Goal: Task Accomplishment & Management: Complete application form

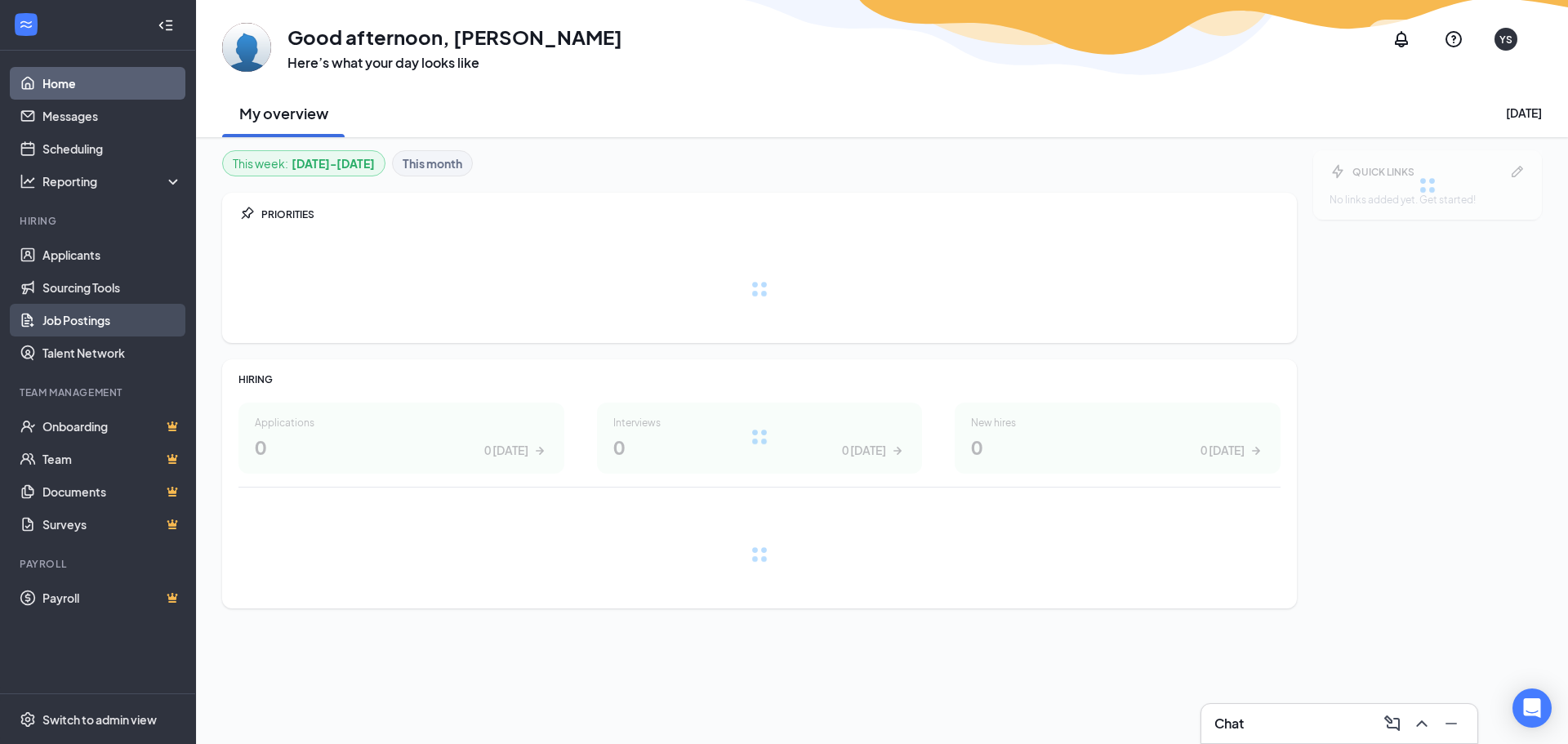
click at [74, 323] on link "Job Postings" at bounding box center [112, 320] width 140 height 33
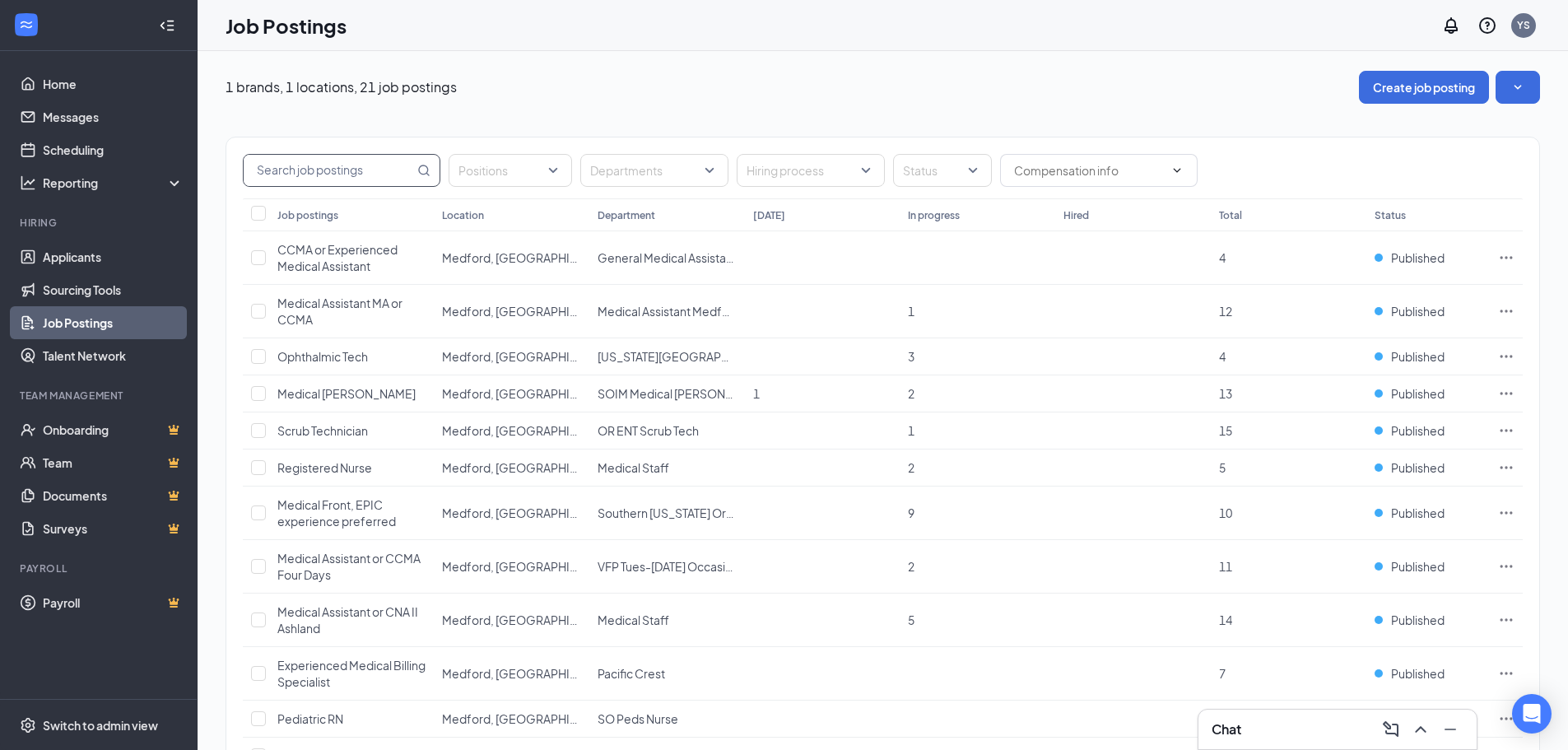
click at [339, 168] on input "text" at bounding box center [329, 170] width 171 height 32
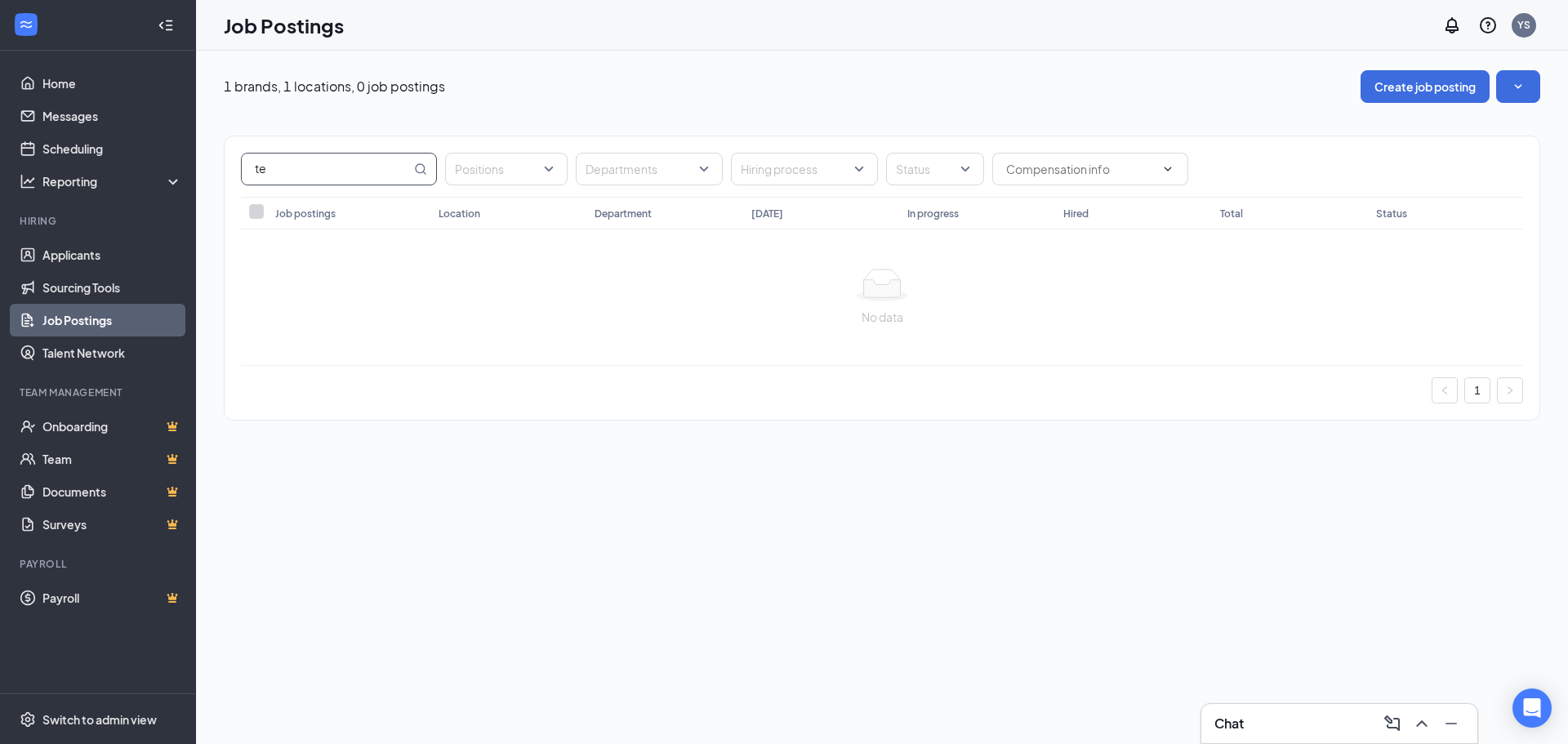
type input "t"
type input "temp"
click at [128, 323] on link "Job Postings" at bounding box center [112, 320] width 140 height 33
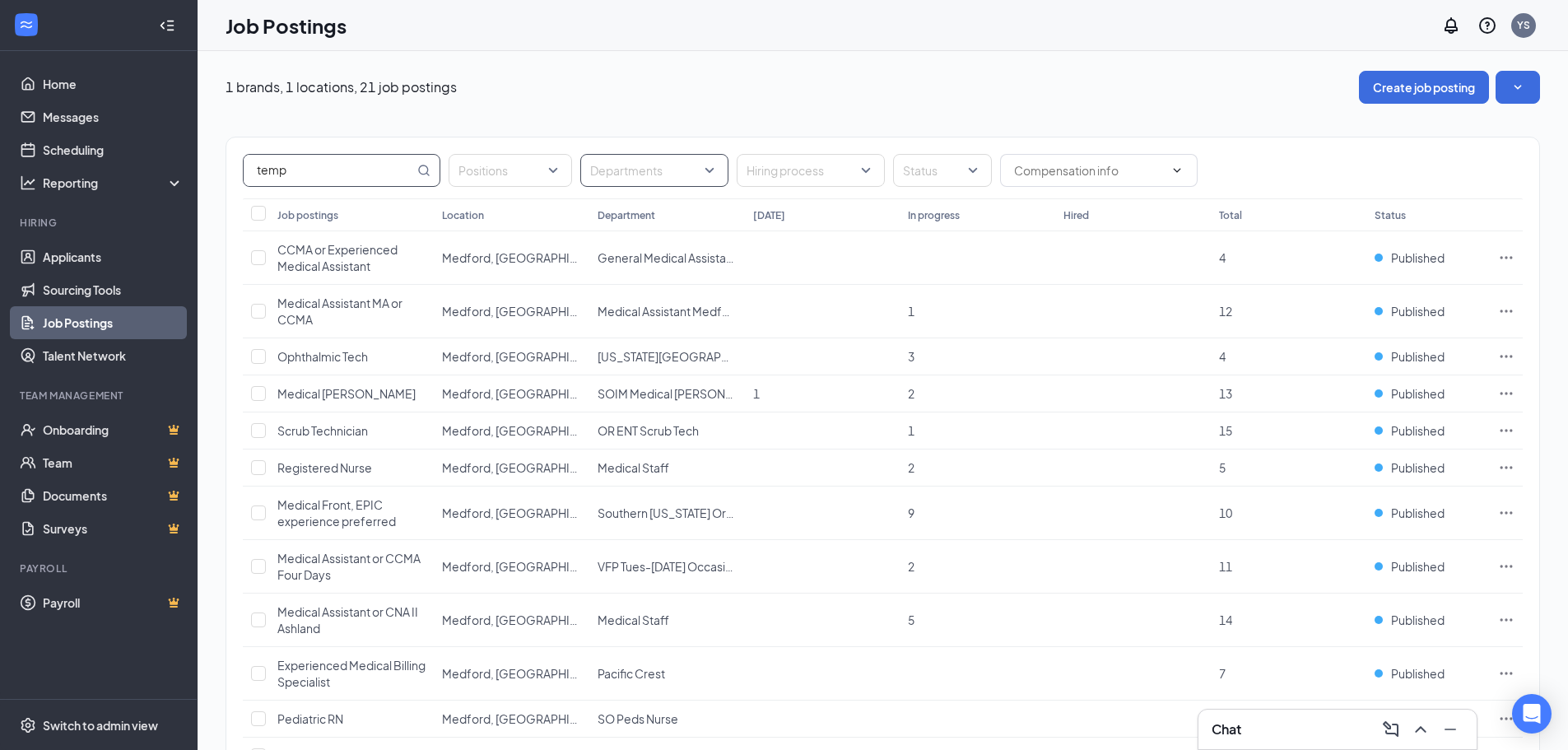
drag, startPoint x: 204, startPoint y: 165, endPoint x: 599, endPoint y: 182, distance: 395.4
click at [204, 164] on div "1 brands, 1 locations, 21 job postings Create job posting temp Positions Depart…" at bounding box center [882, 674] width 1370 height 1247
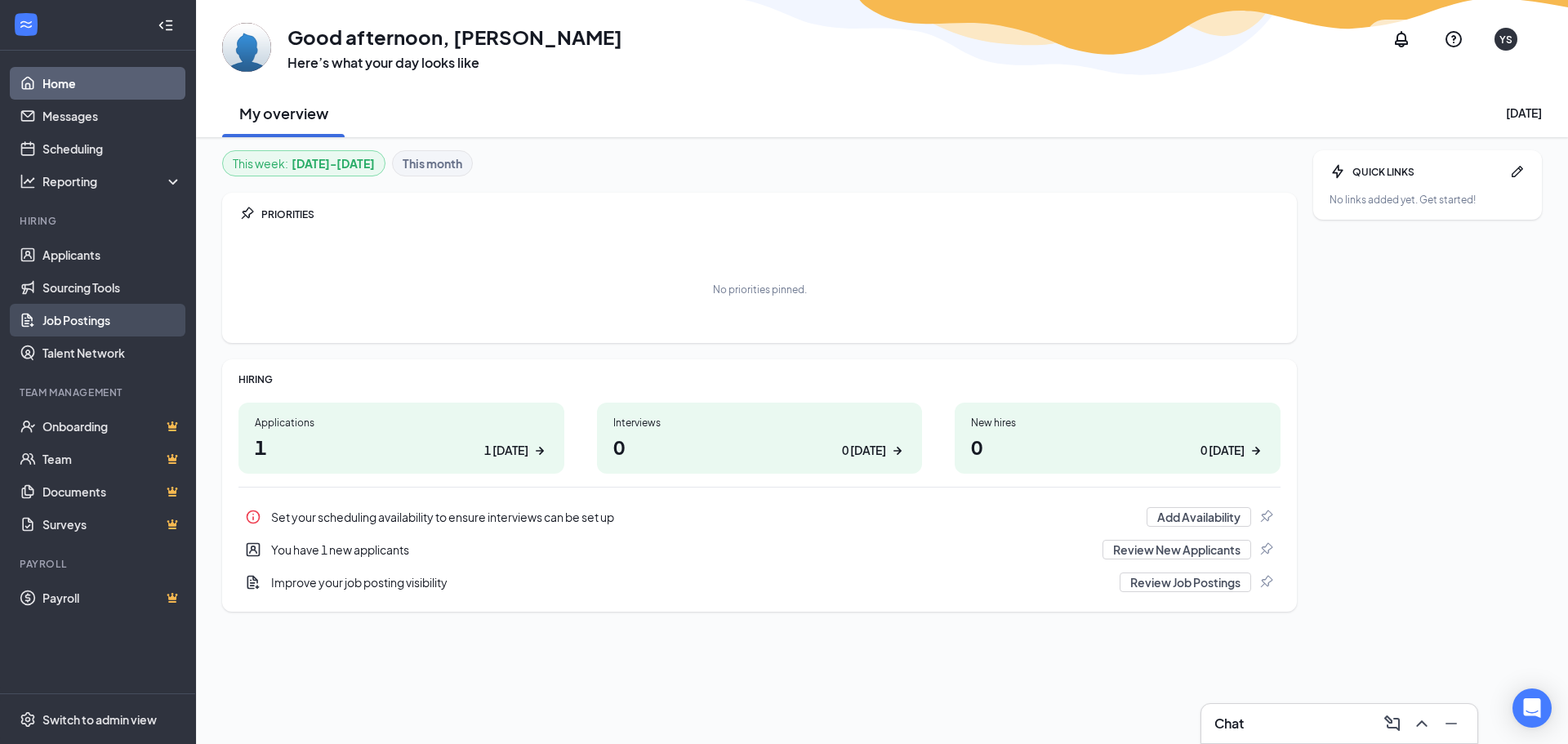
click at [79, 320] on link "Job Postings" at bounding box center [112, 320] width 140 height 33
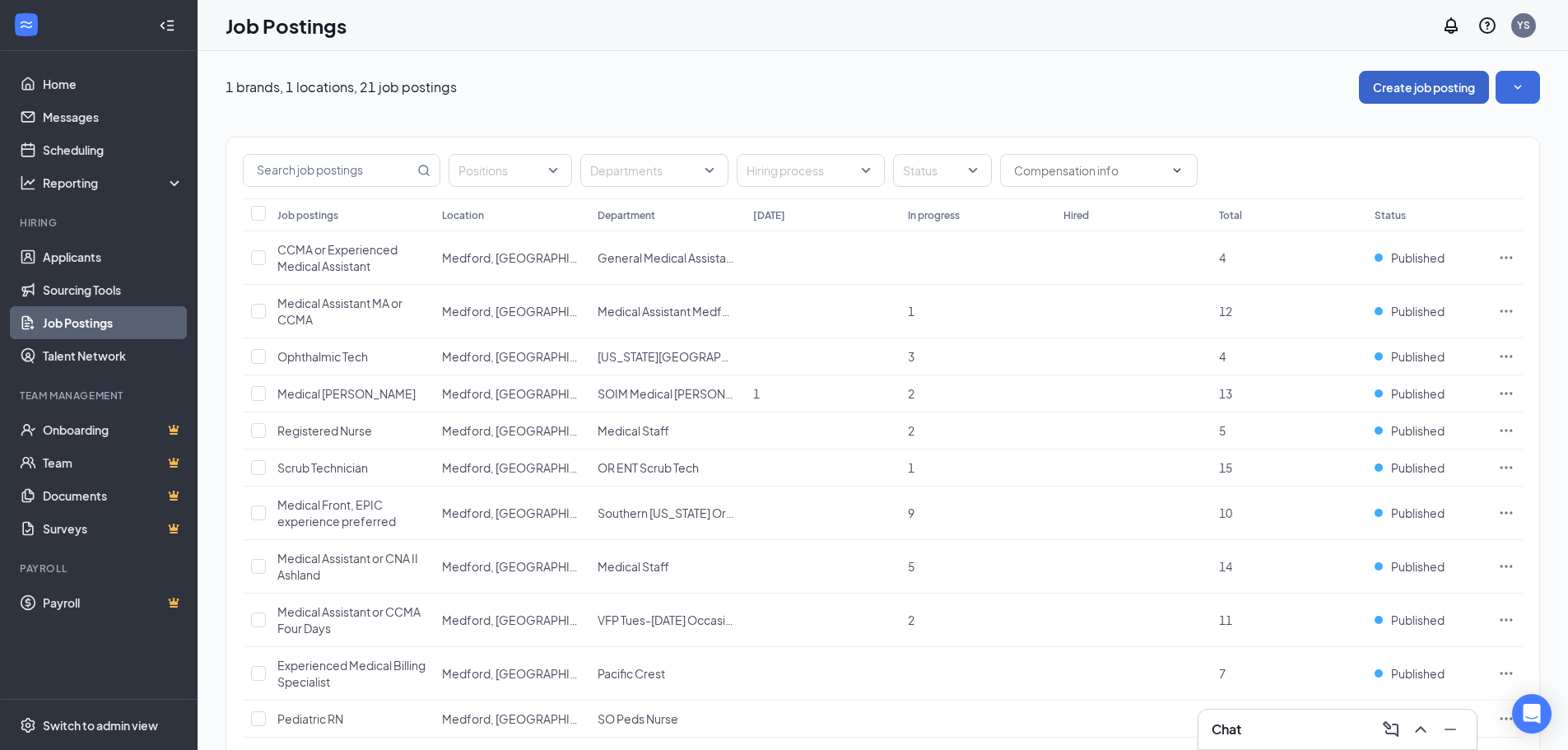
click at [1398, 85] on button "Create job posting" at bounding box center [1424, 87] width 130 height 33
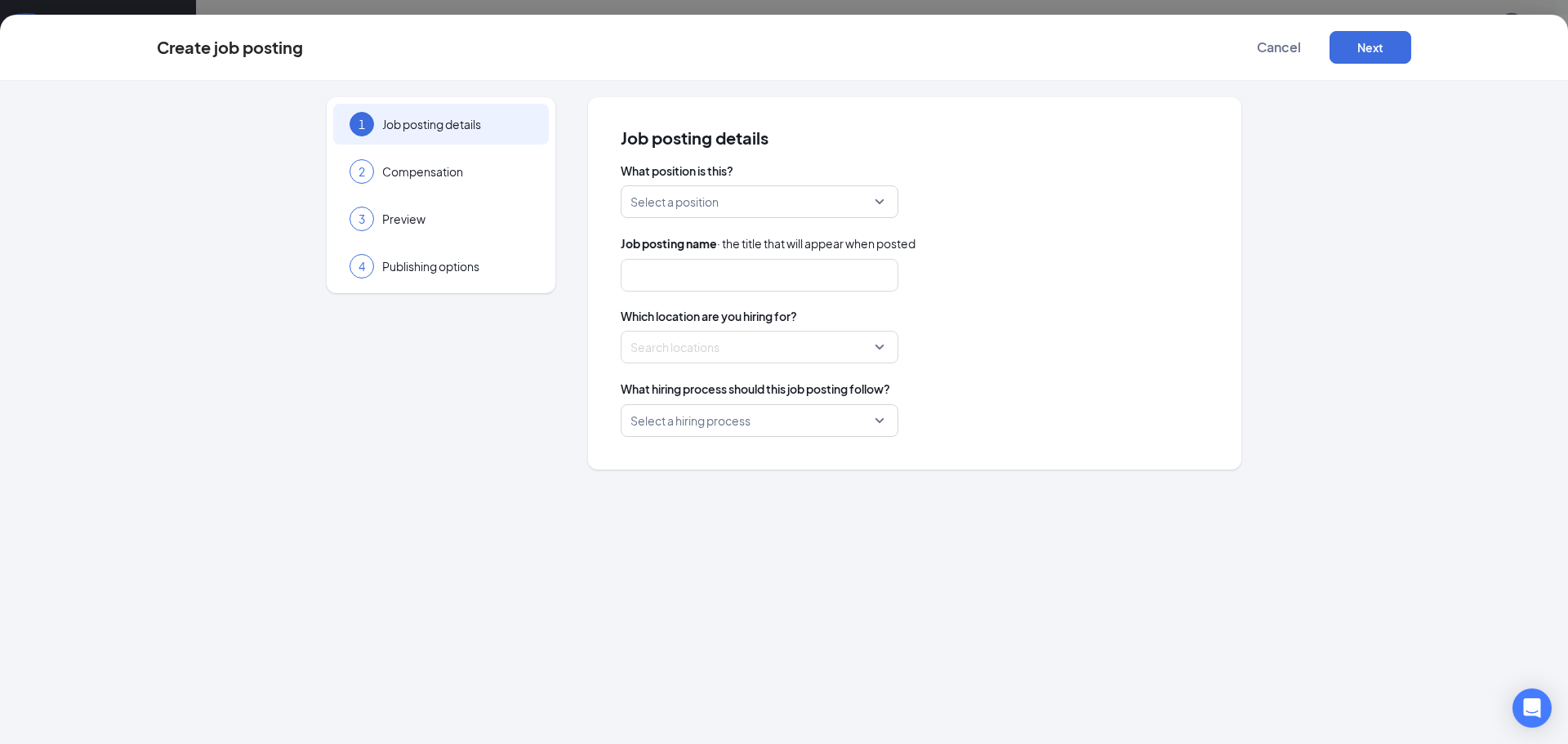
click at [876, 201] on input "search" at bounding box center [754, 201] width 247 height 31
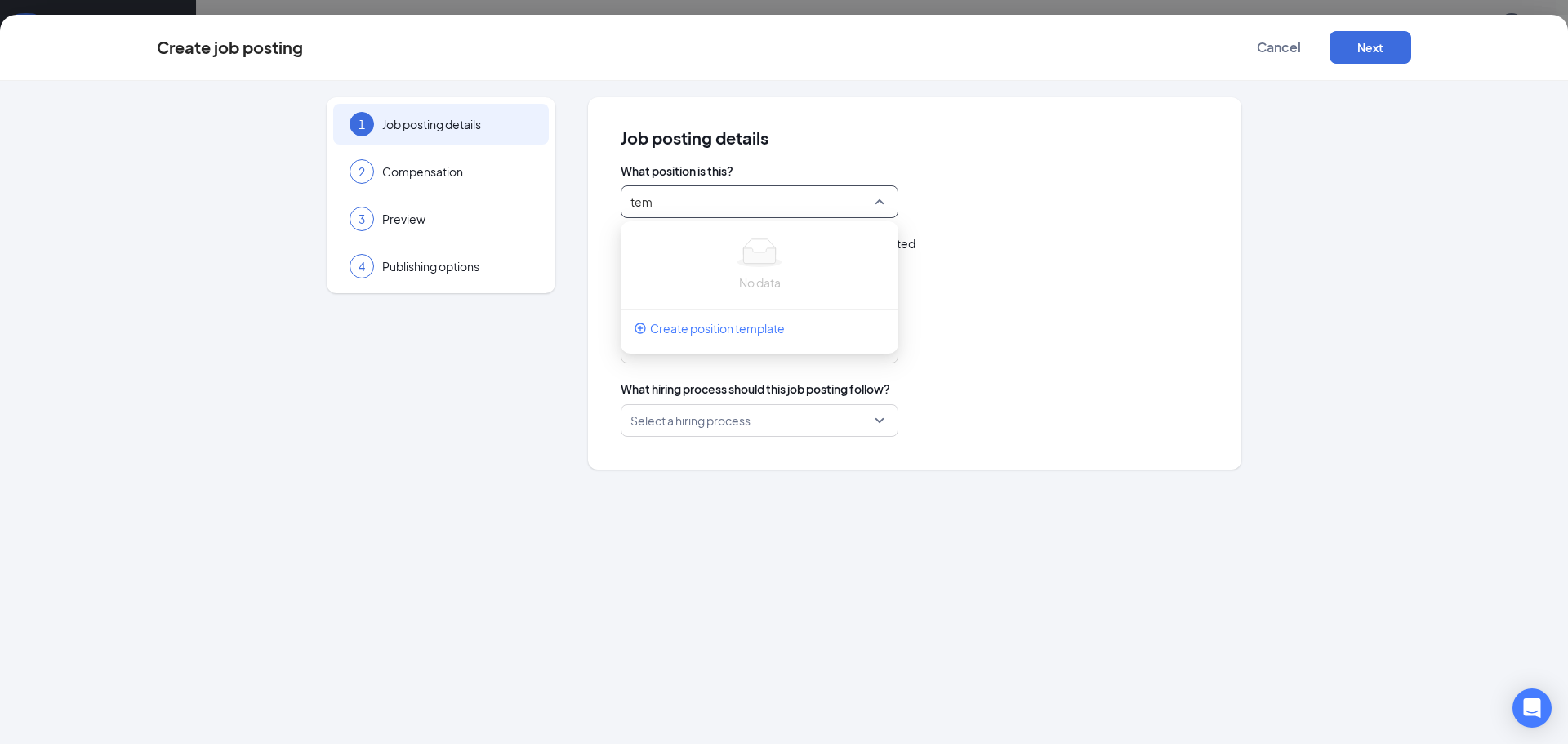
type input "temp"
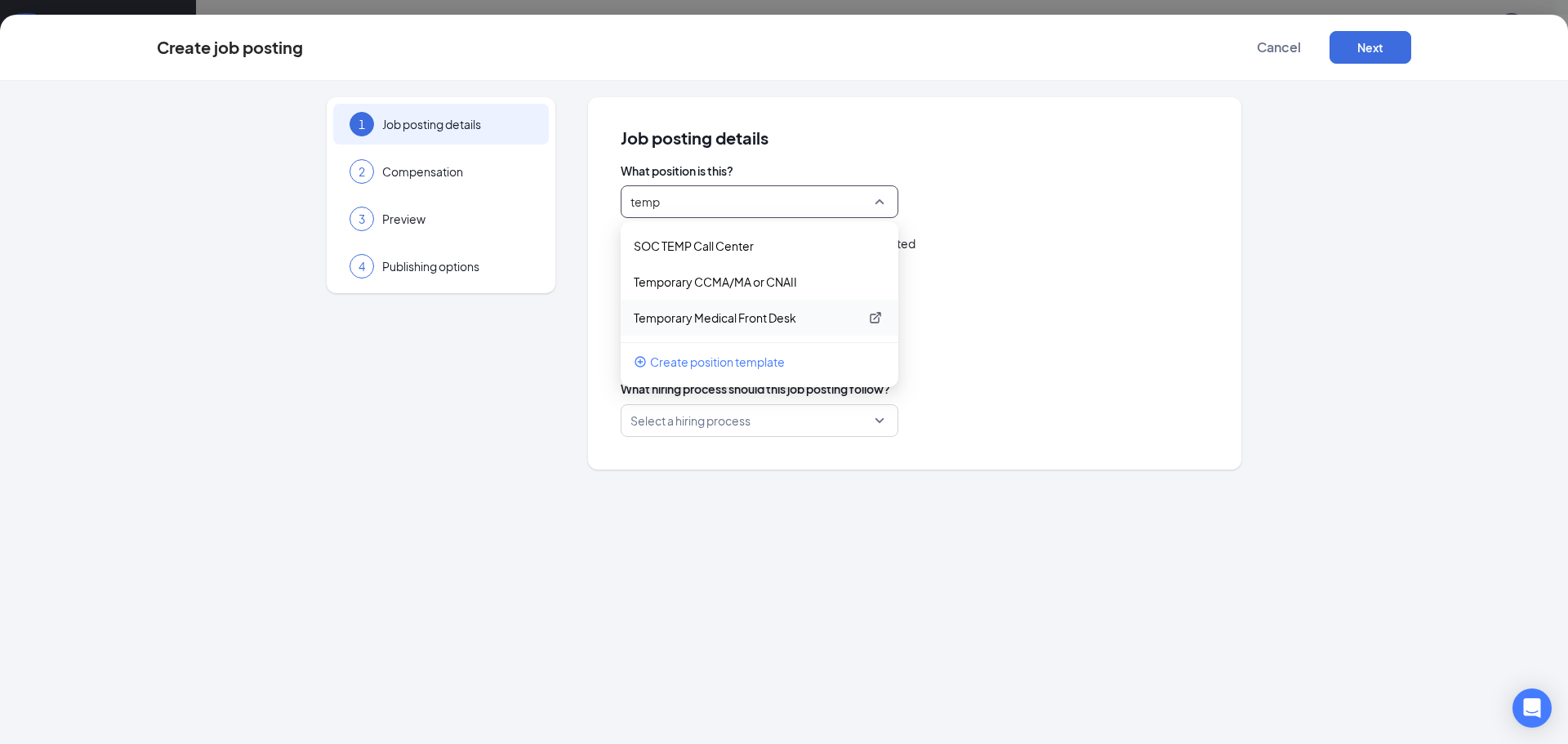
click at [731, 323] on p "Temporary Medical Front Desk" at bounding box center [746, 317] width 225 height 16
type input "Temporary Medical Front Desk"
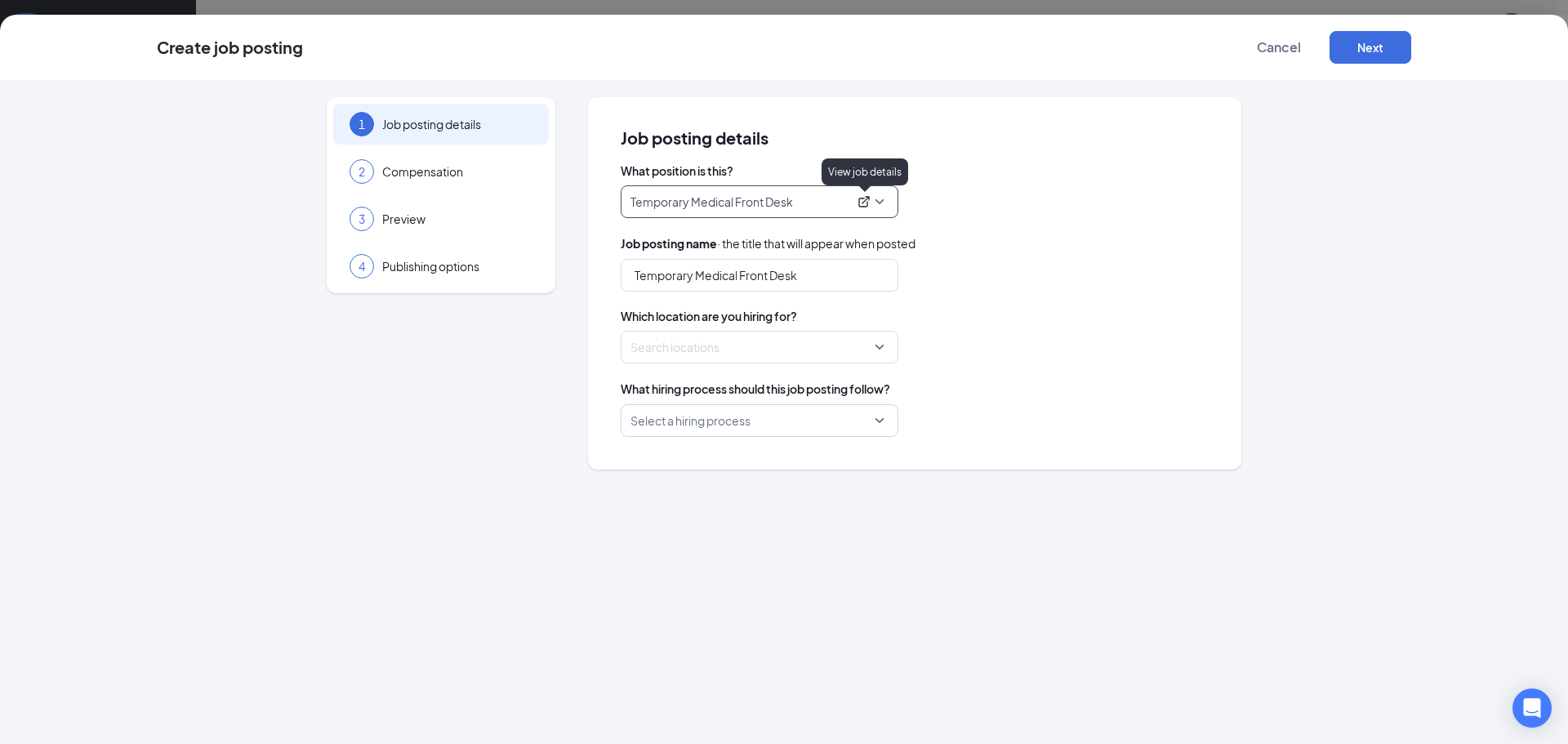
click at [866, 200] on icon "ExternalLink" at bounding box center [863, 202] width 11 height 11
click at [1368, 48] on button "Next" at bounding box center [1370, 47] width 82 height 33
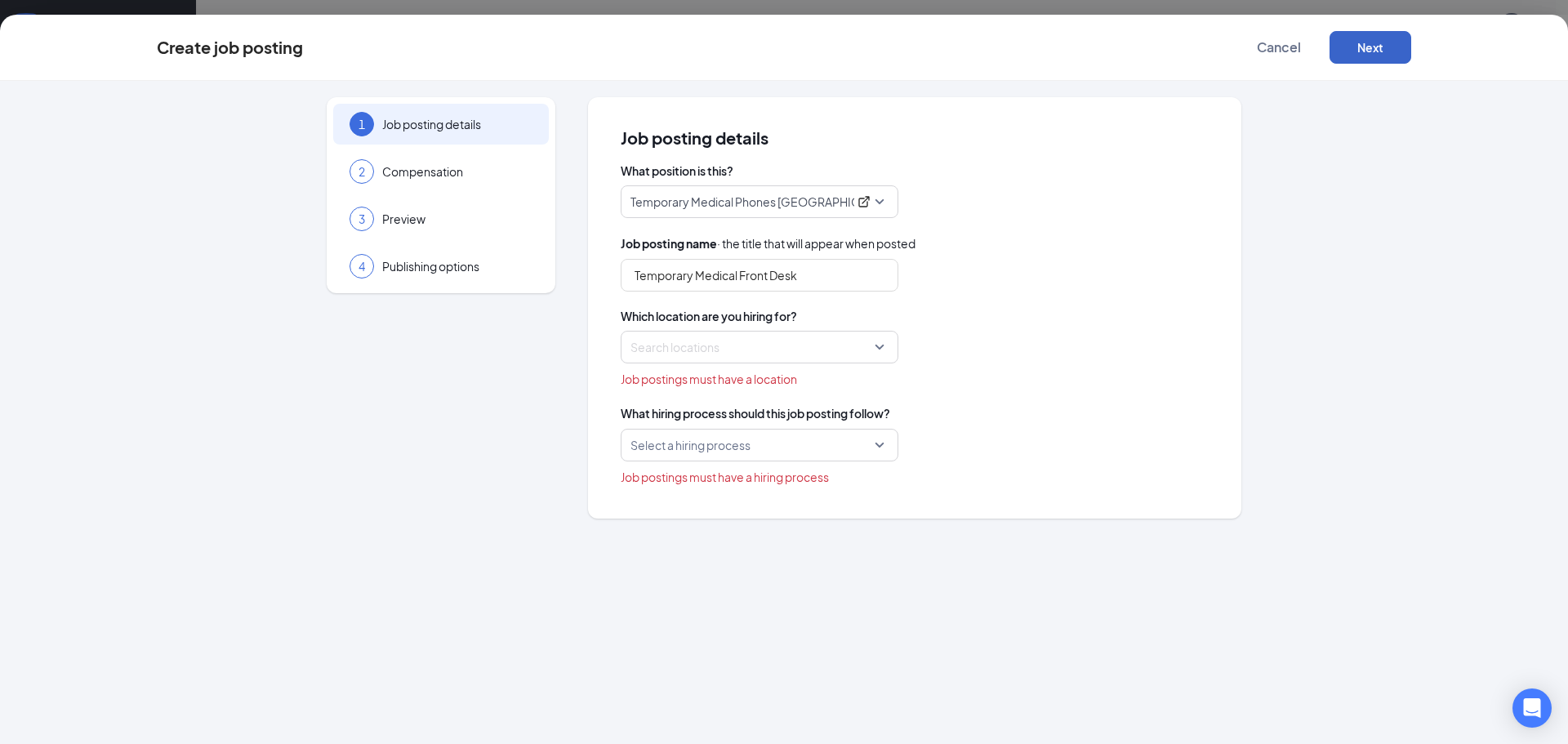
click at [863, 345] on div at bounding box center [754, 347] width 247 height 26
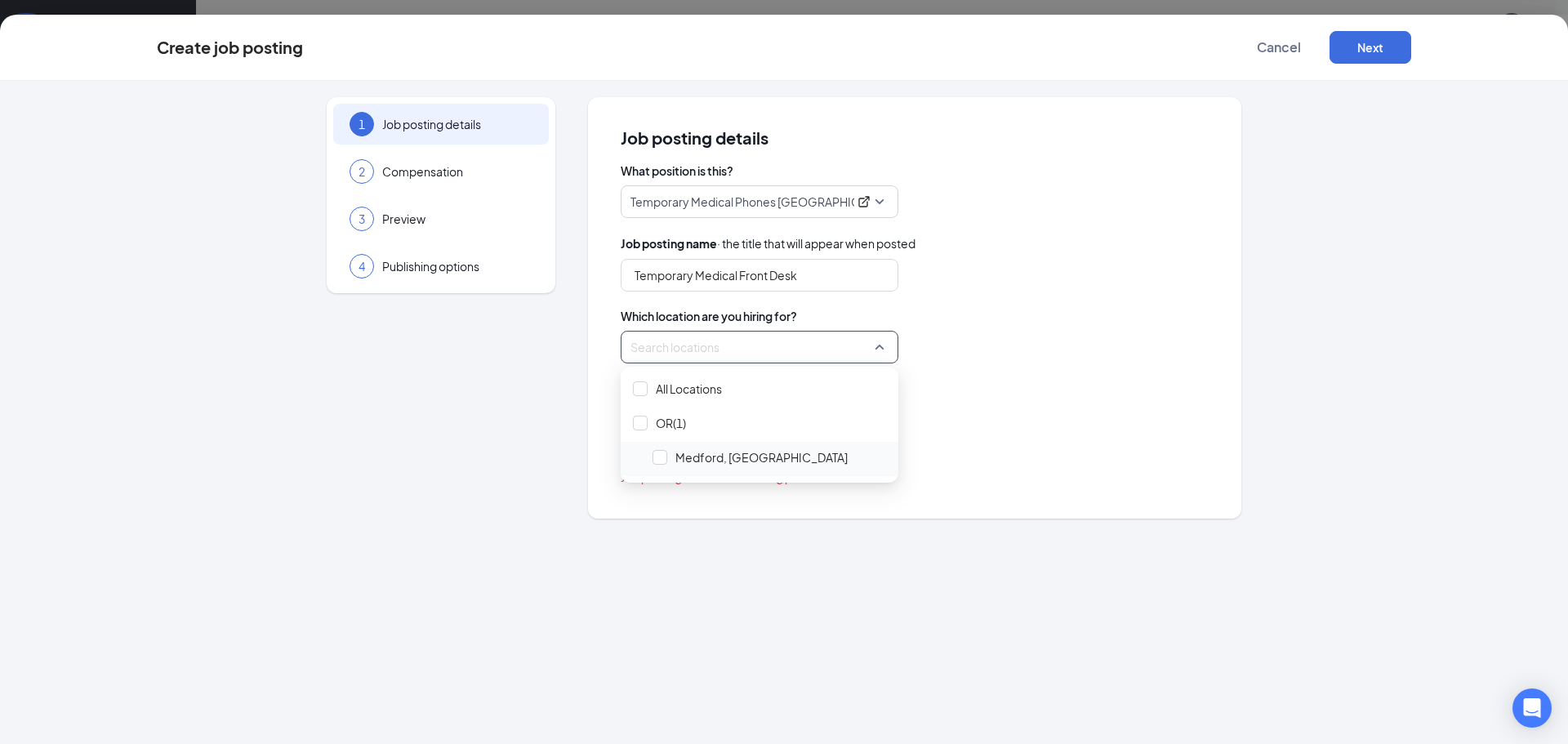
click at [682, 455] on span "Medford, OR" at bounding box center [761, 457] width 173 height 16
click at [1094, 396] on div "What hiring process should this job posting follow?" at bounding box center [914, 388] width 588 height 18
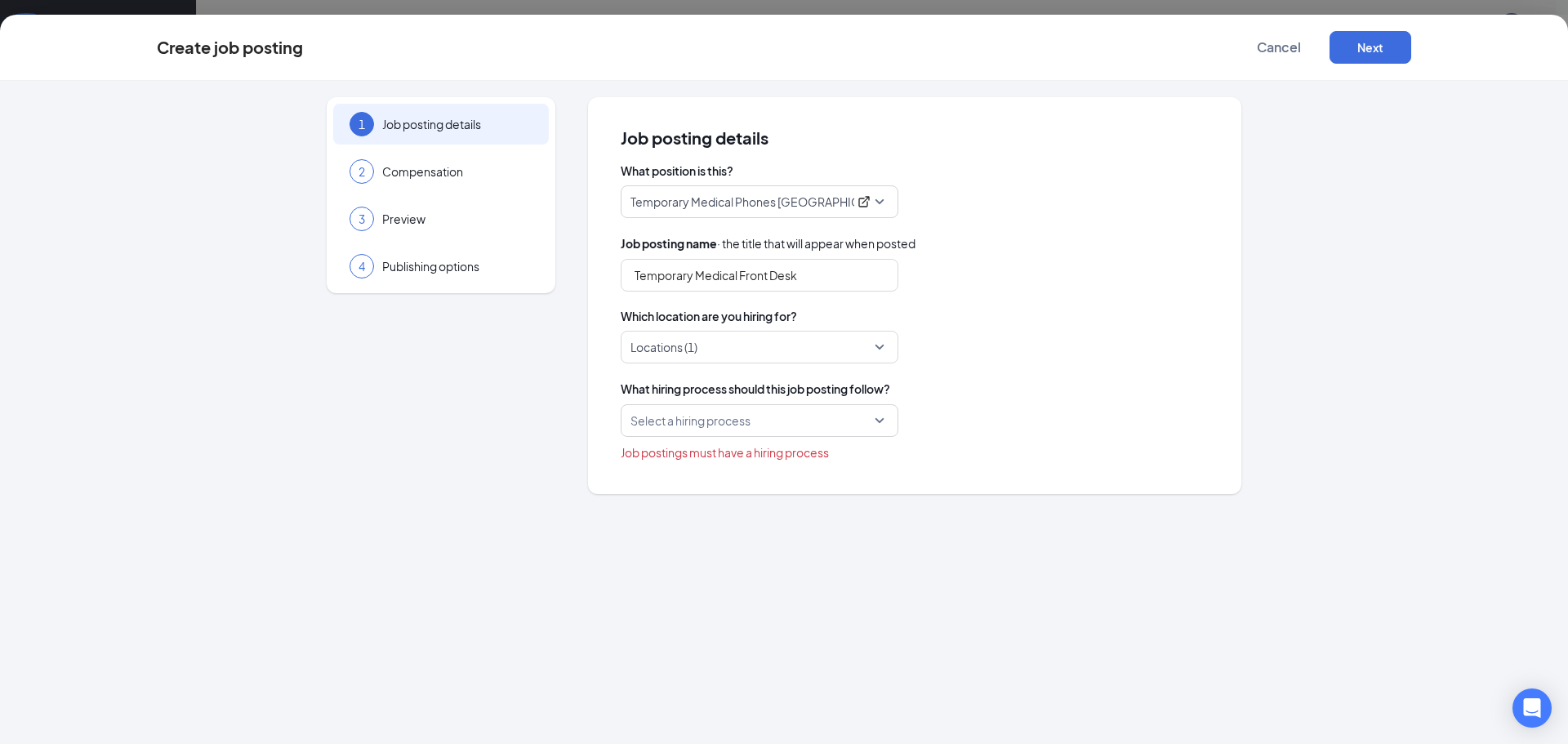
click at [876, 424] on input "search" at bounding box center [754, 420] width 247 height 31
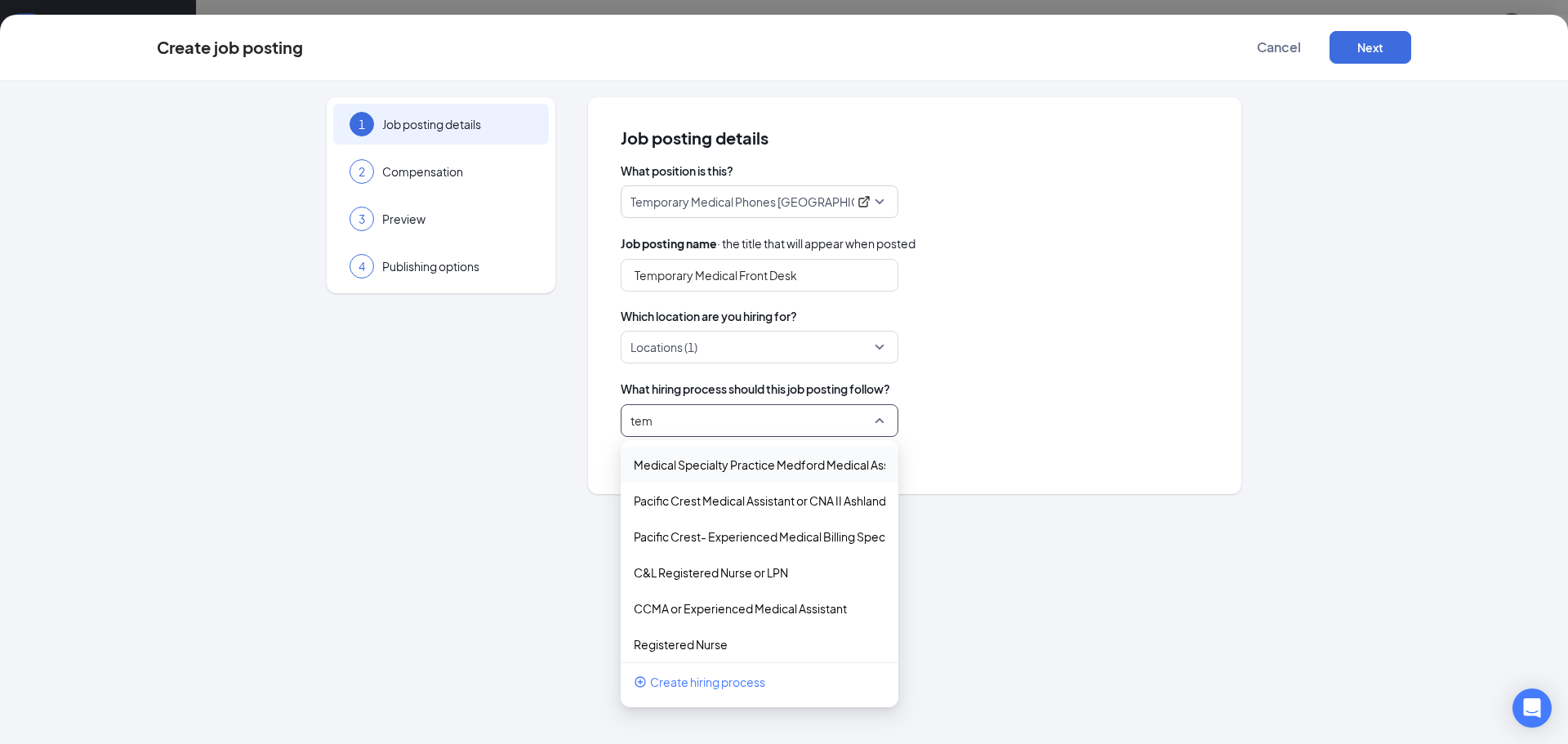
type input "temp"
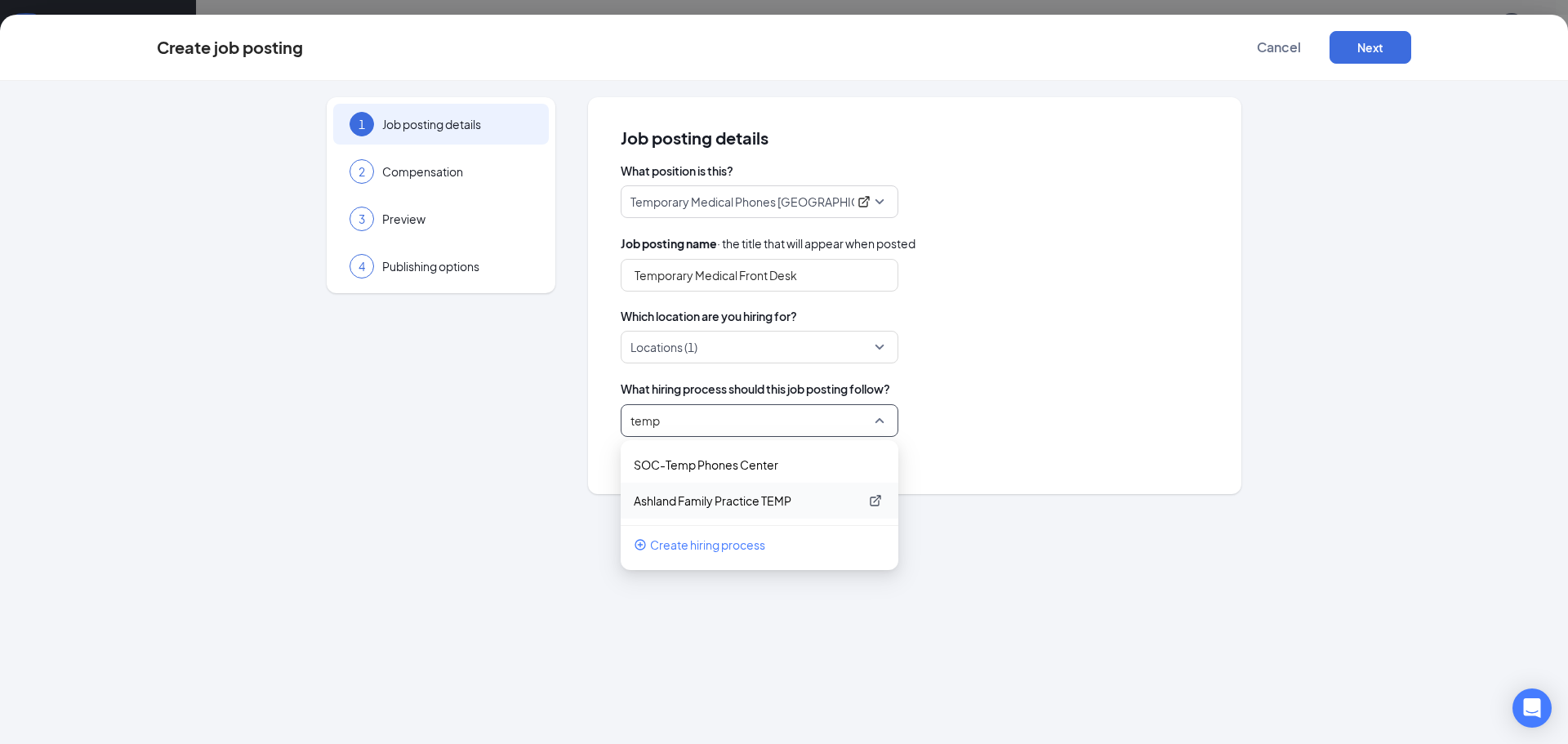
click at [723, 501] on p "Ashland Family Practice TEMP" at bounding box center [746, 500] width 225 height 16
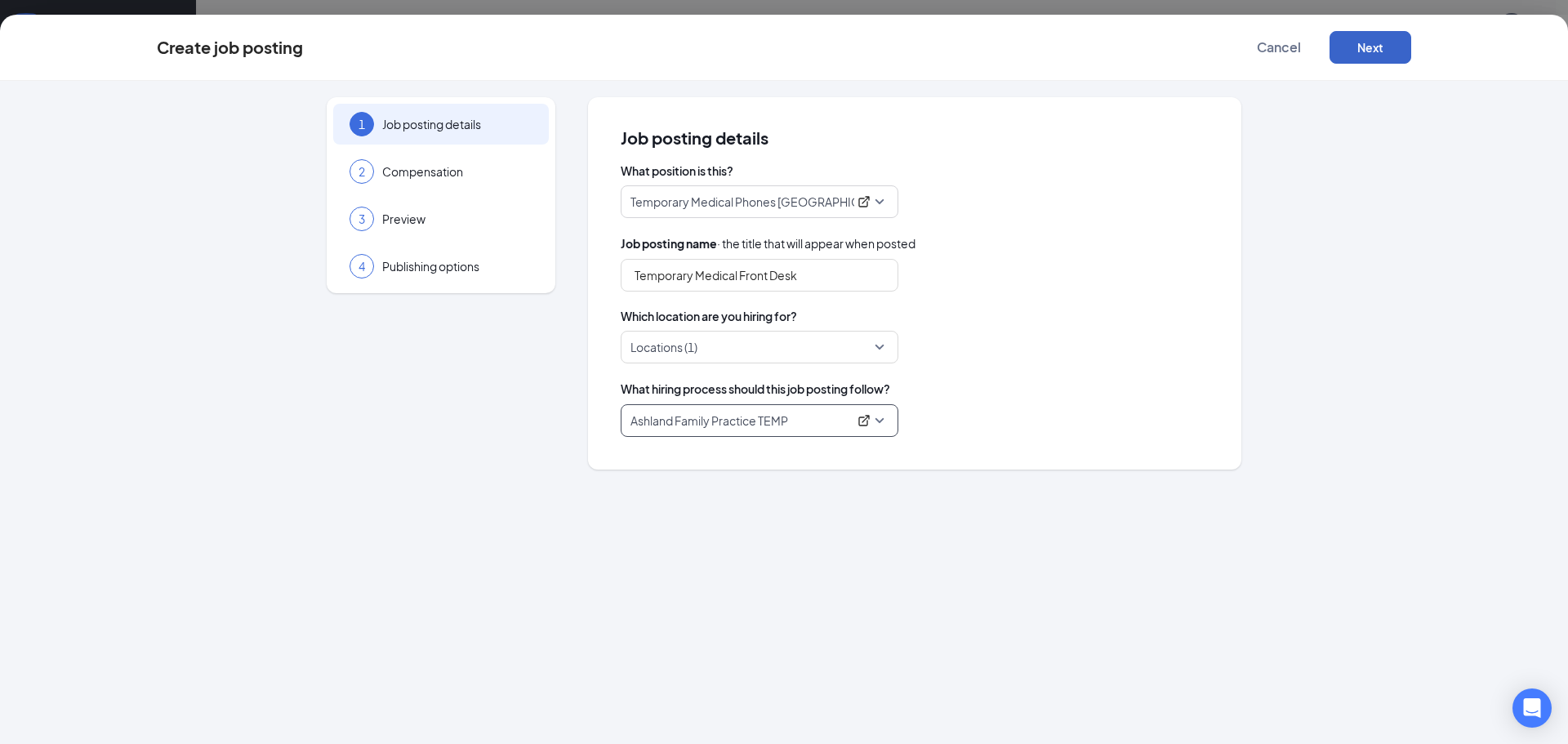
click at [1373, 38] on button "Next" at bounding box center [1370, 47] width 82 height 33
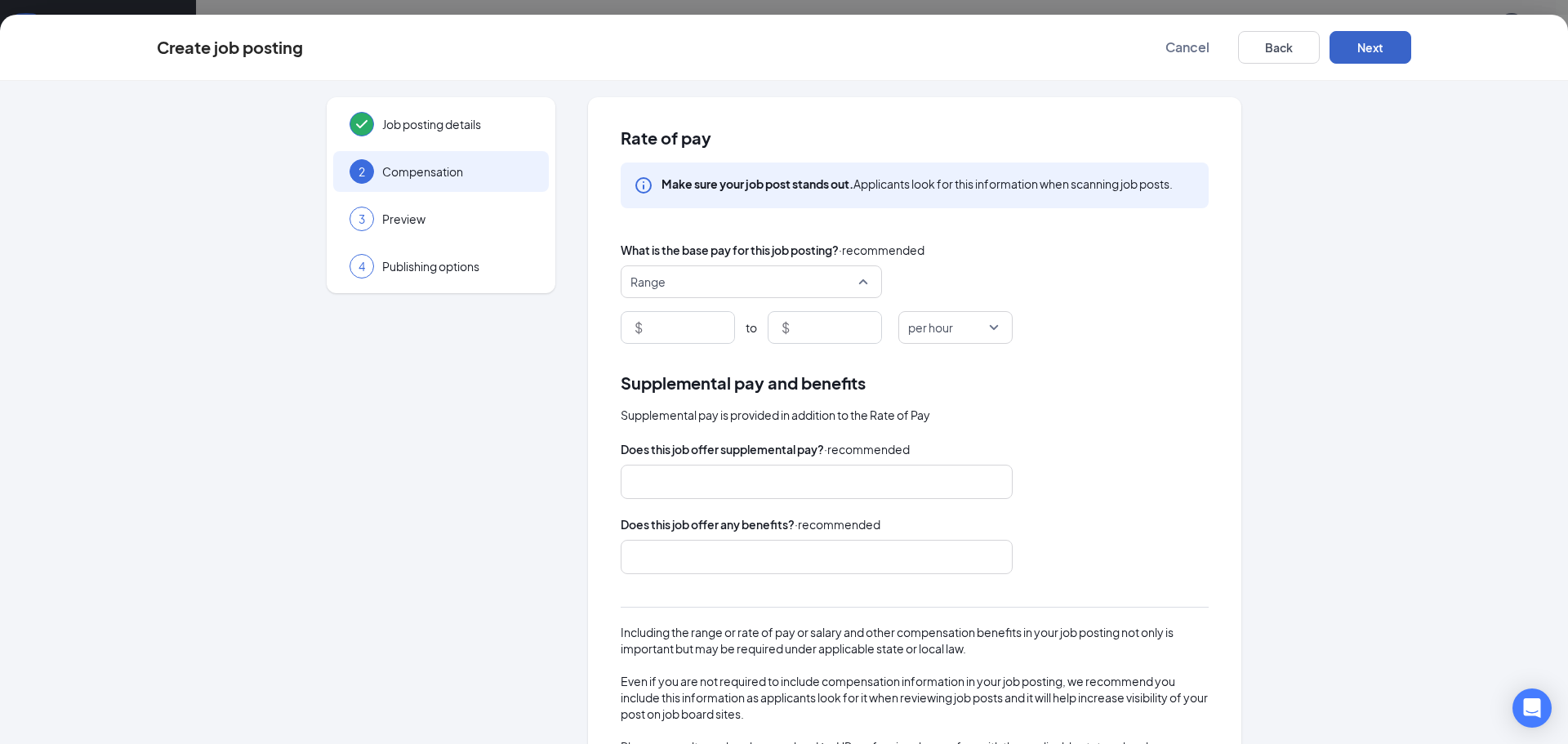
click at [667, 272] on span "Range" at bounding box center [743, 282] width 227 height 31
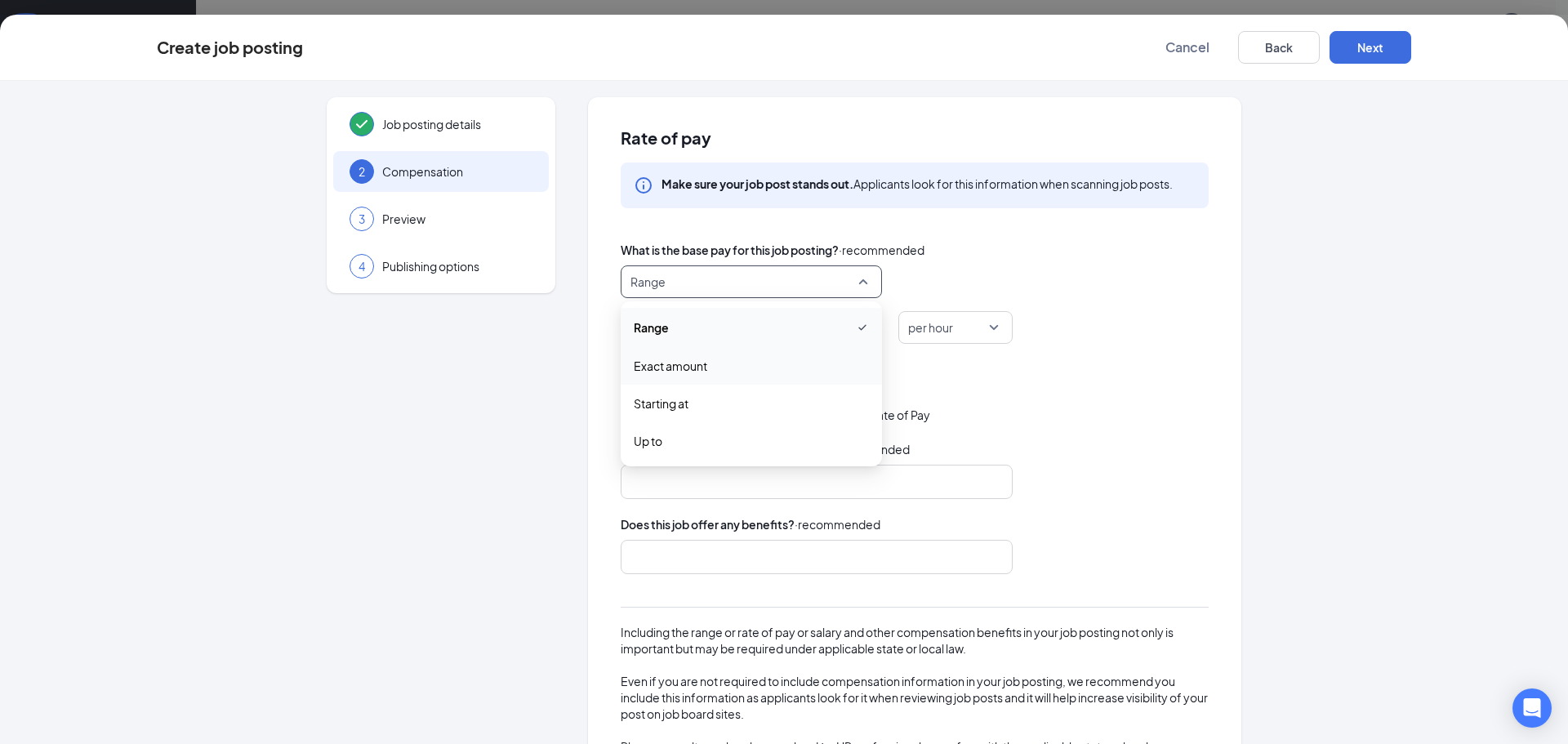
click at [654, 366] on span "Exact amount" at bounding box center [670, 365] width 74 height 18
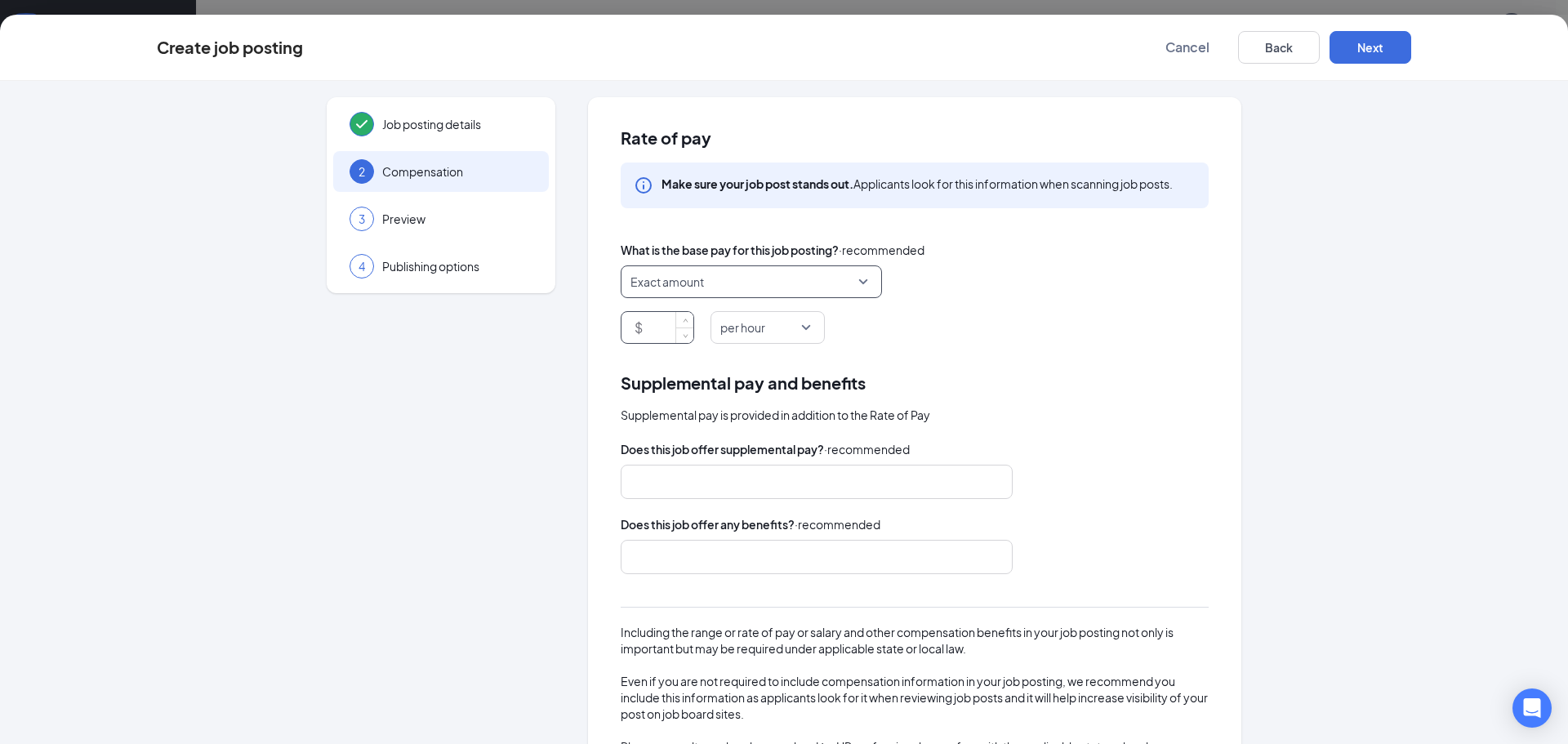
click at [659, 334] on input at bounding box center [670, 327] width 47 height 31
type input "17"
click at [1118, 329] on div "$ 17 per hour" at bounding box center [914, 327] width 588 height 33
click at [1368, 43] on button "Next" at bounding box center [1370, 47] width 82 height 33
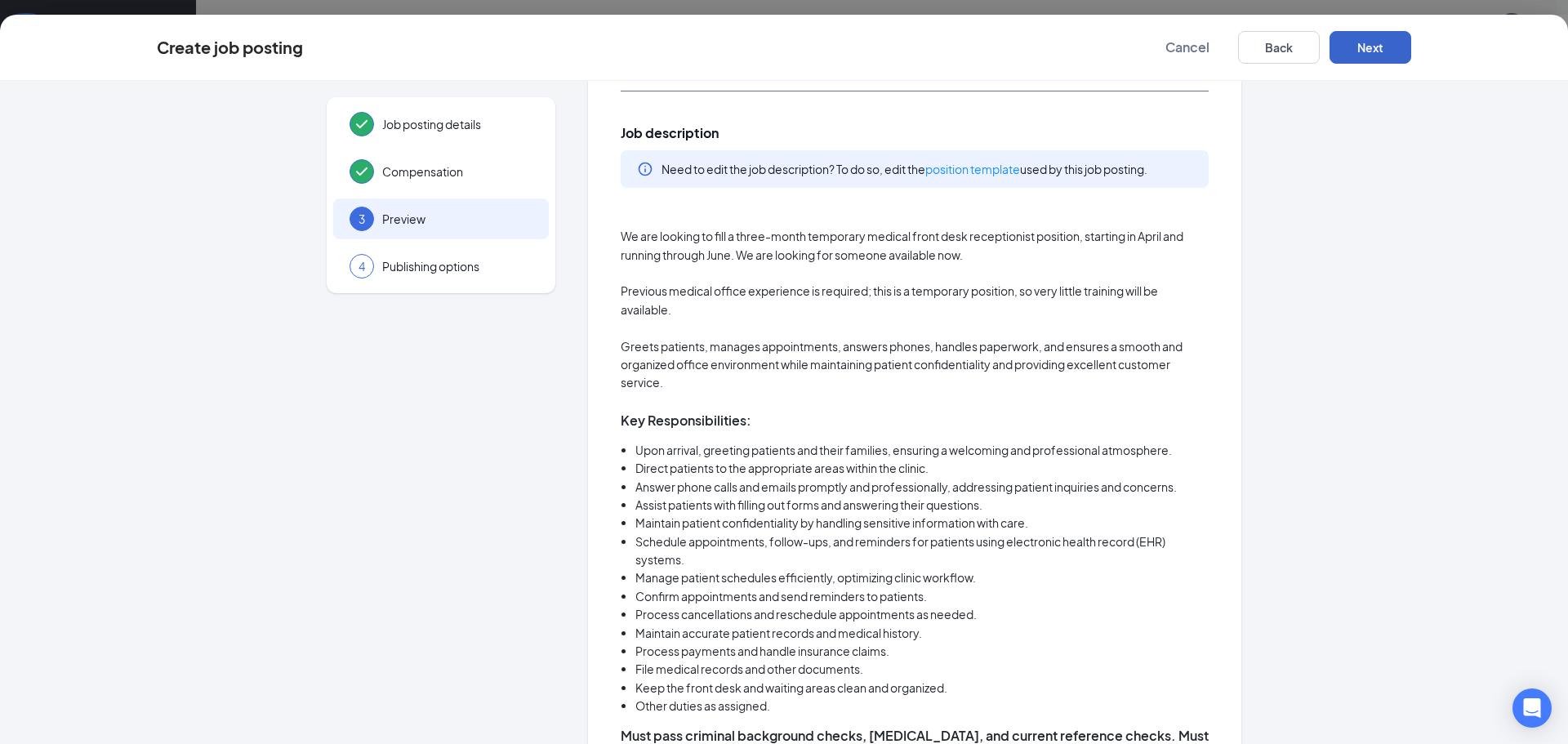
scroll to position [163, 0]
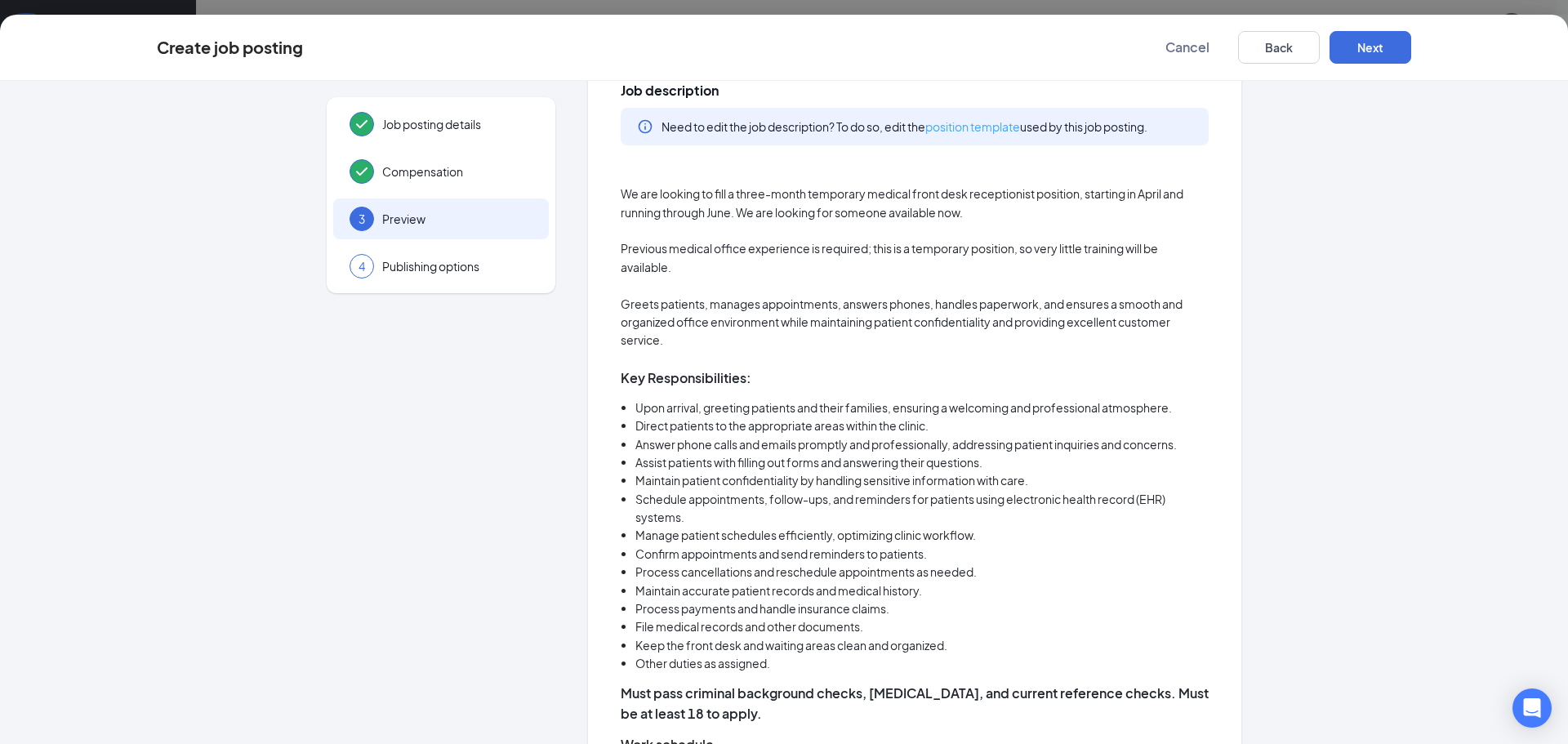
click at [955, 127] on link "position template" at bounding box center [973, 126] width 95 height 14
click at [1149, 414] on li "Upon arrival, greeting patients and their families, ensuring a welcoming and pr…" at bounding box center [922, 407] width 573 height 18
click at [1384, 44] on button "Next" at bounding box center [1370, 47] width 82 height 33
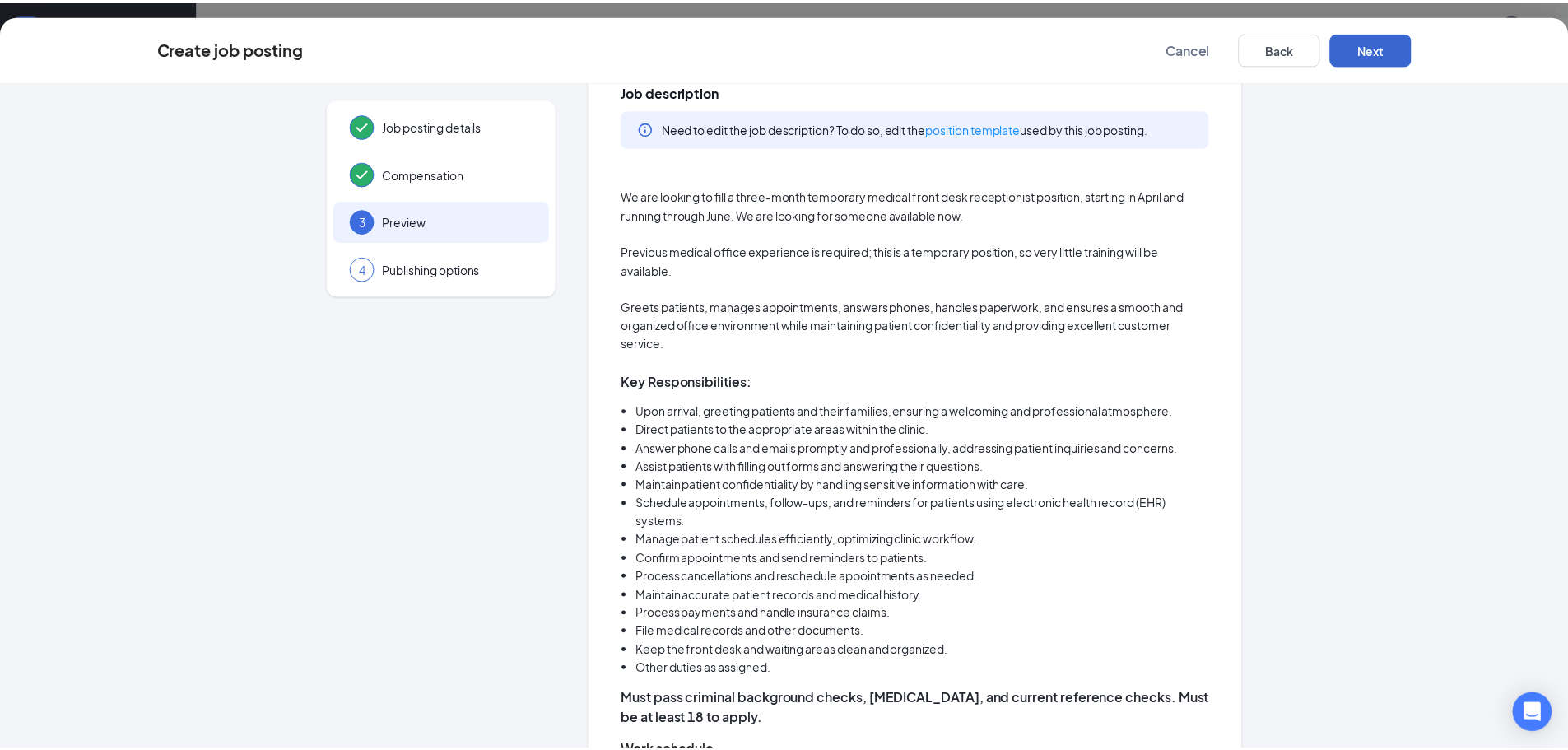
scroll to position [0, 0]
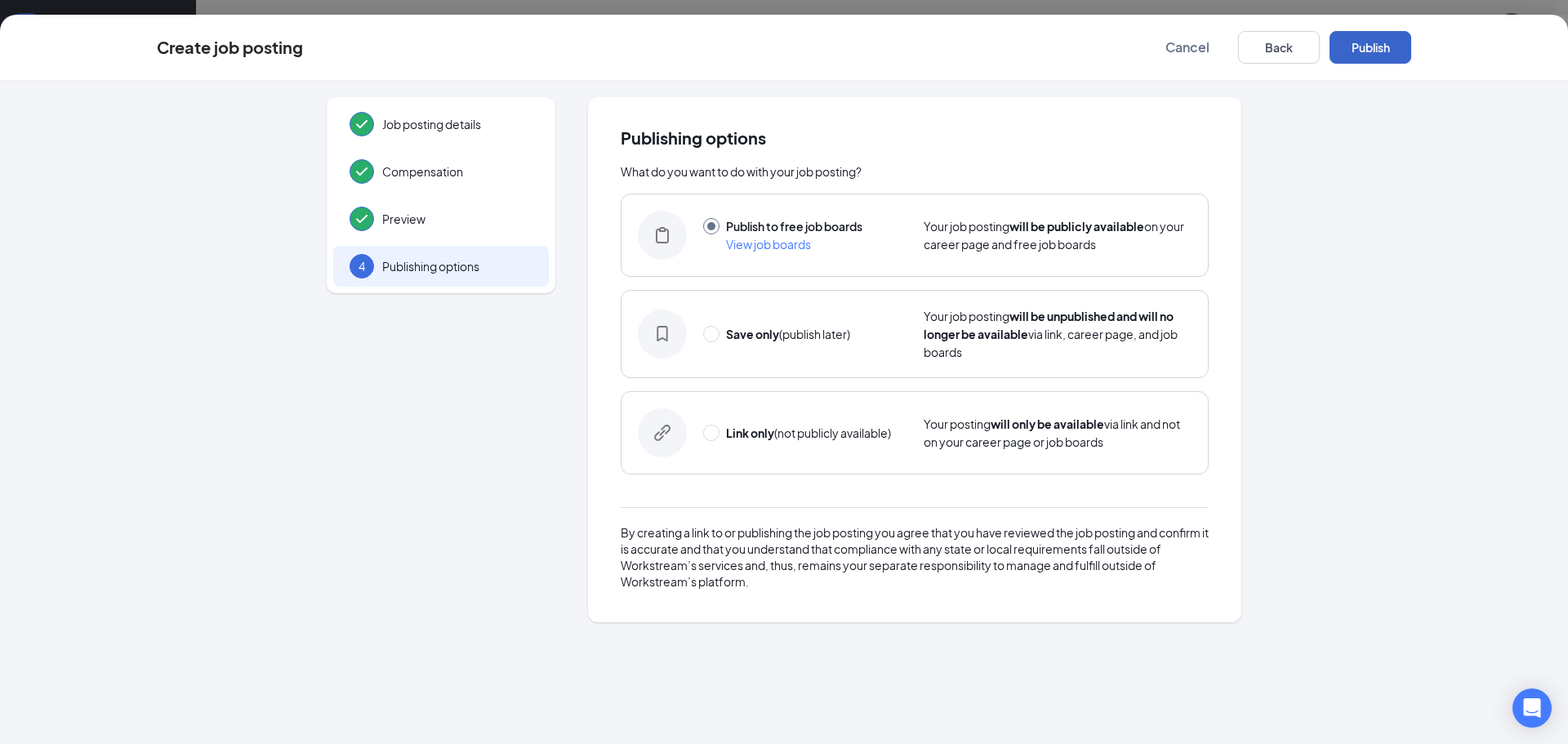
click at [1369, 50] on button "Publish" at bounding box center [1370, 47] width 82 height 33
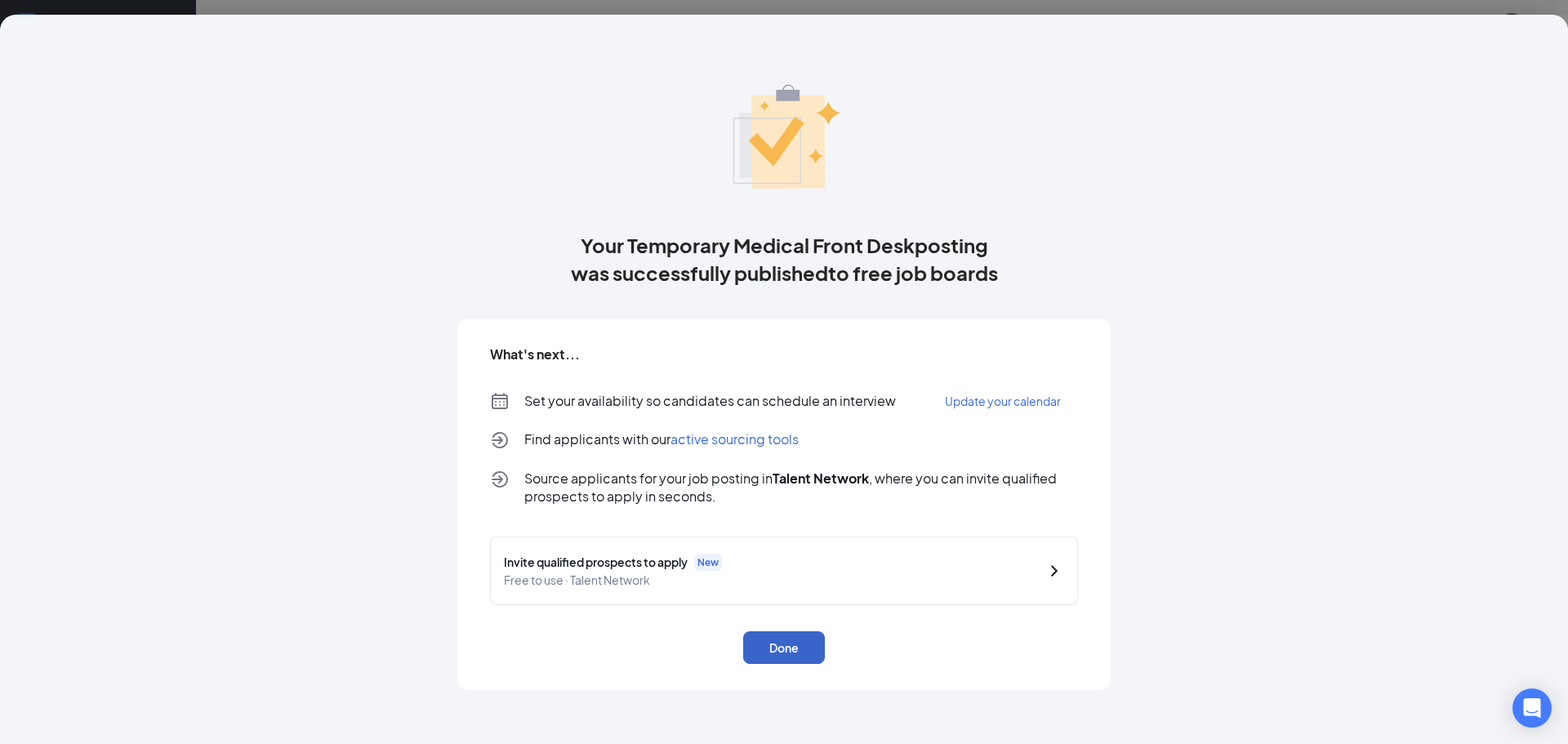
click at [780, 654] on button "Done" at bounding box center [784, 647] width 82 height 33
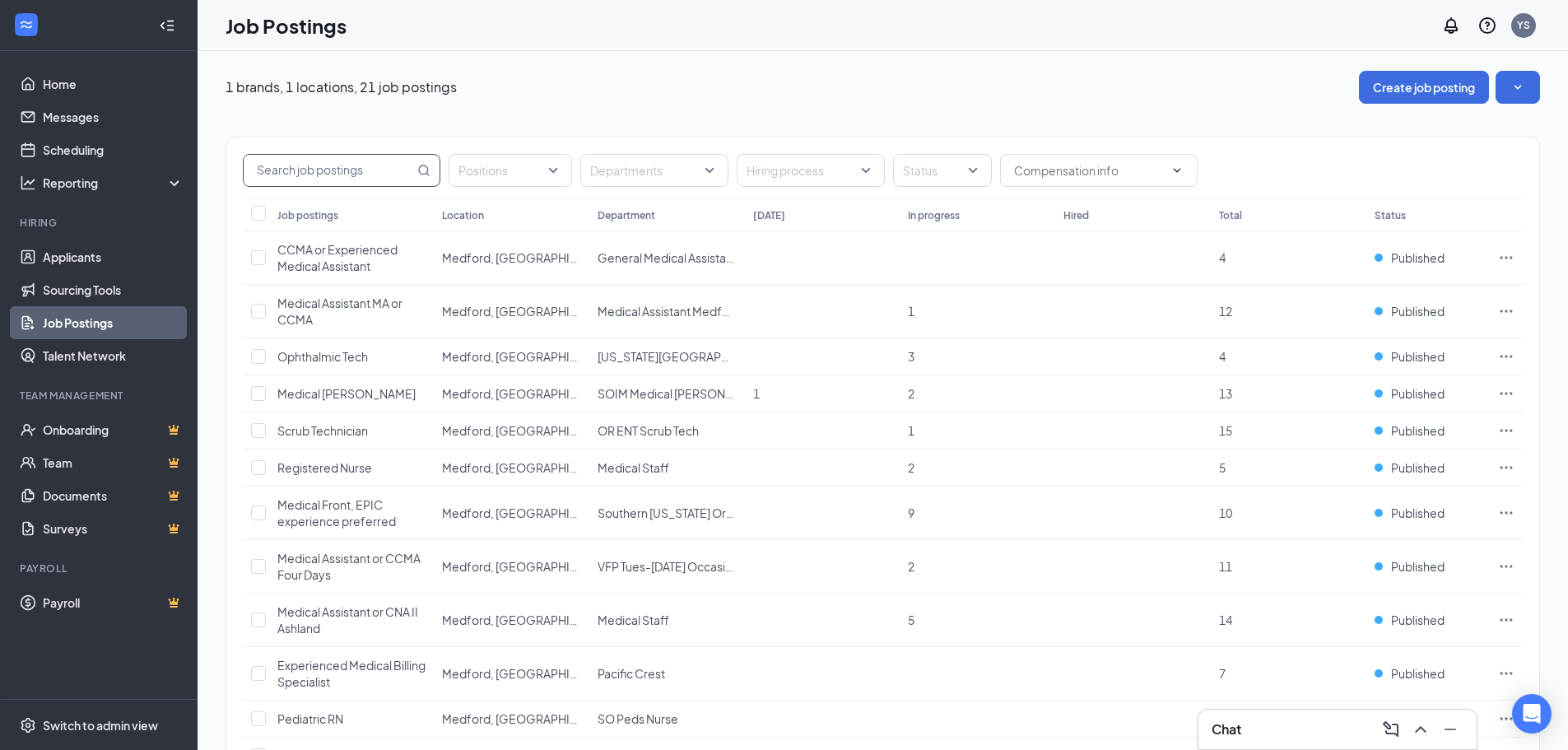
click at [350, 172] on input "text" at bounding box center [329, 170] width 171 height 32
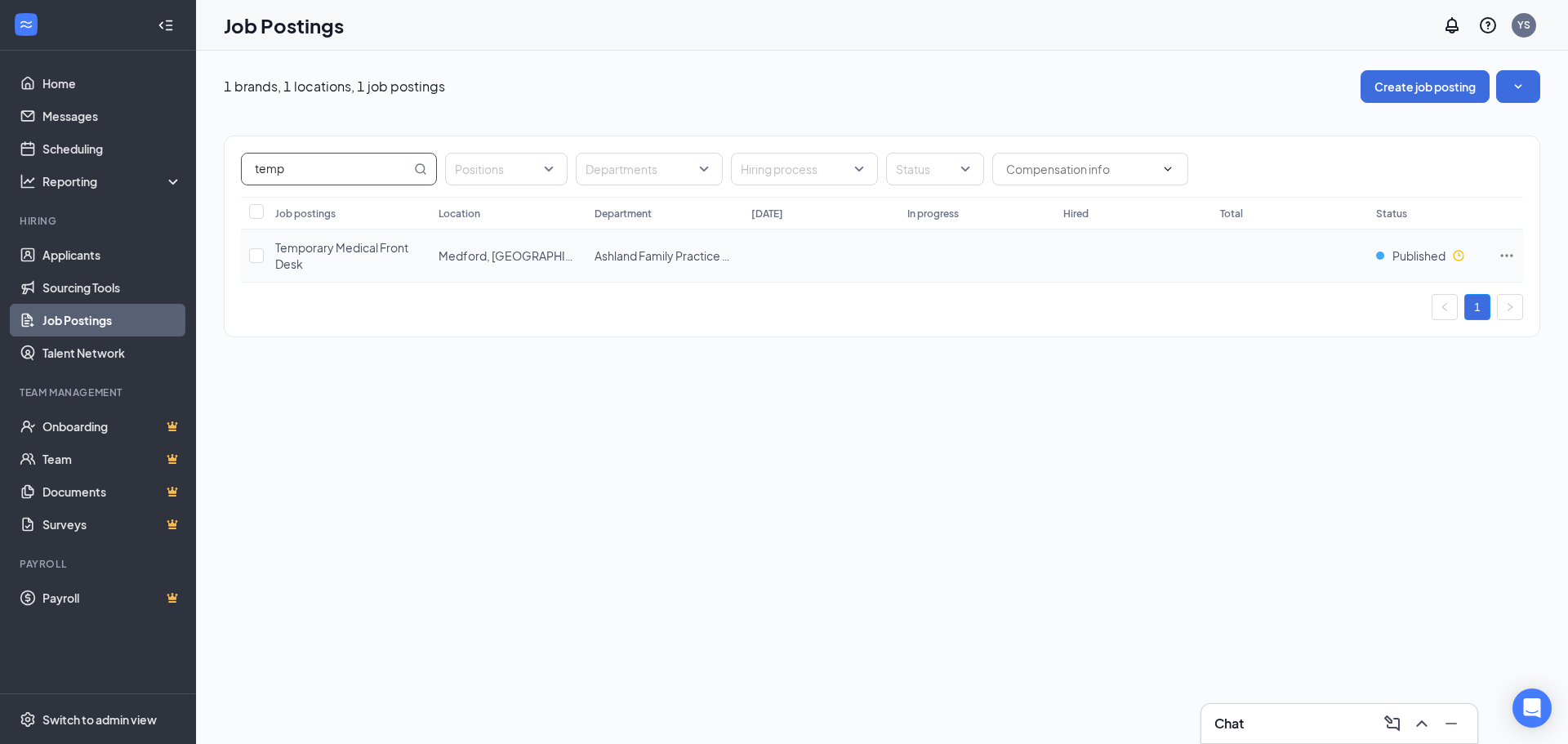
type input "temp"
click at [319, 250] on span "Temporary Medical Front Desk" at bounding box center [341, 255] width 133 height 31
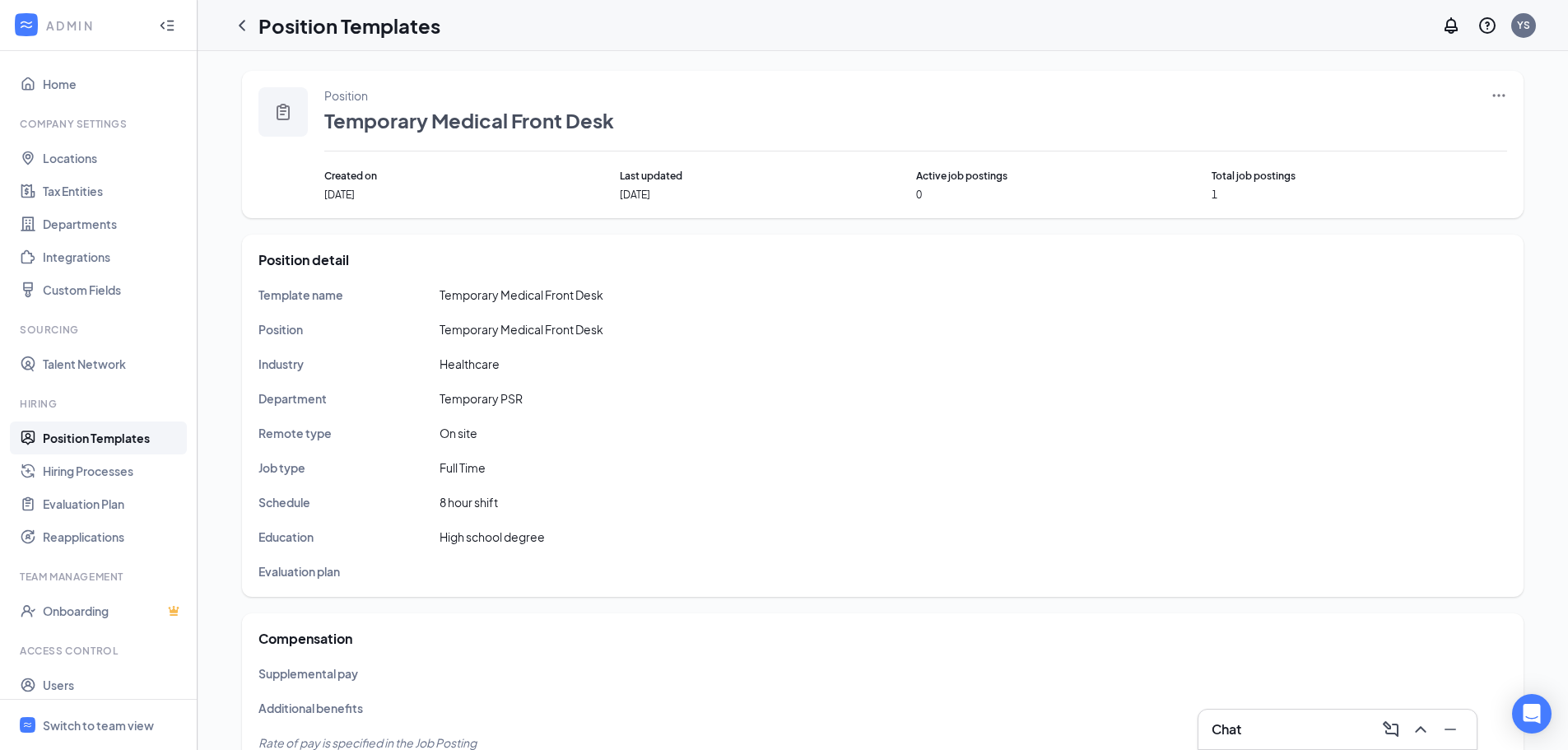
click at [1499, 94] on icon "Ellipses" at bounding box center [1498, 95] width 16 height 16
click at [1379, 127] on span "Edit" at bounding box center [1423, 129] width 142 height 18
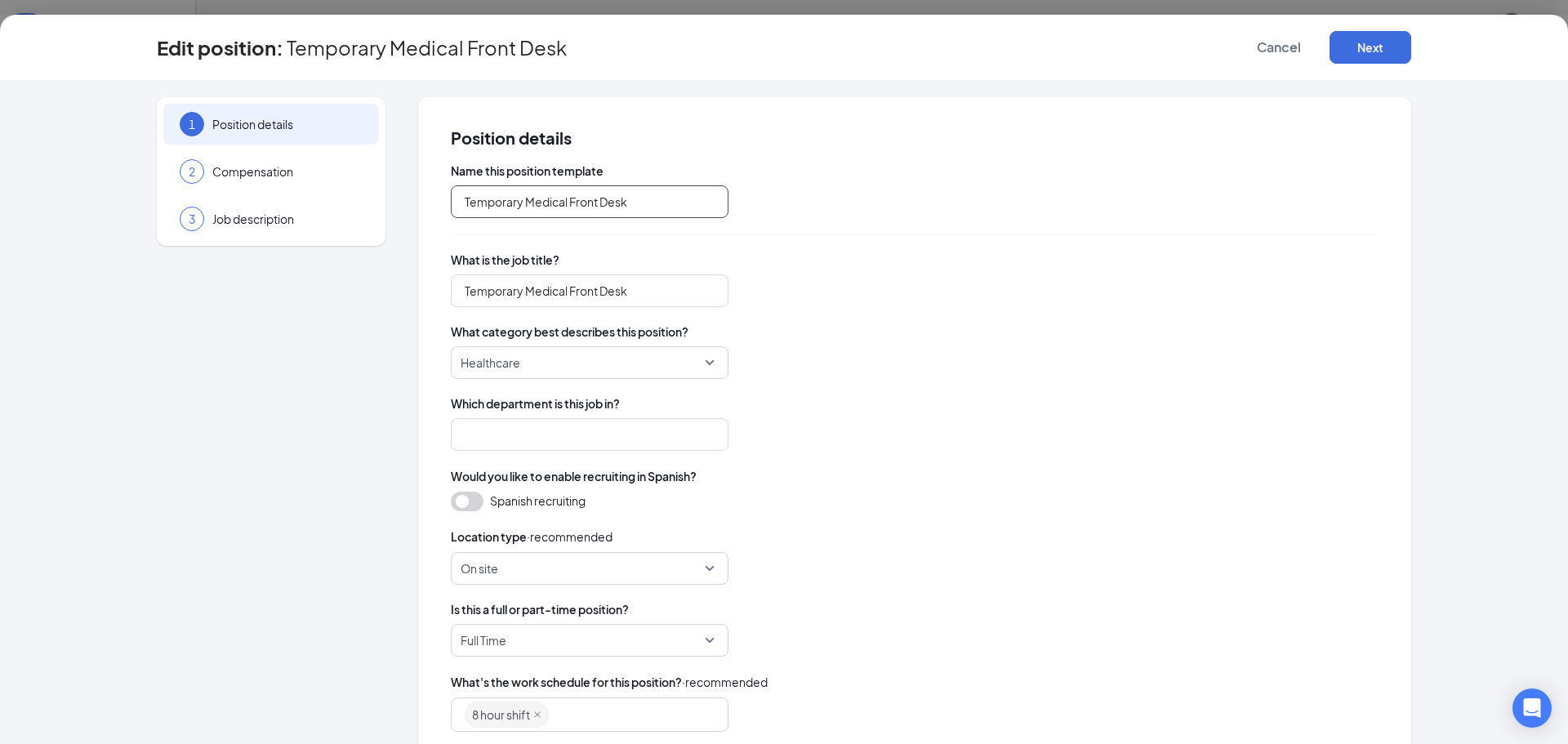
type input "Temporary PSR"
click at [258, 227] on span "Job description" at bounding box center [288, 218] width 151 height 16
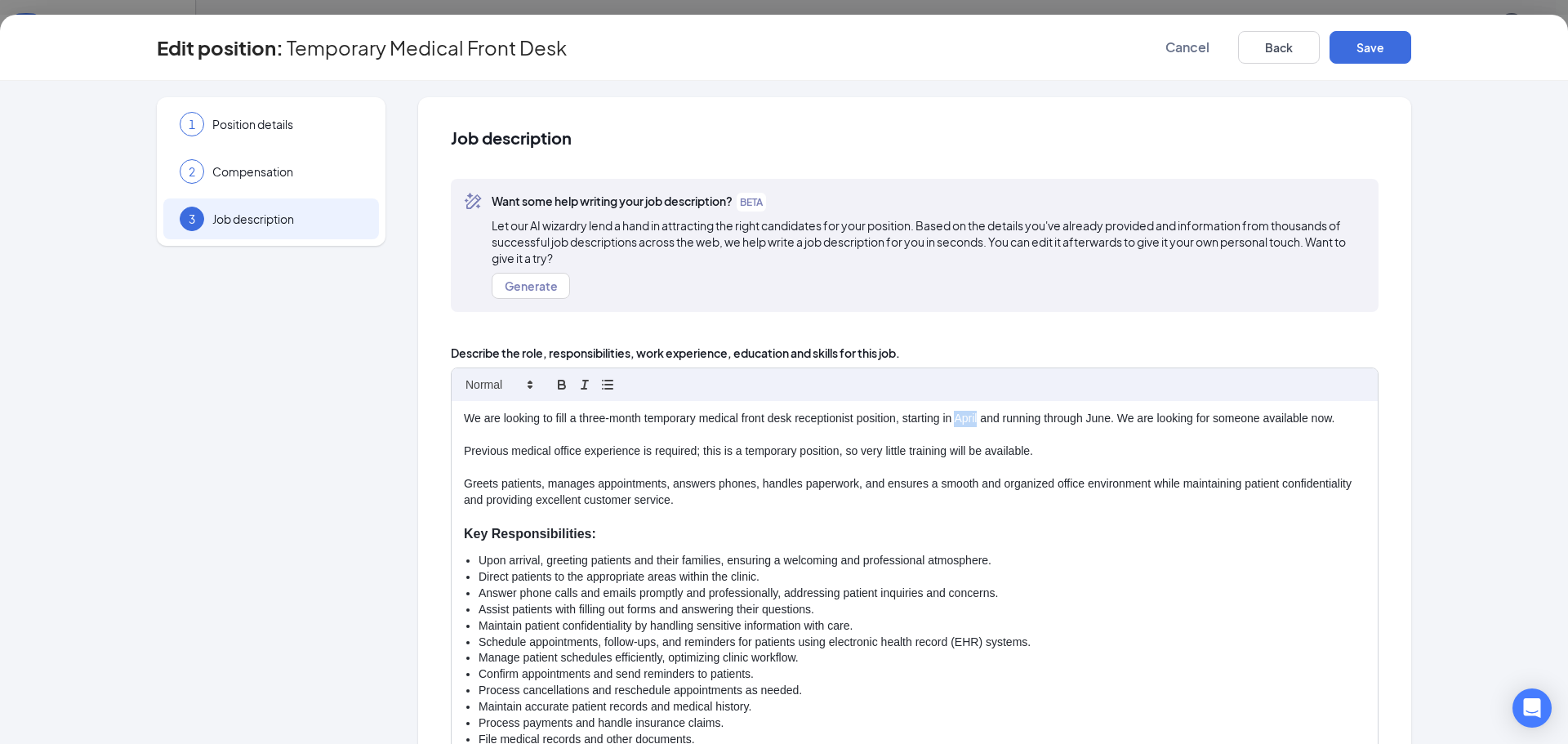
drag, startPoint x: 951, startPoint y: 415, endPoint x: 1018, endPoint y: 409, distance: 67.3
click at [971, 413] on p "We are looking to fill a three-month temporary medical front desk receptionist …" at bounding box center [914, 418] width 902 height 16
drag, startPoint x: 1099, startPoint y: 419, endPoint x: 1122, endPoint y: 413, distance: 23.8
click at [1122, 413] on p "We are looking to fill a three-month temporary medical front desk receptionist …" at bounding box center [914, 418] width 902 height 16
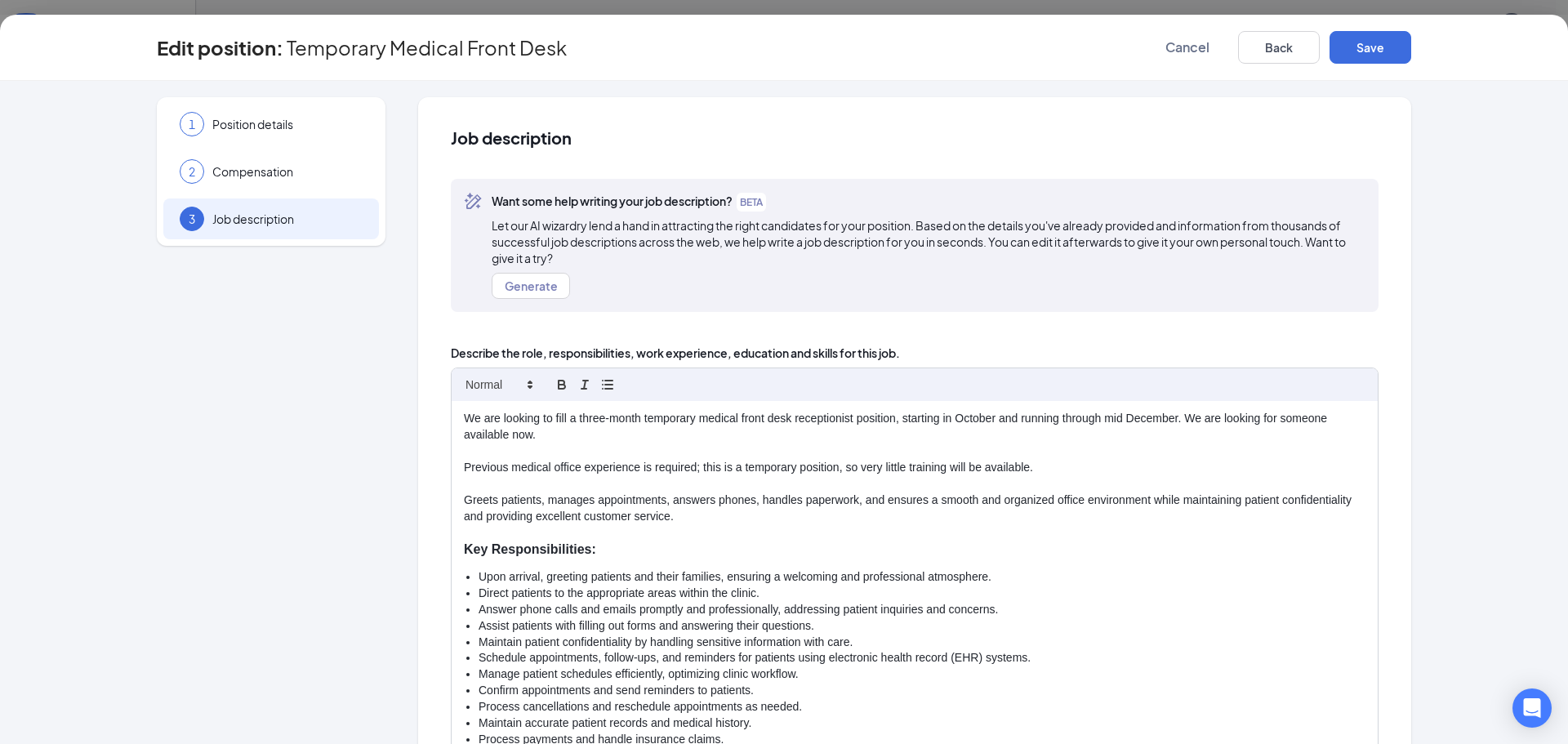
click at [557, 433] on p "We are looking to fill a three-month temporary medical front desk receptionist …" at bounding box center [914, 427] width 902 height 33
click at [527, 434] on p "We are looking to fill a three-month temporary medical front desk receptionist …" at bounding box center [914, 427] width 902 height 33
click at [1080, 546] on p "Key Responsibilities:" at bounding box center [914, 550] width 902 height 19
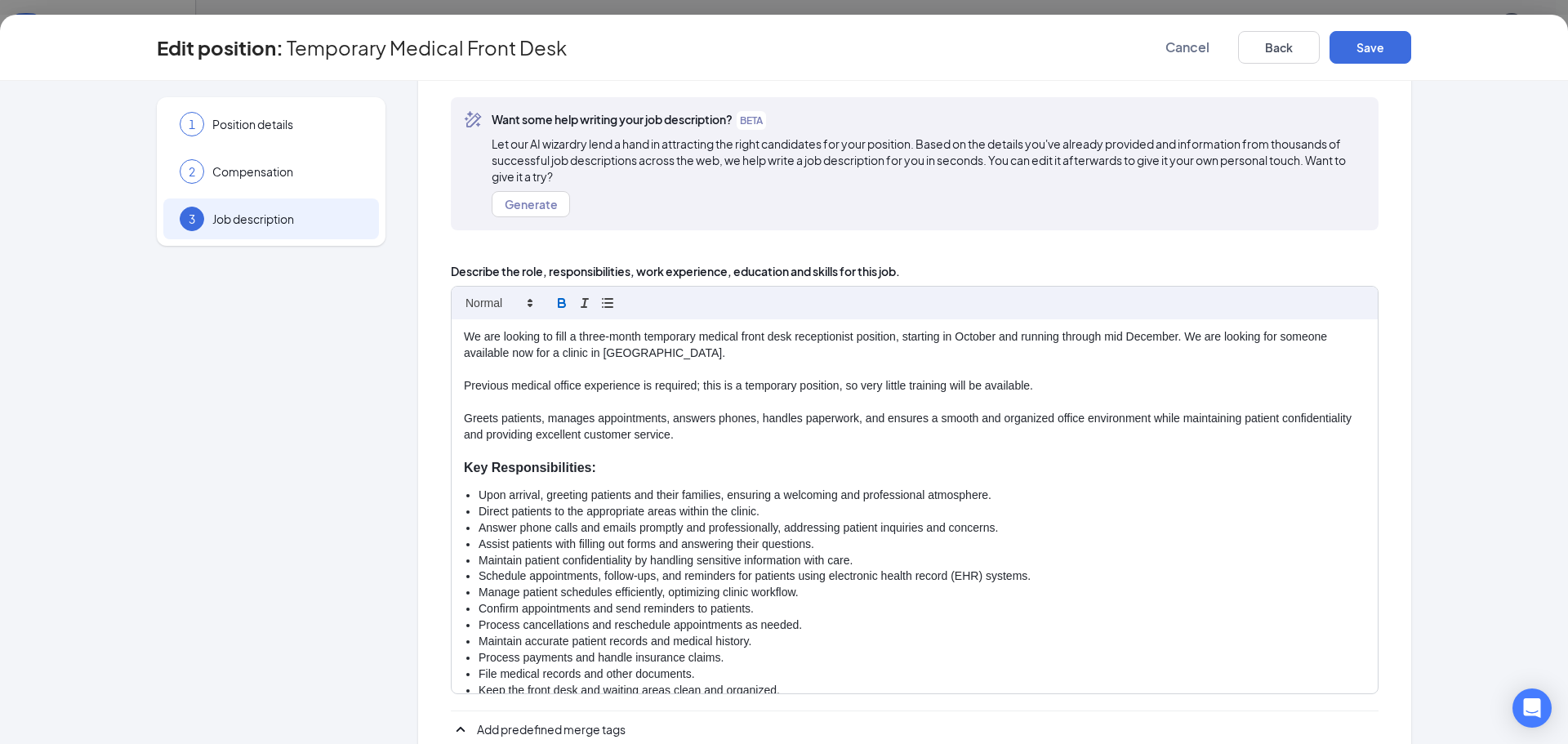
click at [683, 431] on p "Greets patients, manages appointments, answers phones, handles paperwork, and e…" at bounding box center [914, 427] width 902 height 33
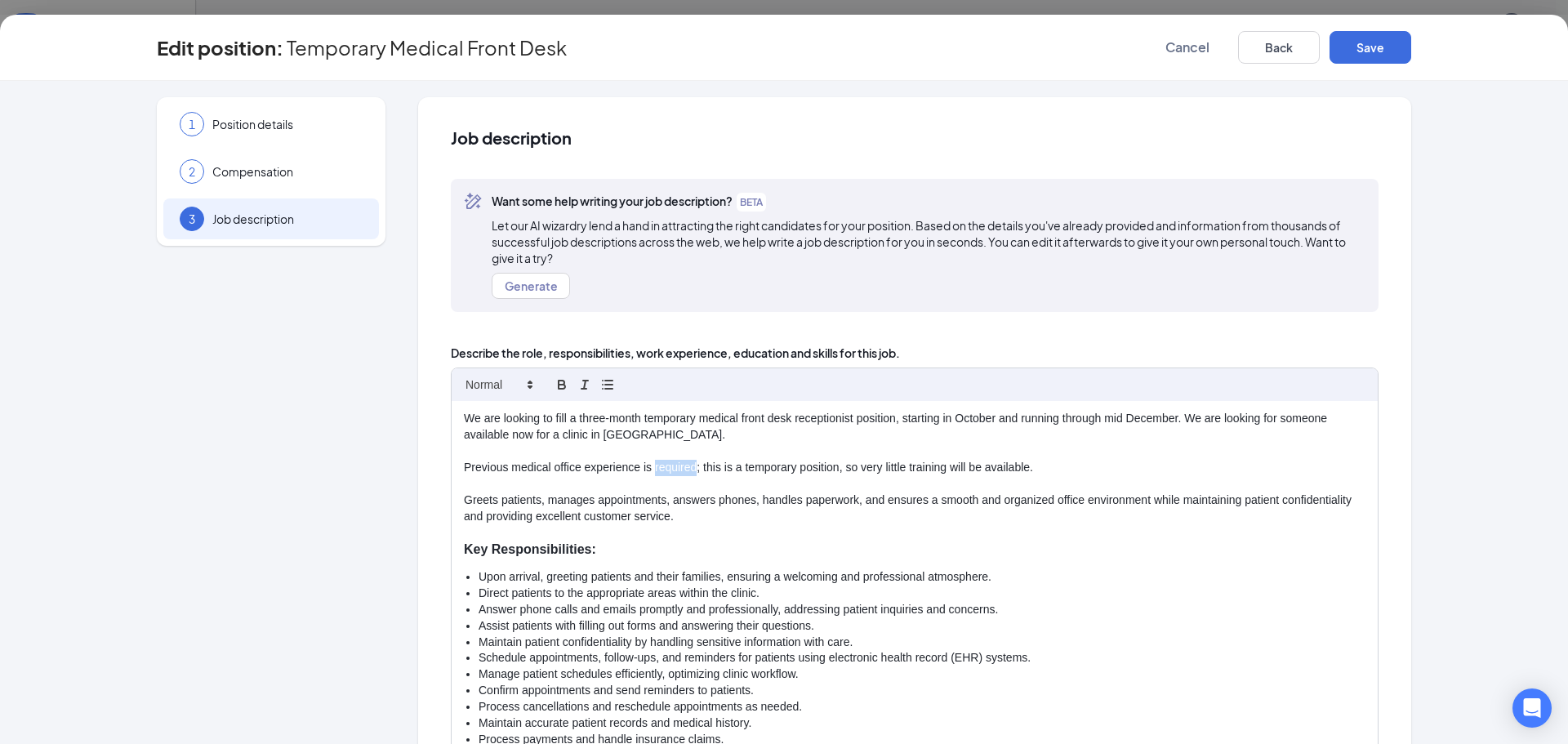
drag, startPoint x: 650, startPoint y: 468, endPoint x: 689, endPoint y: 467, distance: 39.0
click at [689, 467] on p "Previous medical office experience is required; this is a temporary position, s…" at bounding box center [914, 468] width 902 height 16
click at [1104, 481] on p at bounding box center [914, 484] width 902 height 16
click at [695, 511] on p "Greets patients, manages appointments, answers phones, handles paperwork, and e…" at bounding box center [914, 508] width 902 height 33
click at [675, 510] on p "Greets patients, manages appointments, answers phones, handles paperwork, and e…" at bounding box center [914, 508] width 902 height 33
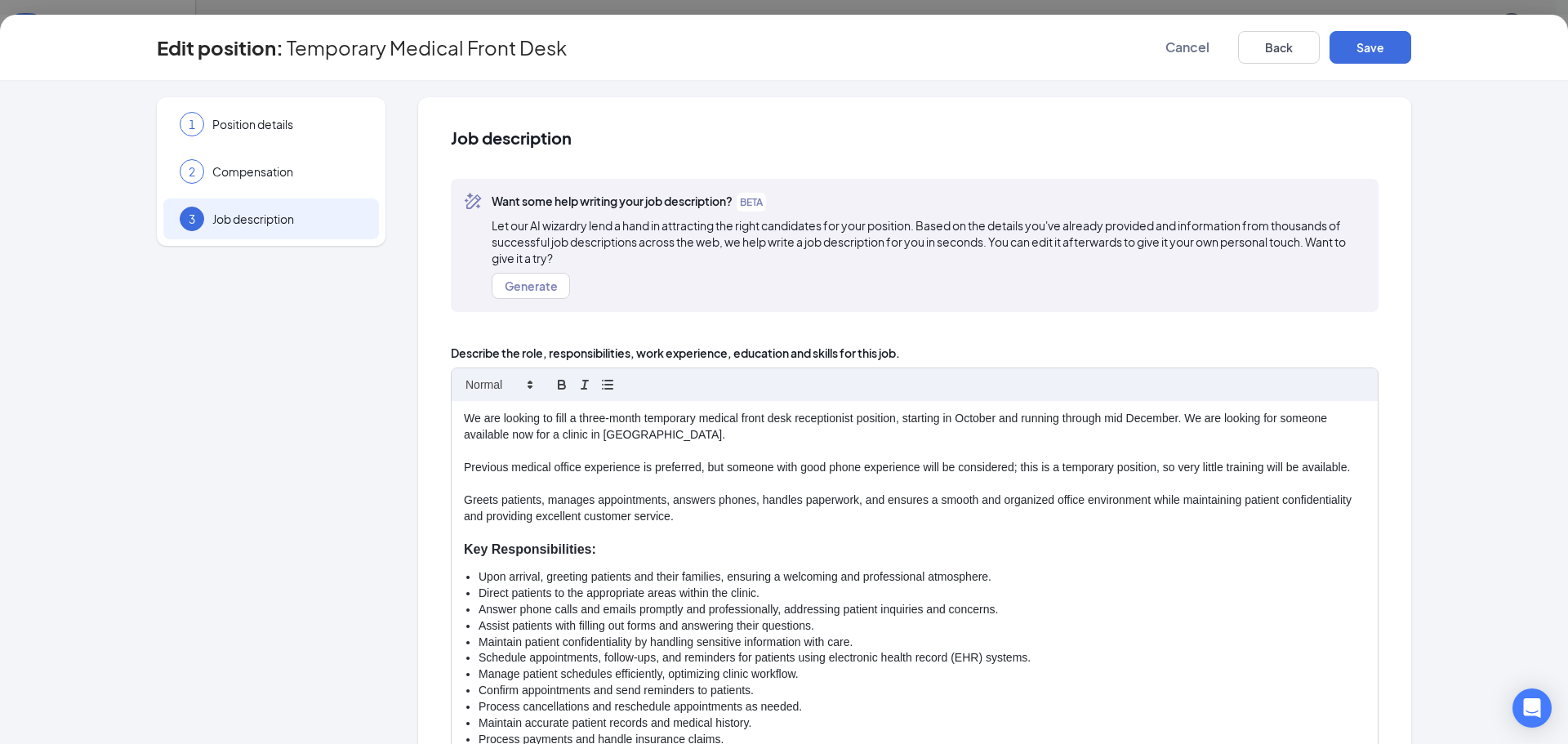
drag, startPoint x: 693, startPoint y: 517, endPoint x: 447, endPoint y: 499, distance: 246.7
click at [452, 499] on div "We are looking to fill a three-month temporary medical front desk receptionist …" at bounding box center [914, 588] width 926 height 374
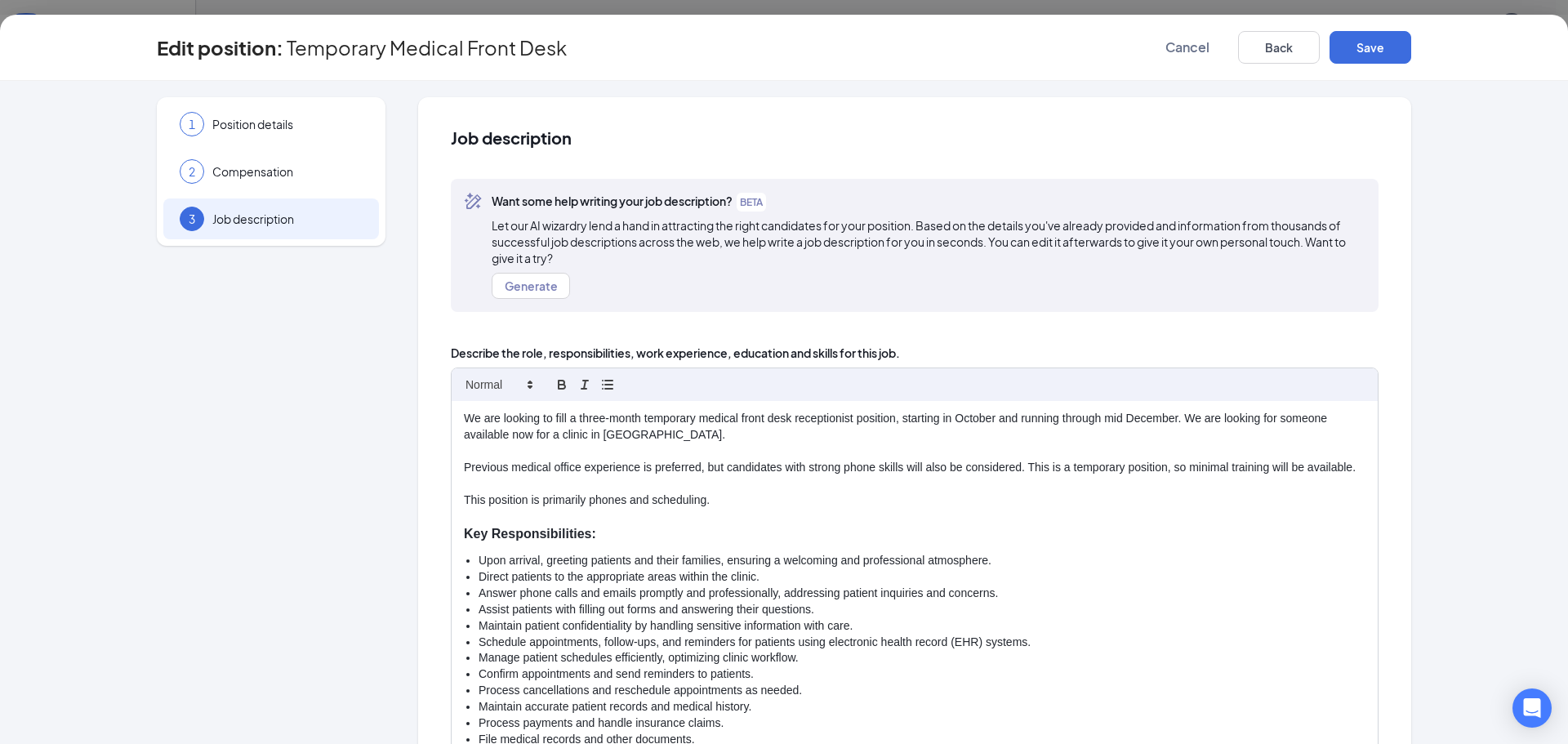
click at [764, 508] on p "This position is primarily phones and scheduling." at bounding box center [914, 500] width 902 height 16
click at [841, 508] on p "This position primarily involves phone calls and scheduling." at bounding box center [914, 500] width 902 height 16
click at [780, 508] on p "This position primarily involves phone calls and scheduling." at bounding box center [914, 500] width 902 height 16
click at [955, 508] on p "This position primarily involves phone calls and scheduling." at bounding box center [914, 500] width 902 height 16
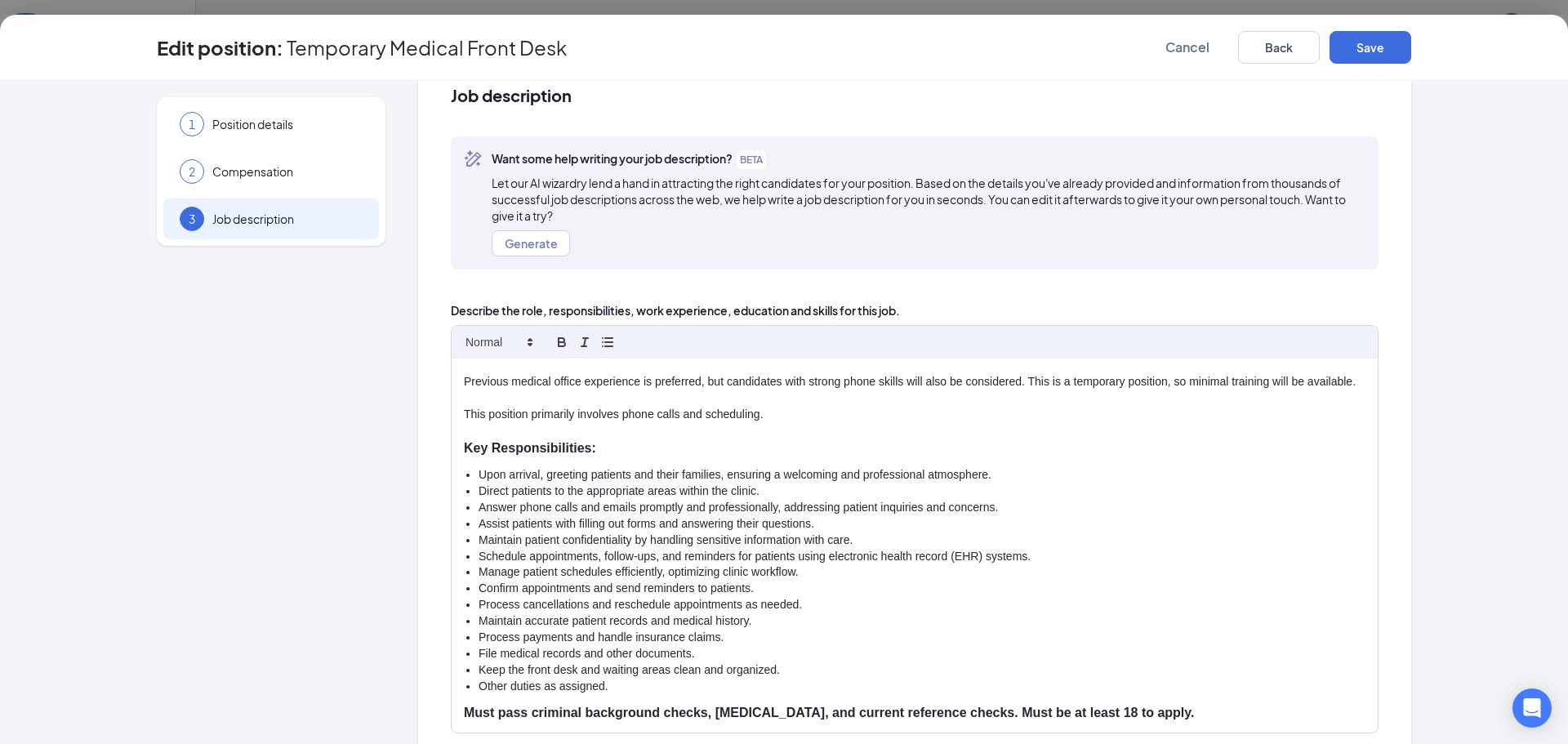
scroll to position [82, 0]
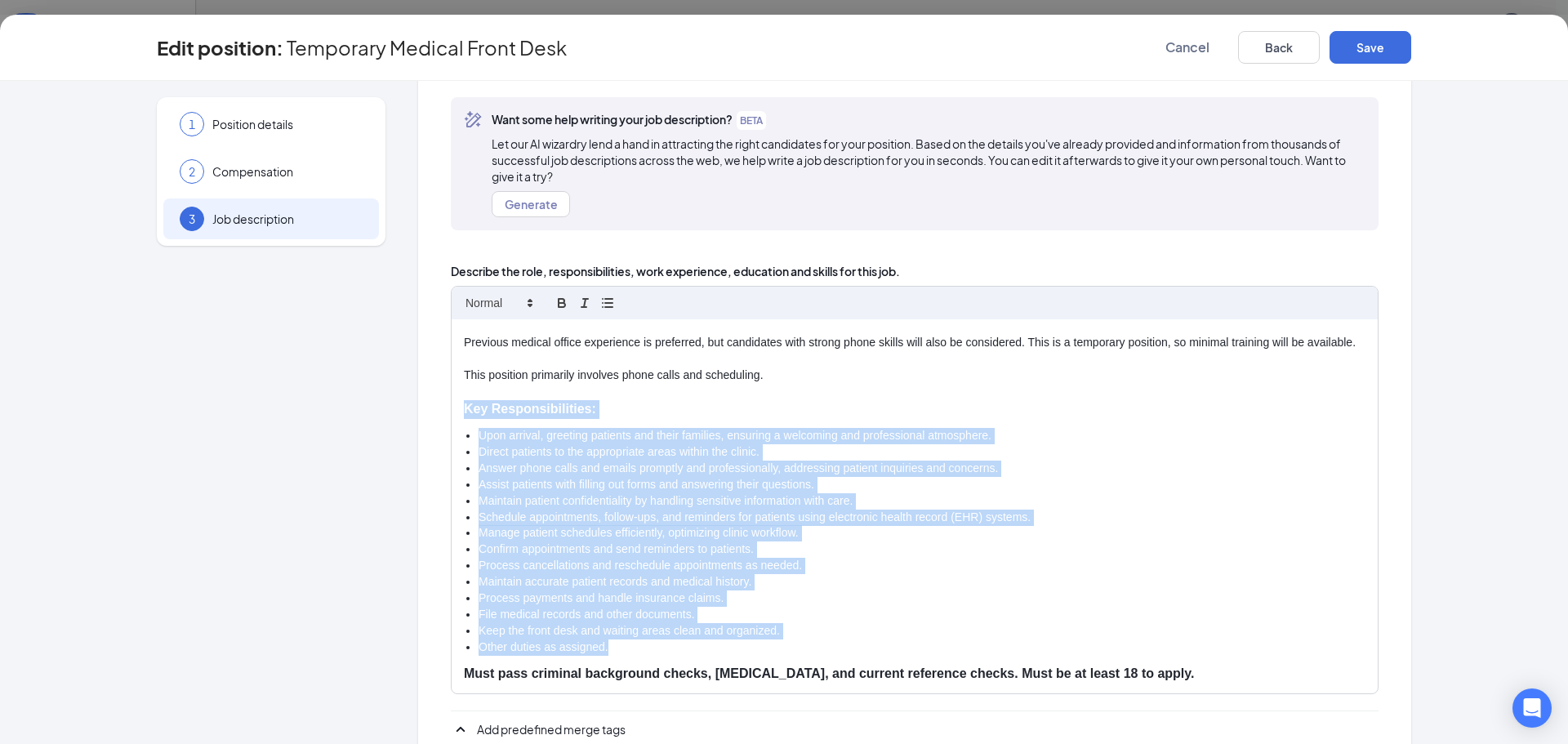
drag, startPoint x: 610, startPoint y: 650, endPoint x: 455, endPoint y: 404, distance: 290.8
click at [455, 404] on div "We are looking to fill a three-month temporary medical front desk receptionist …" at bounding box center [914, 506] width 926 height 374
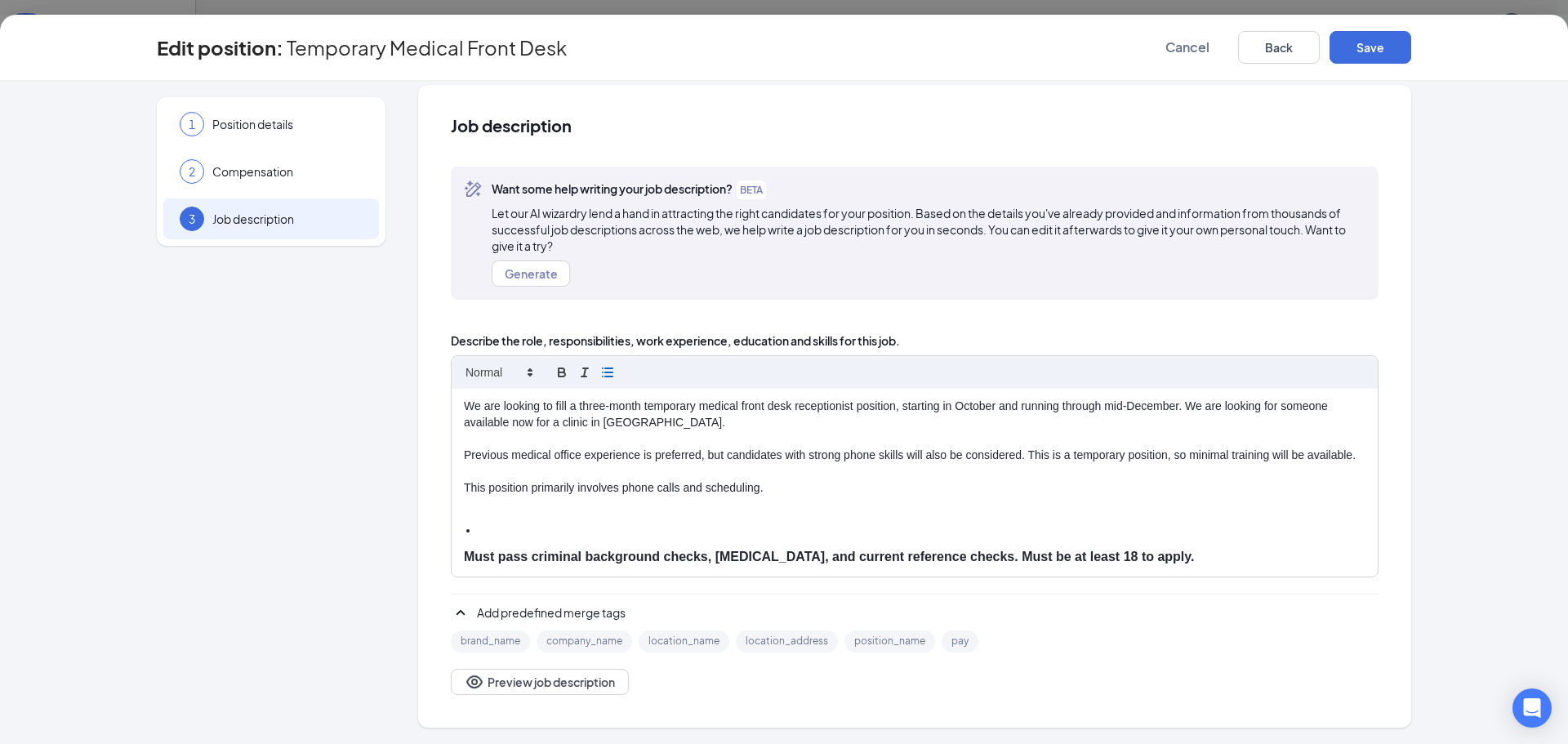
scroll to position [0, 0]
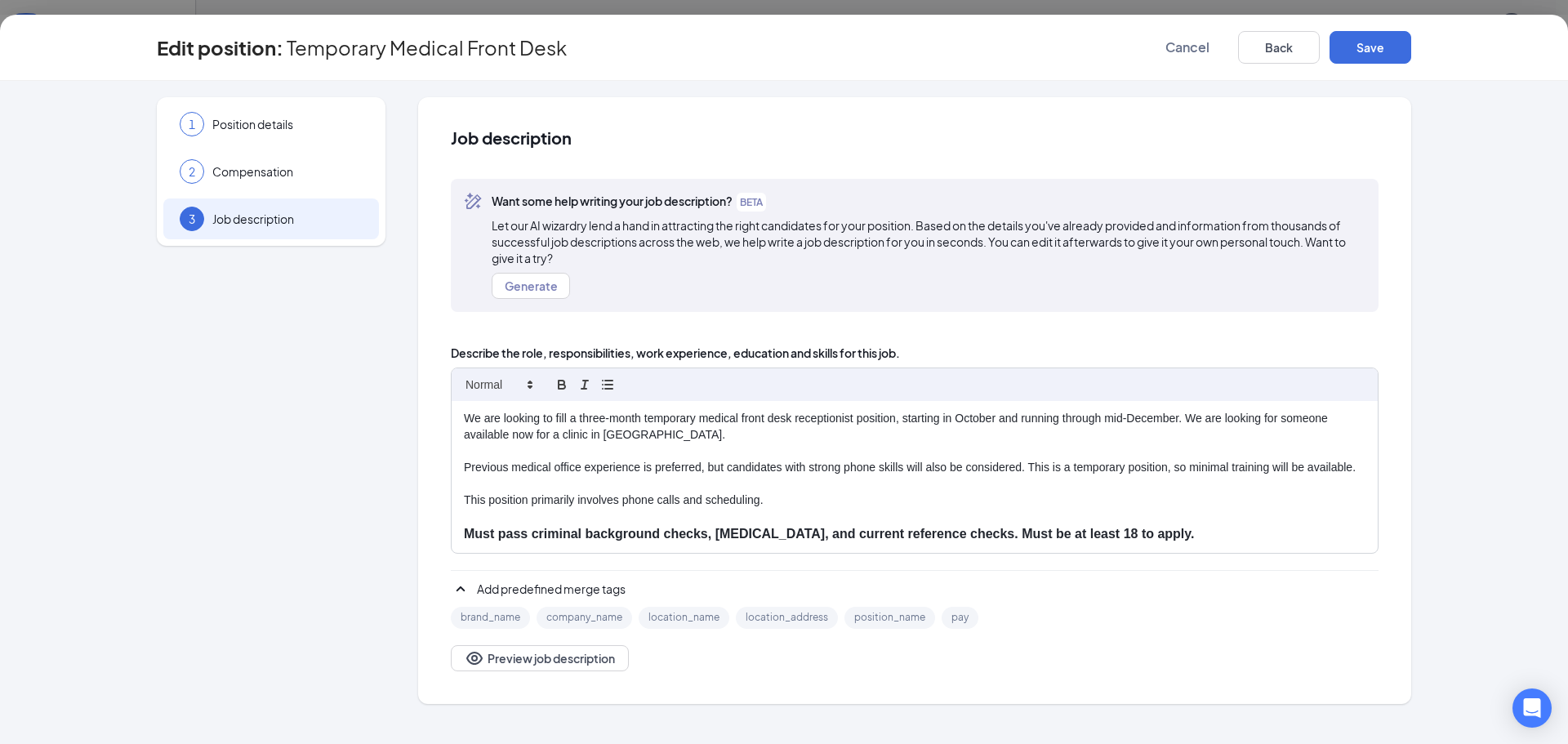
drag, startPoint x: 1219, startPoint y: 533, endPoint x: 1203, endPoint y: 510, distance: 28.0
click at [1219, 533] on p "Must pass criminal background checks, [MEDICAL_DATA], and current reference che…" at bounding box center [914, 534] width 902 height 19
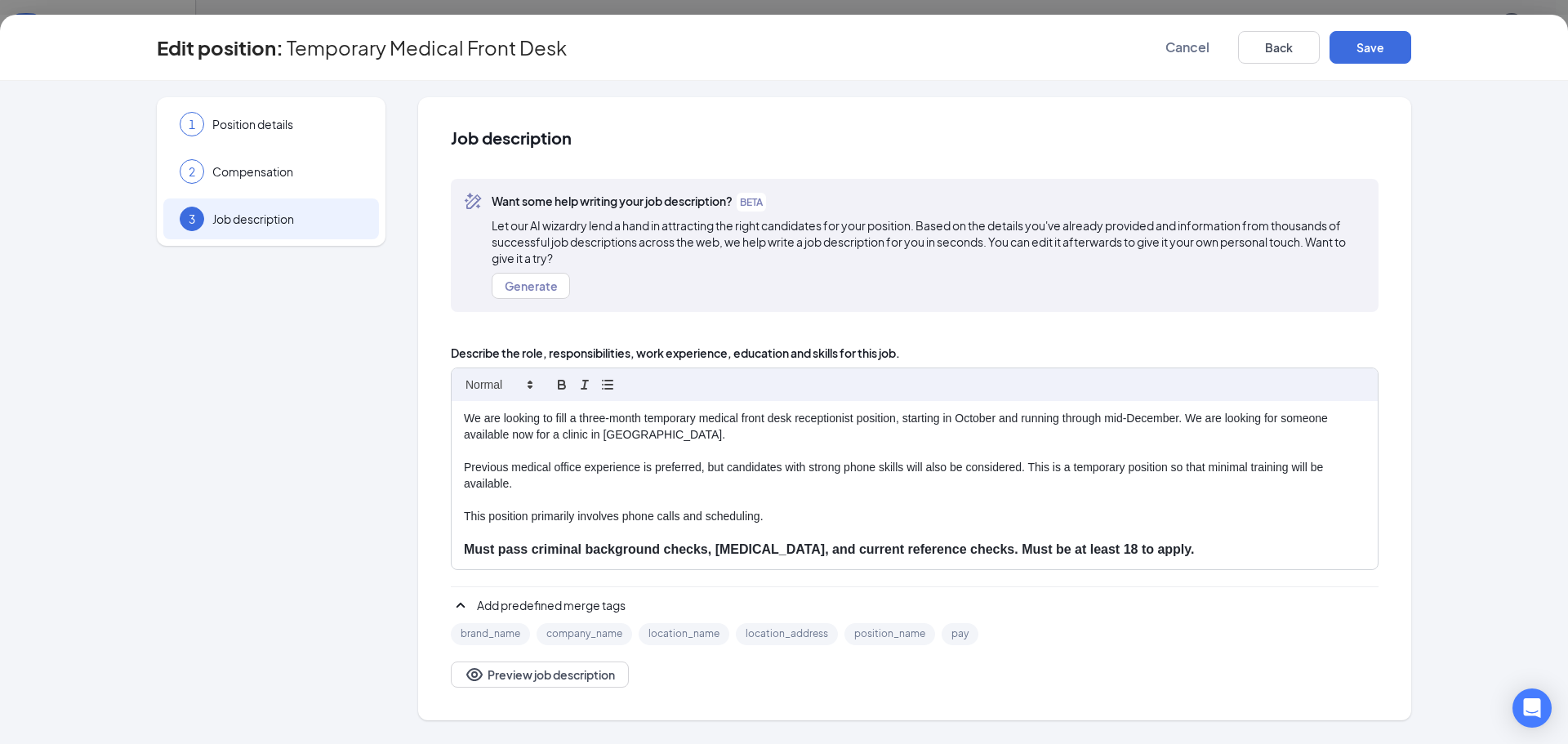
click at [1193, 508] on p "This position primarily involves phone calls and scheduling." at bounding box center [914, 516] width 902 height 16
click at [807, 511] on p "This position primarily involves phone calls and scheduling." at bounding box center [914, 516] width 902 height 16
click at [737, 430] on p "We are looking to fill a three-month temporary medical front desk receptionist …" at bounding box center [914, 427] width 902 height 33
click at [832, 514] on p "This position primarily involves phone calls and scheduling." at bounding box center [914, 516] width 902 height 16
click at [1248, 539] on p at bounding box center [914, 533] width 902 height 16
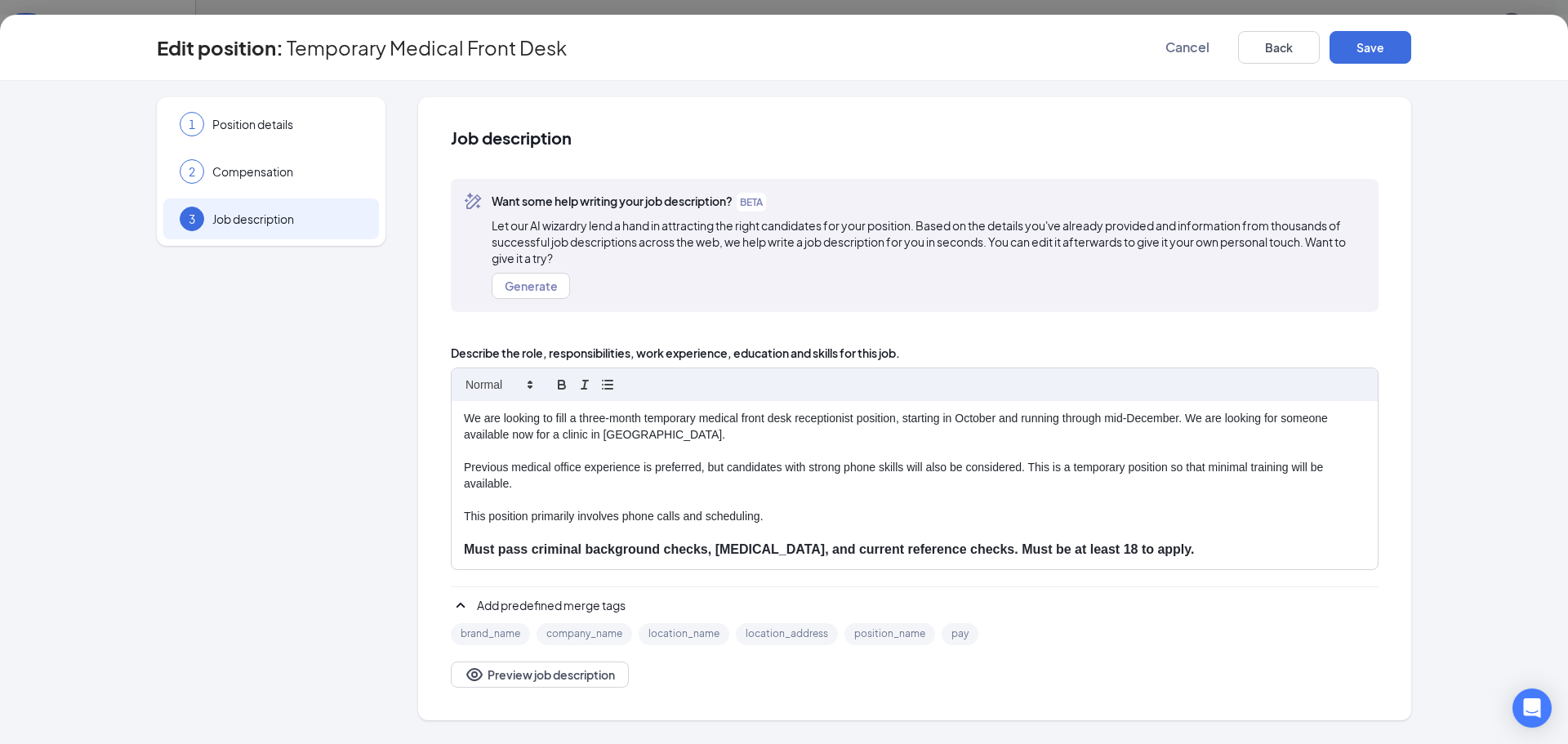
drag, startPoint x: 665, startPoint y: 441, endPoint x: 863, endPoint y: 450, distance: 198.2
click at [670, 441] on p "We are looking to fill a three-month temporary medical front desk receptionist …" at bounding box center [914, 427] width 902 height 33
click at [258, 174] on span "Compensation" at bounding box center [288, 171] width 151 height 16
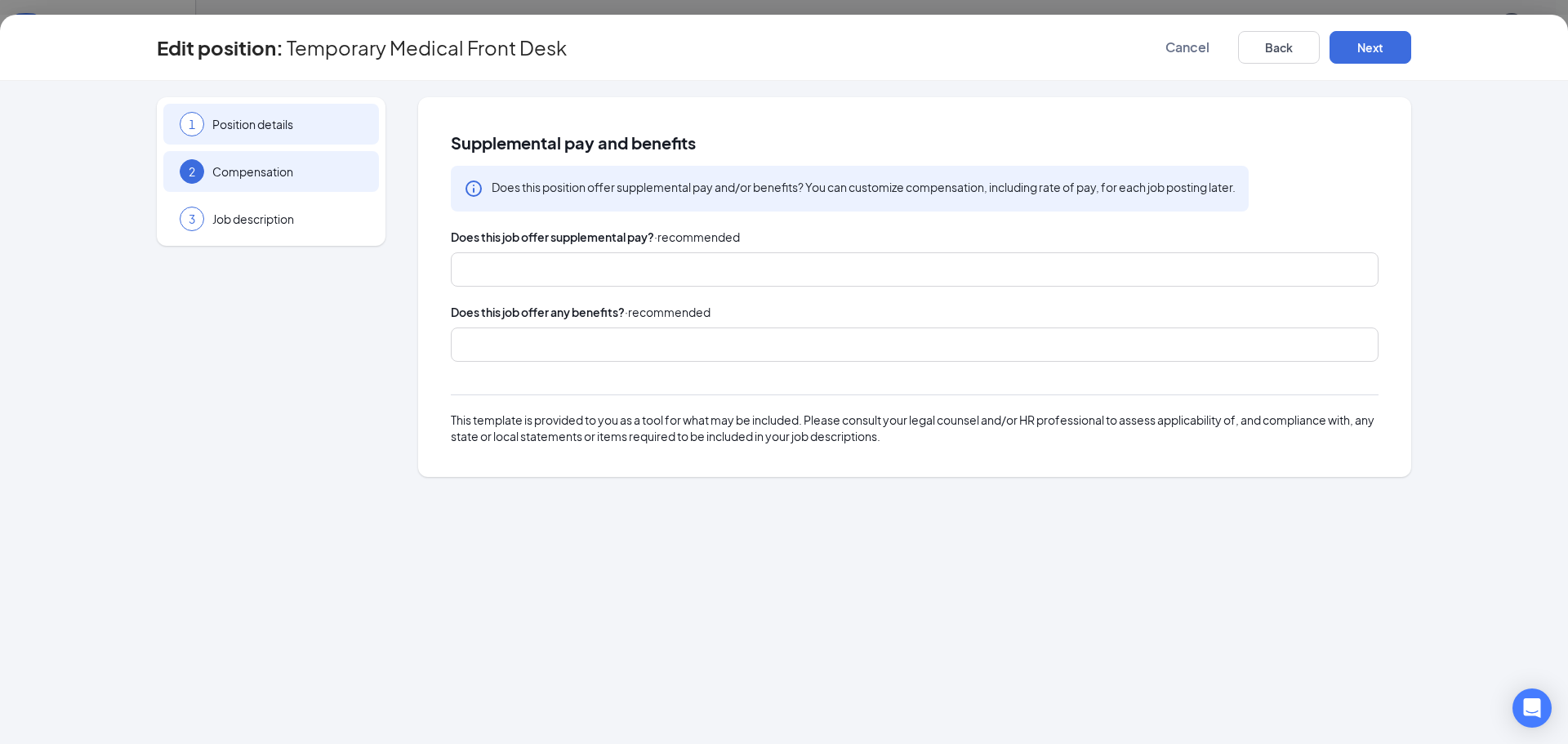
click at [271, 120] on span "Position details" at bounding box center [288, 123] width 151 height 16
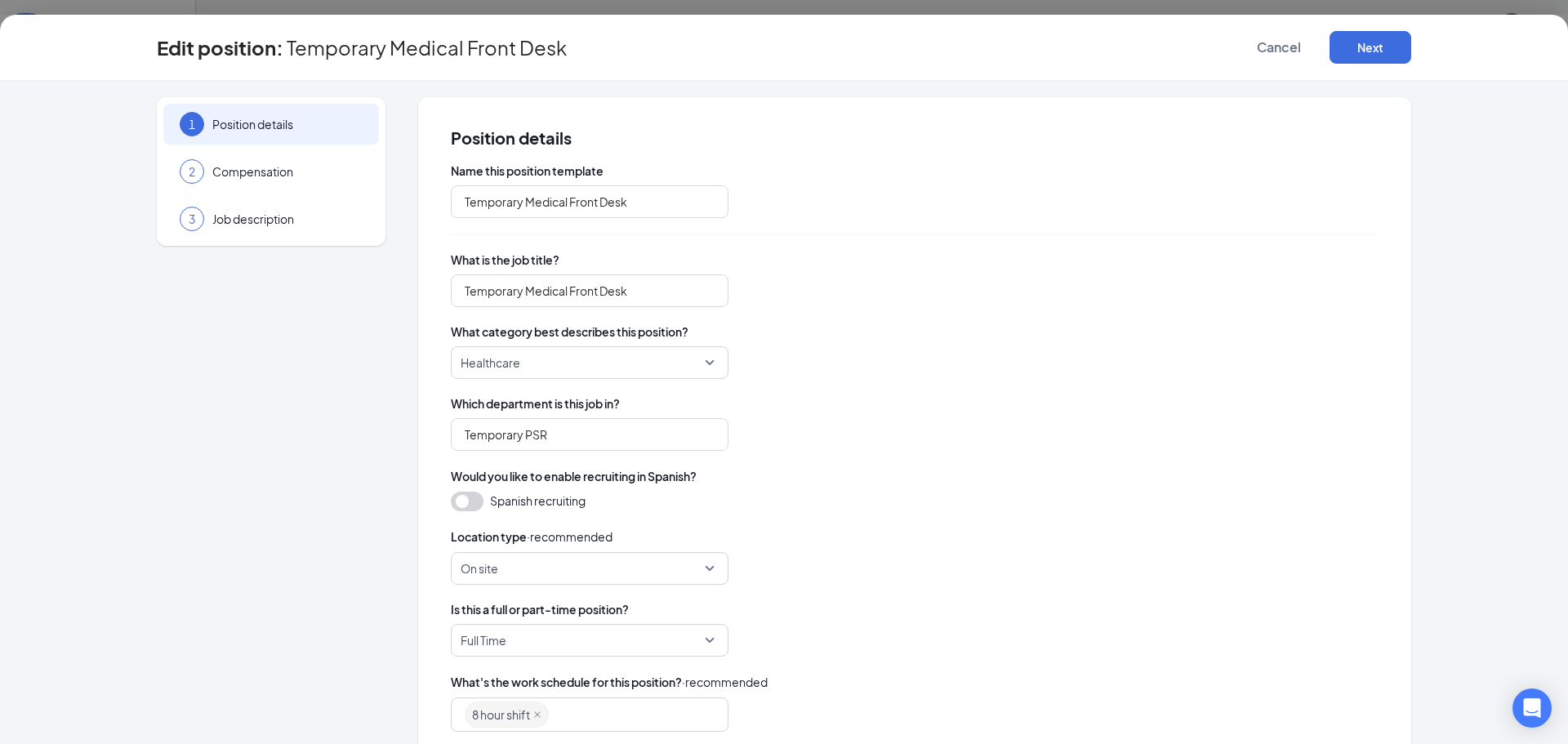
scroll to position [82, 0]
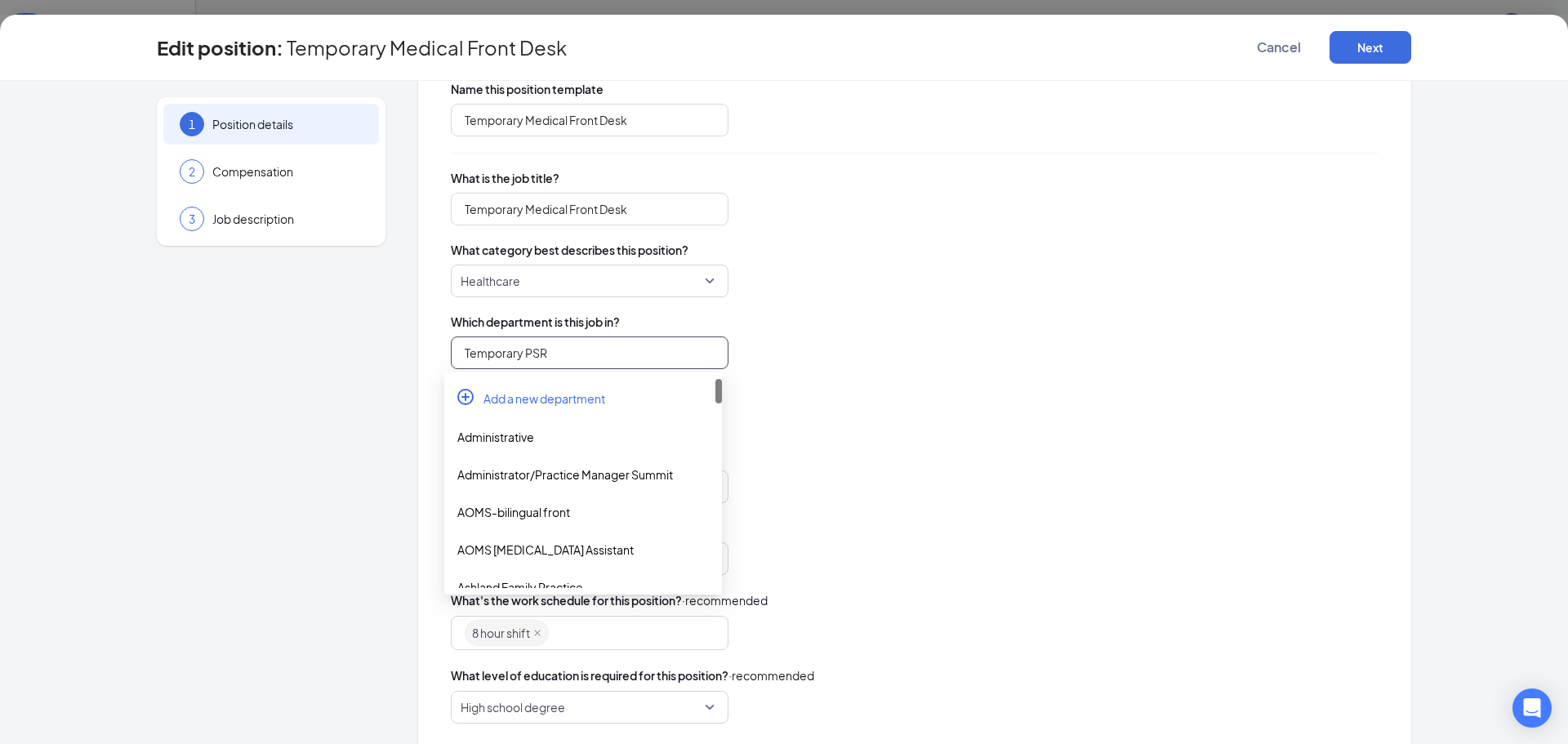
click at [588, 358] on input "Temporary PSR" at bounding box center [589, 353] width 277 height 33
click at [552, 402] on span "Add a new department" at bounding box center [545, 397] width 122 height 16
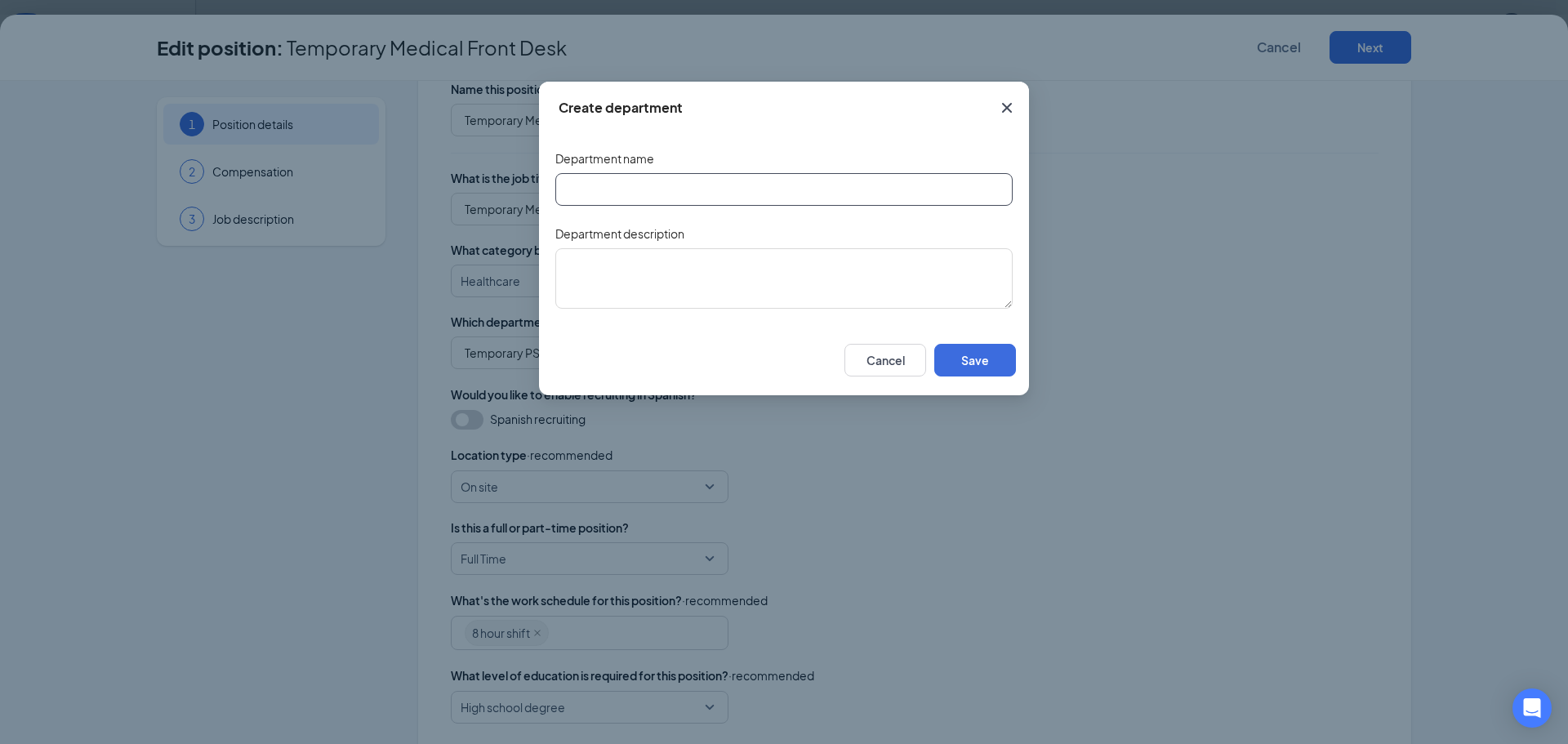
drag, startPoint x: 655, startPoint y: 188, endPoint x: 745, endPoint y: 205, distance: 91.6
click at [656, 188] on input "text" at bounding box center [784, 189] width 458 height 33
type input "Ashland Family Practice Temp"
click at [669, 276] on textarea at bounding box center [784, 277] width 458 height 60
type textarea "Ashland family practice temporary phones"
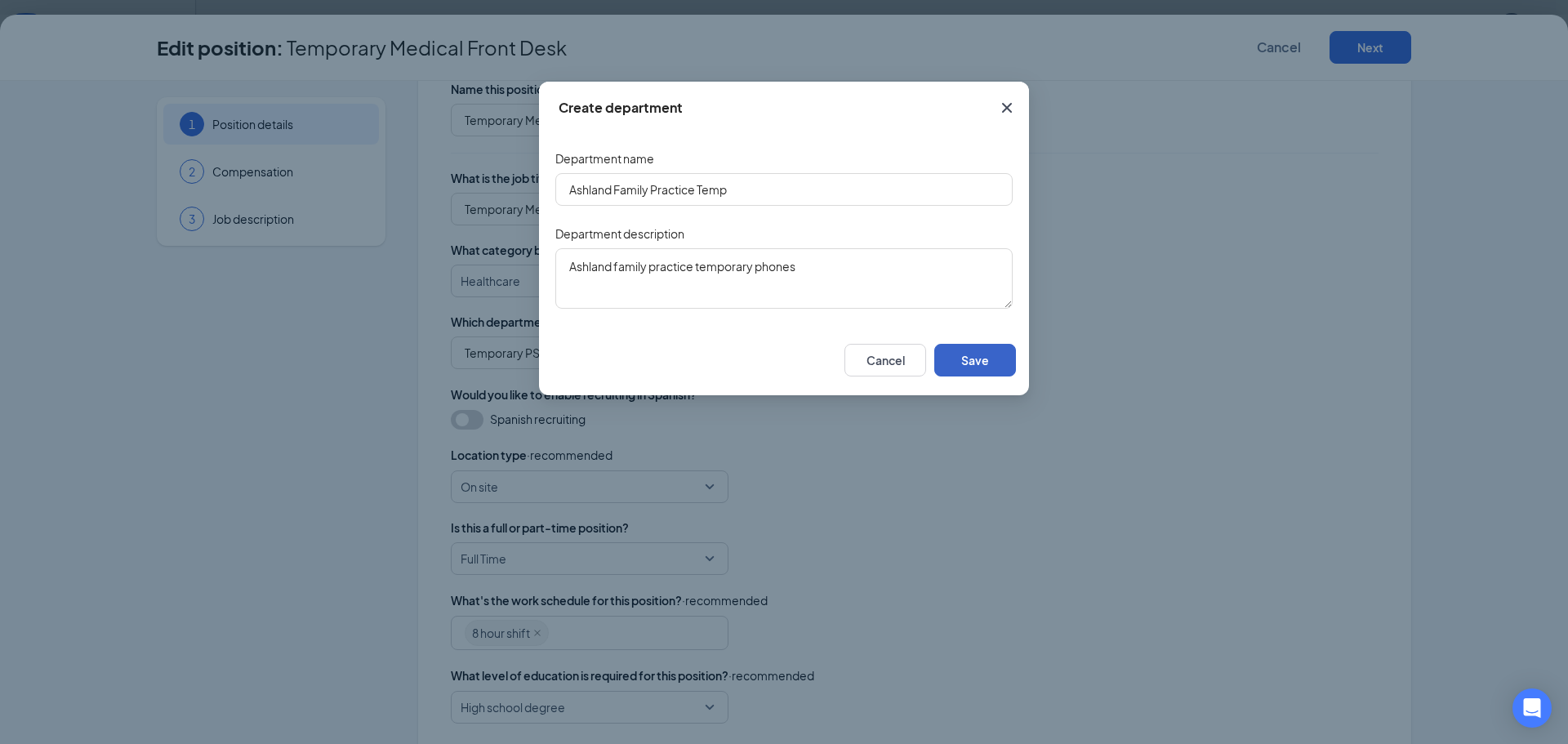
click at [971, 366] on button "Save" at bounding box center [974, 359] width 82 height 33
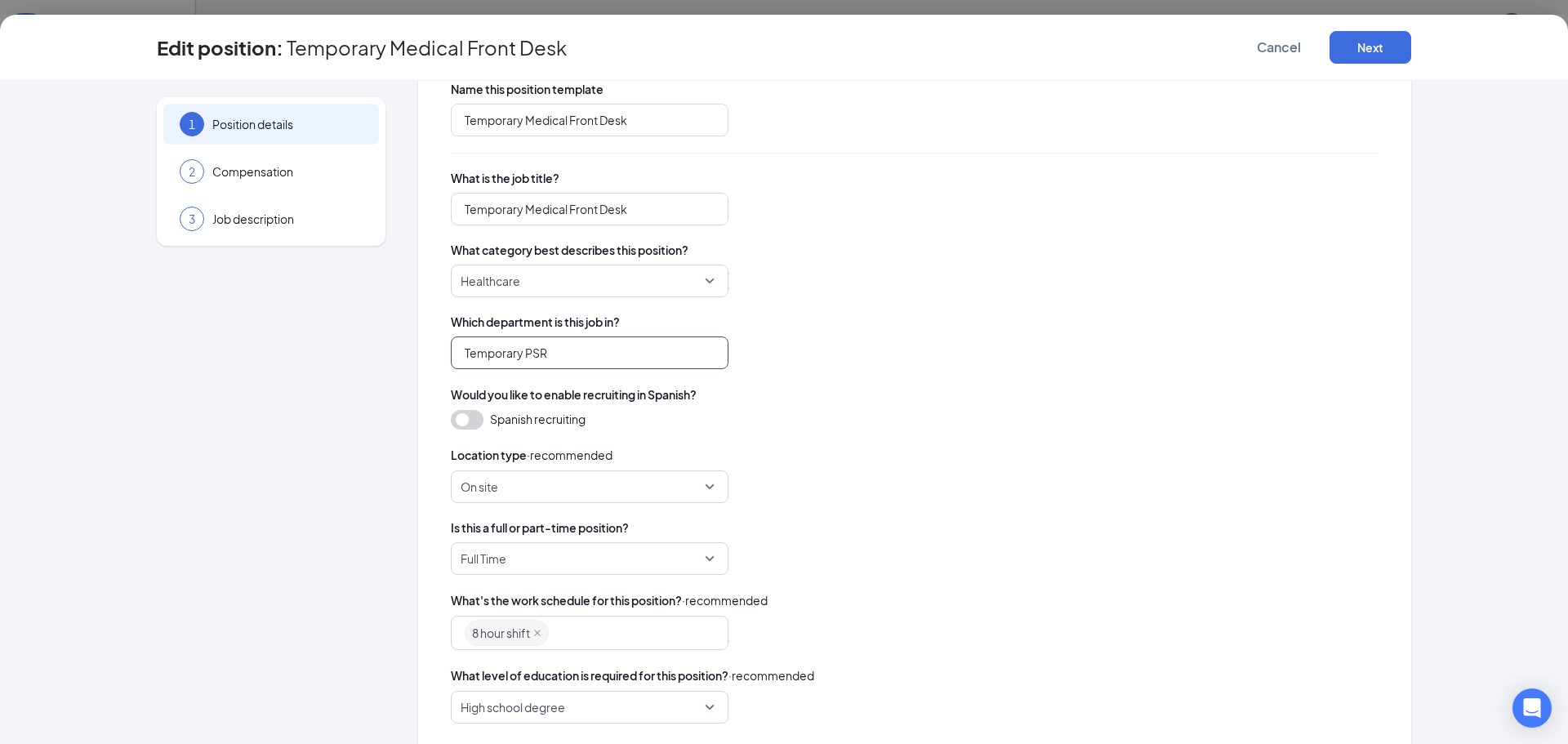
type input "Ashland Family Practice Temp"
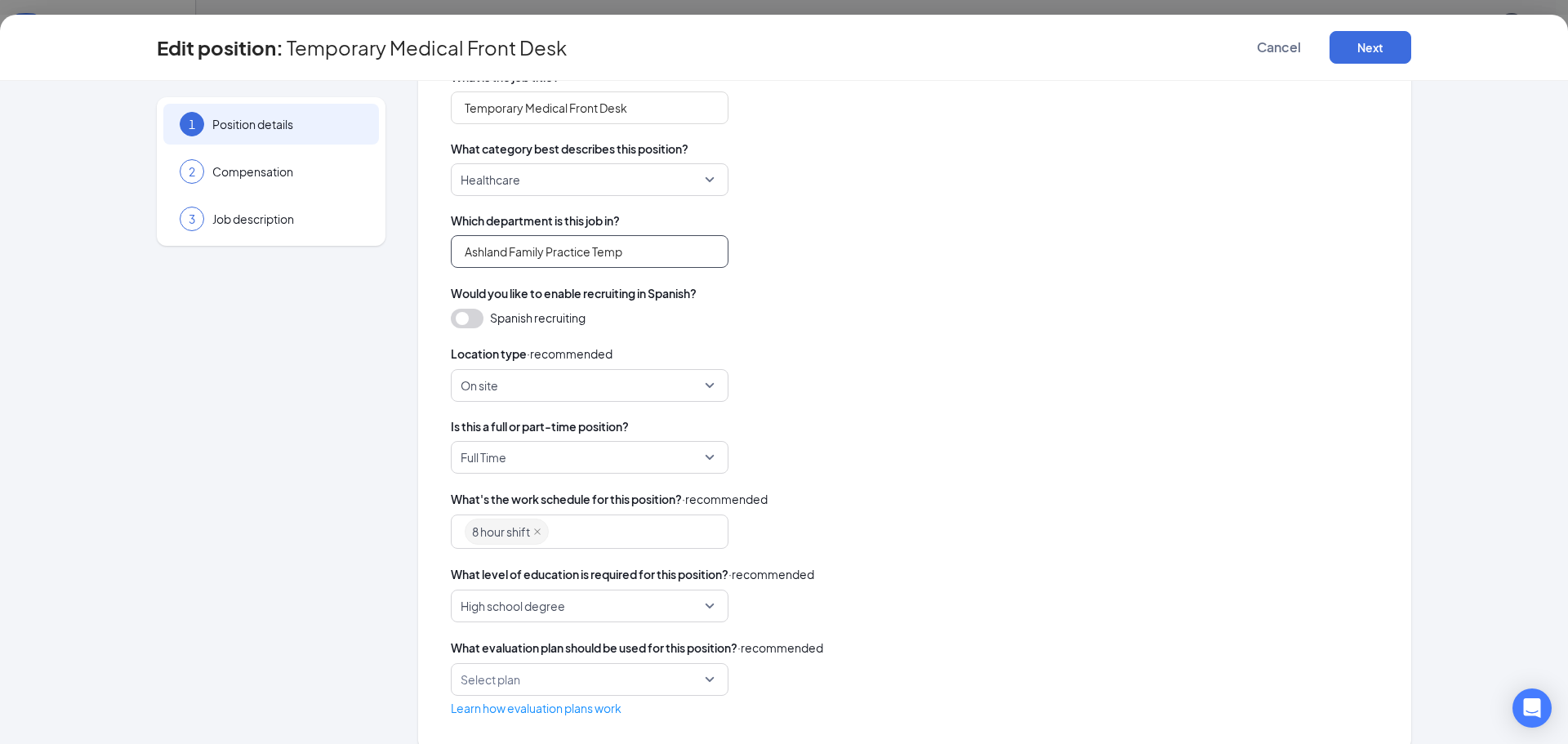
scroll to position [205, 0]
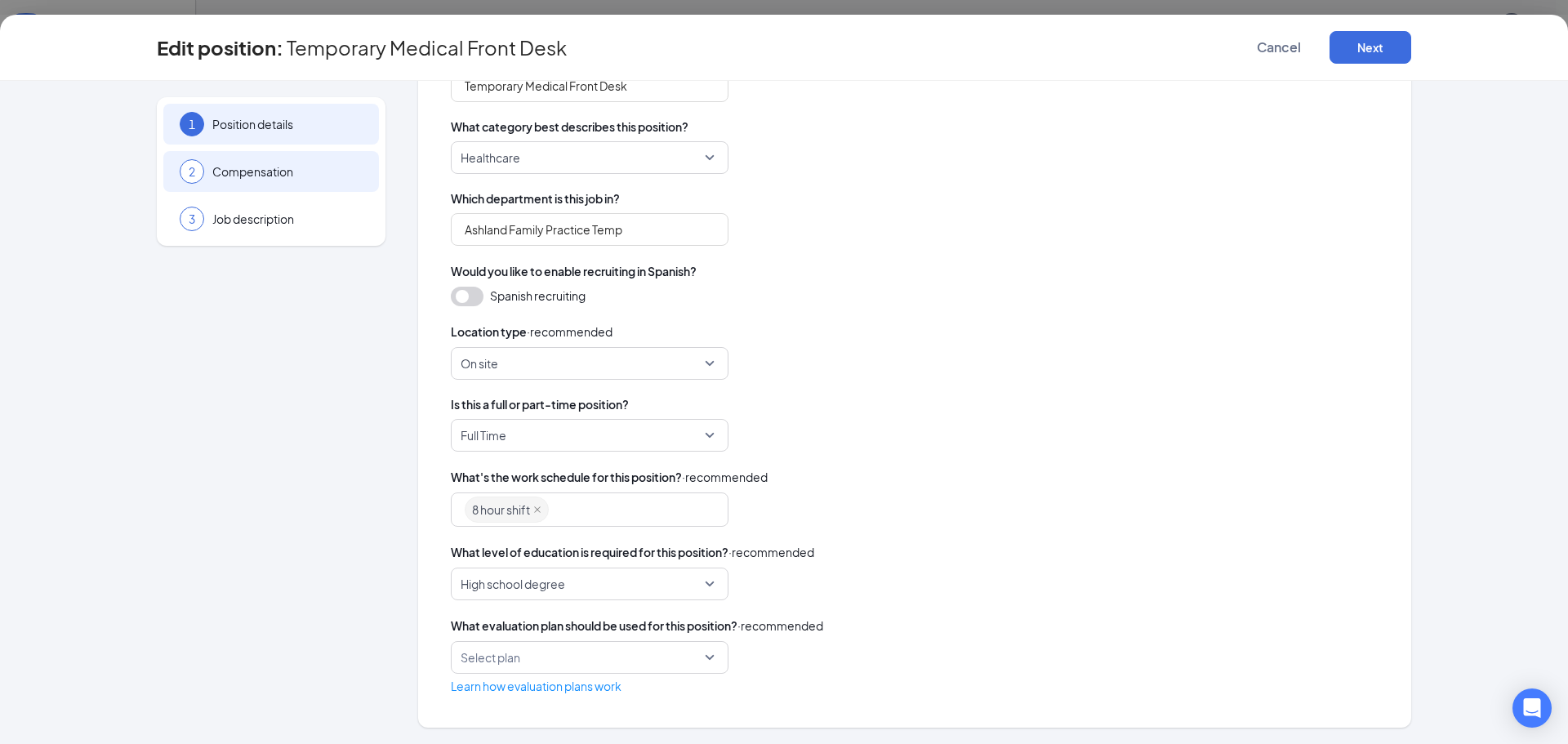
click at [269, 172] on span "Compensation" at bounding box center [288, 171] width 151 height 16
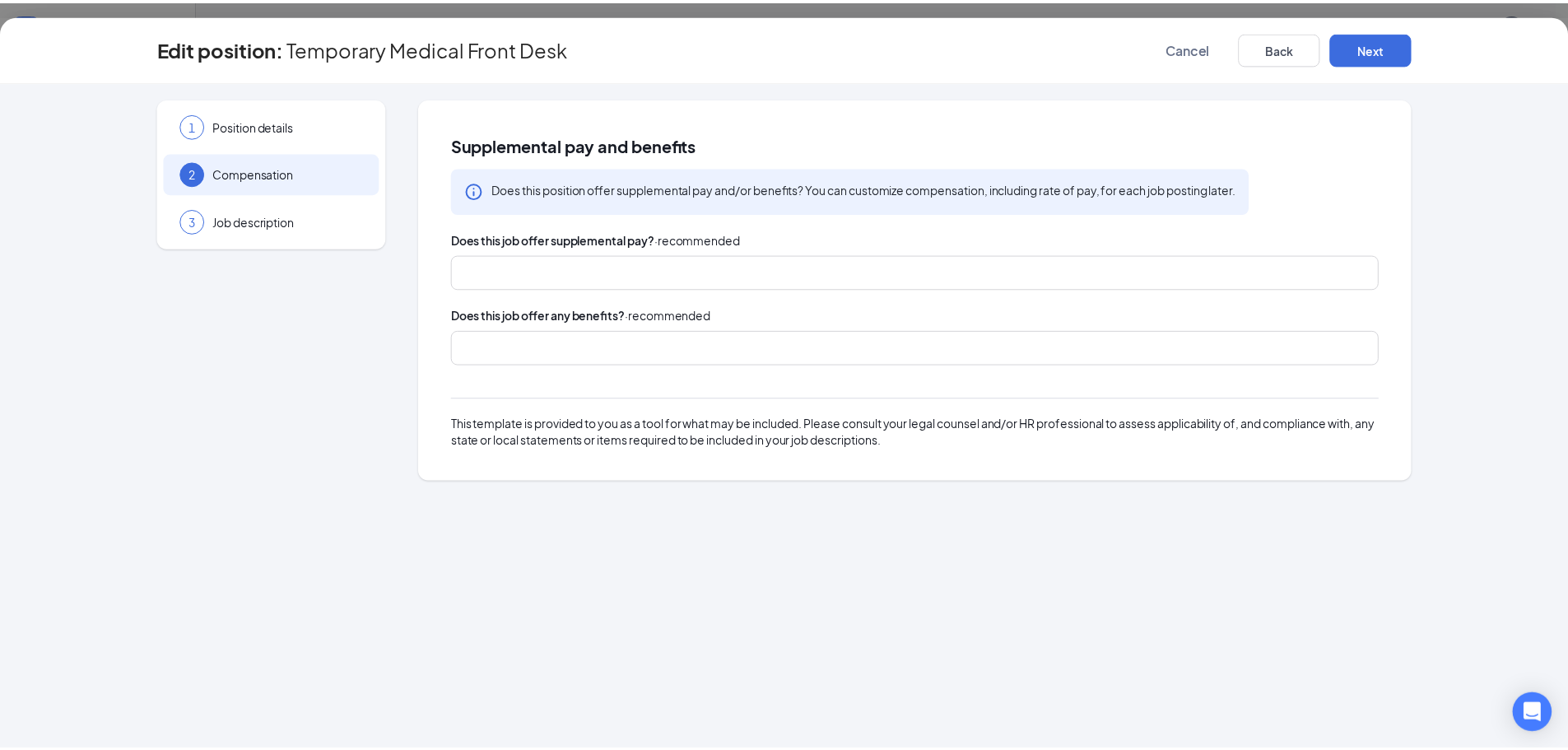
scroll to position [0, 0]
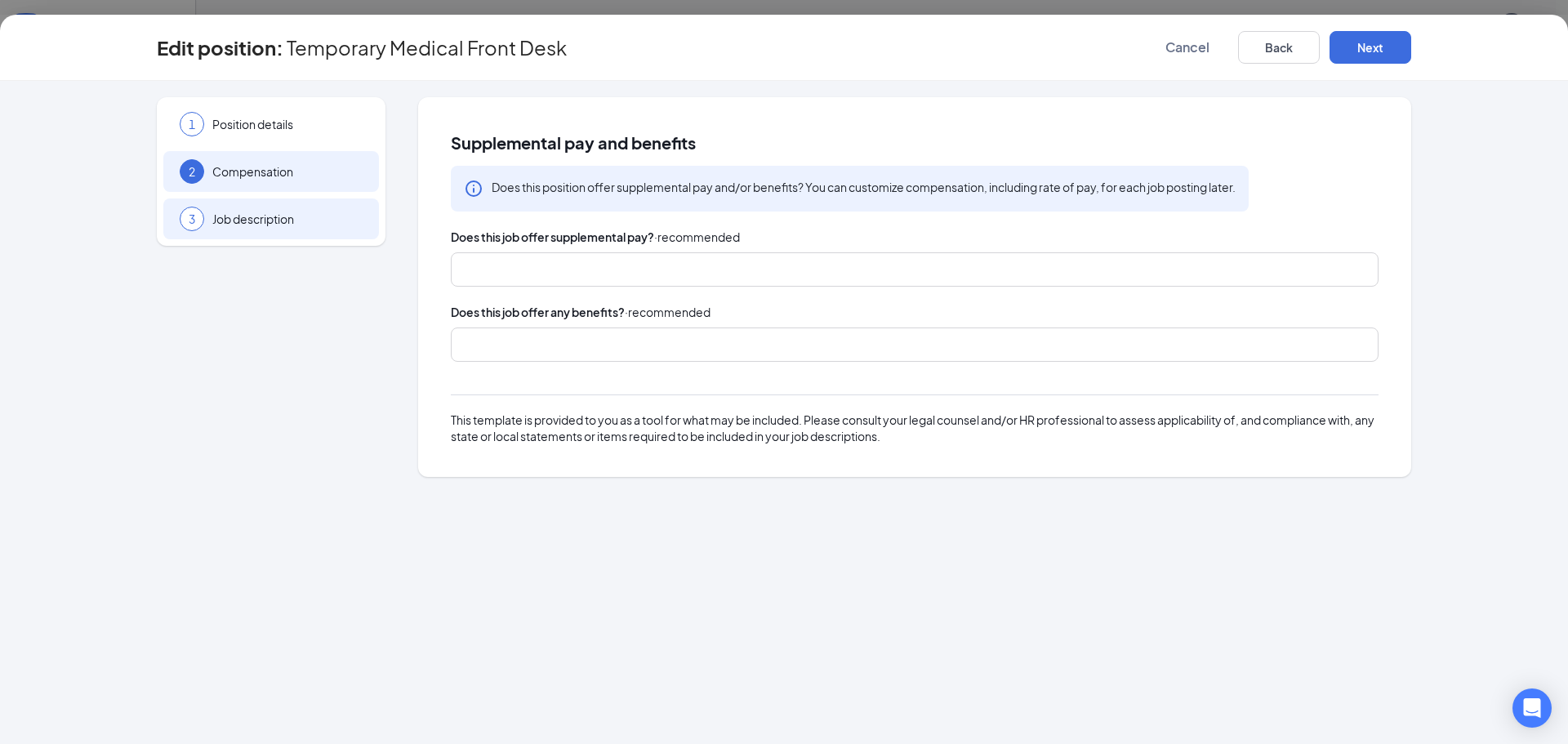
click at [271, 216] on span "Job description" at bounding box center [288, 218] width 151 height 16
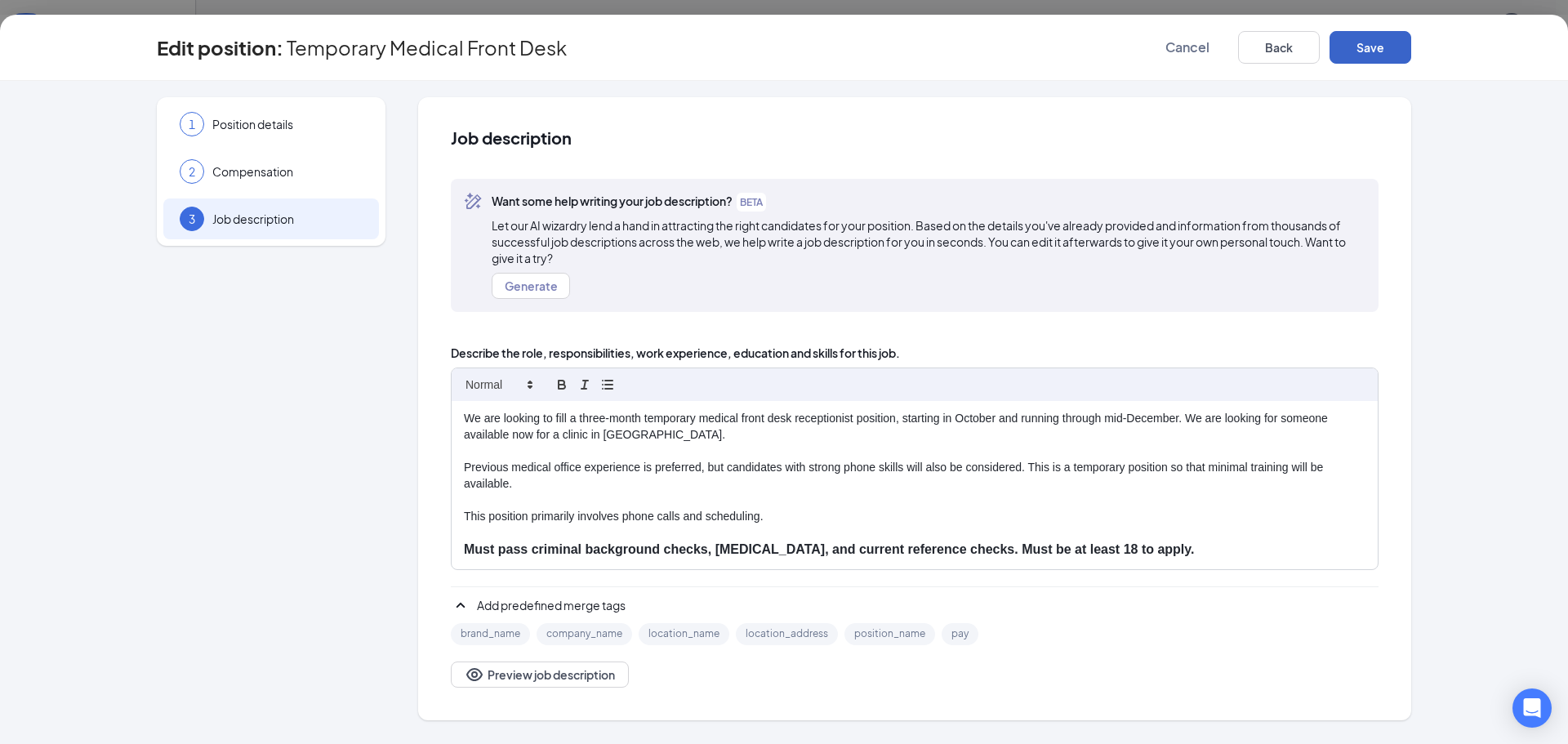
click at [1366, 53] on button "Save" at bounding box center [1370, 47] width 82 height 33
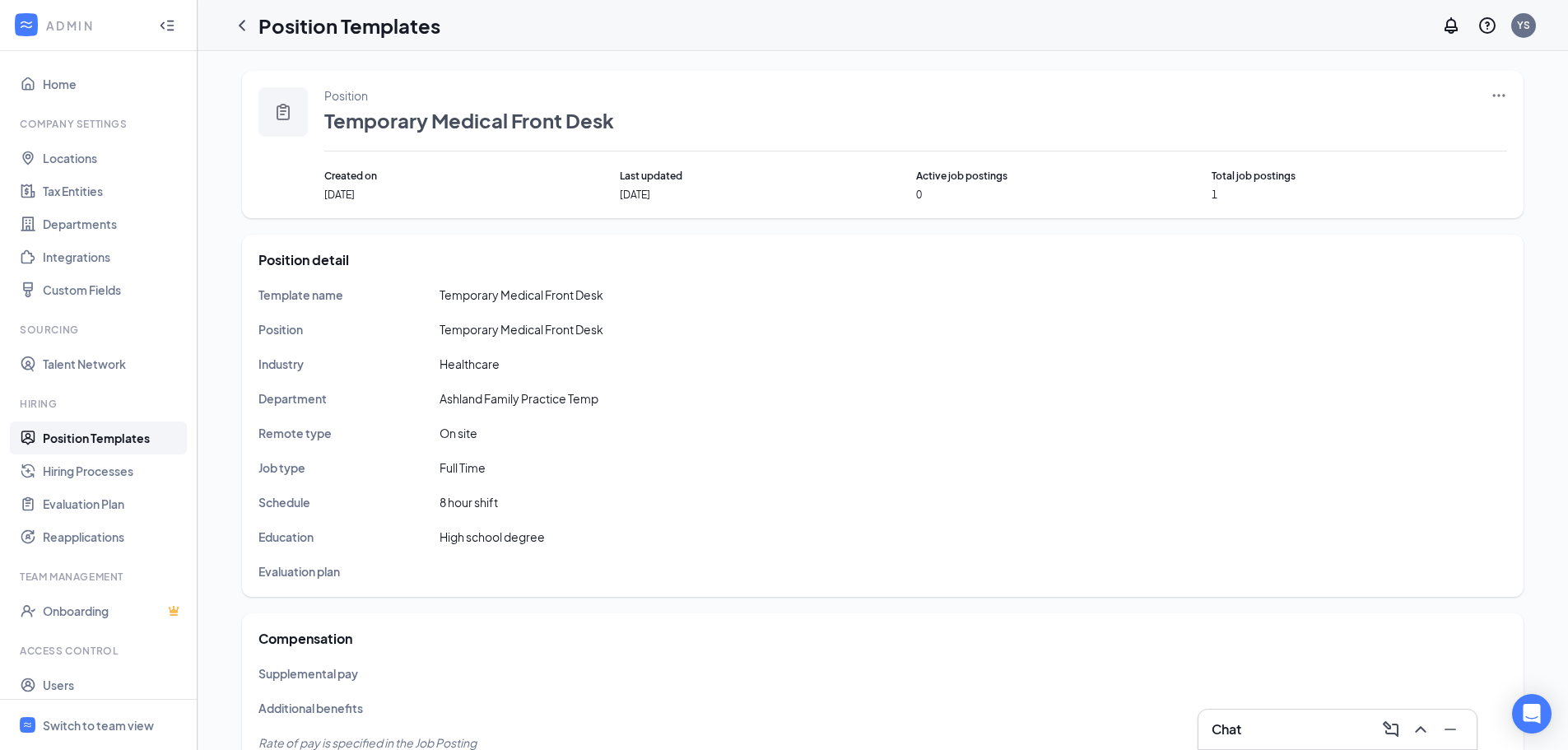
click at [1494, 95] on icon "Ellipses" at bounding box center [1499, 95] width 12 height 3
click at [1391, 131] on span "Edit" at bounding box center [1423, 129] width 142 height 18
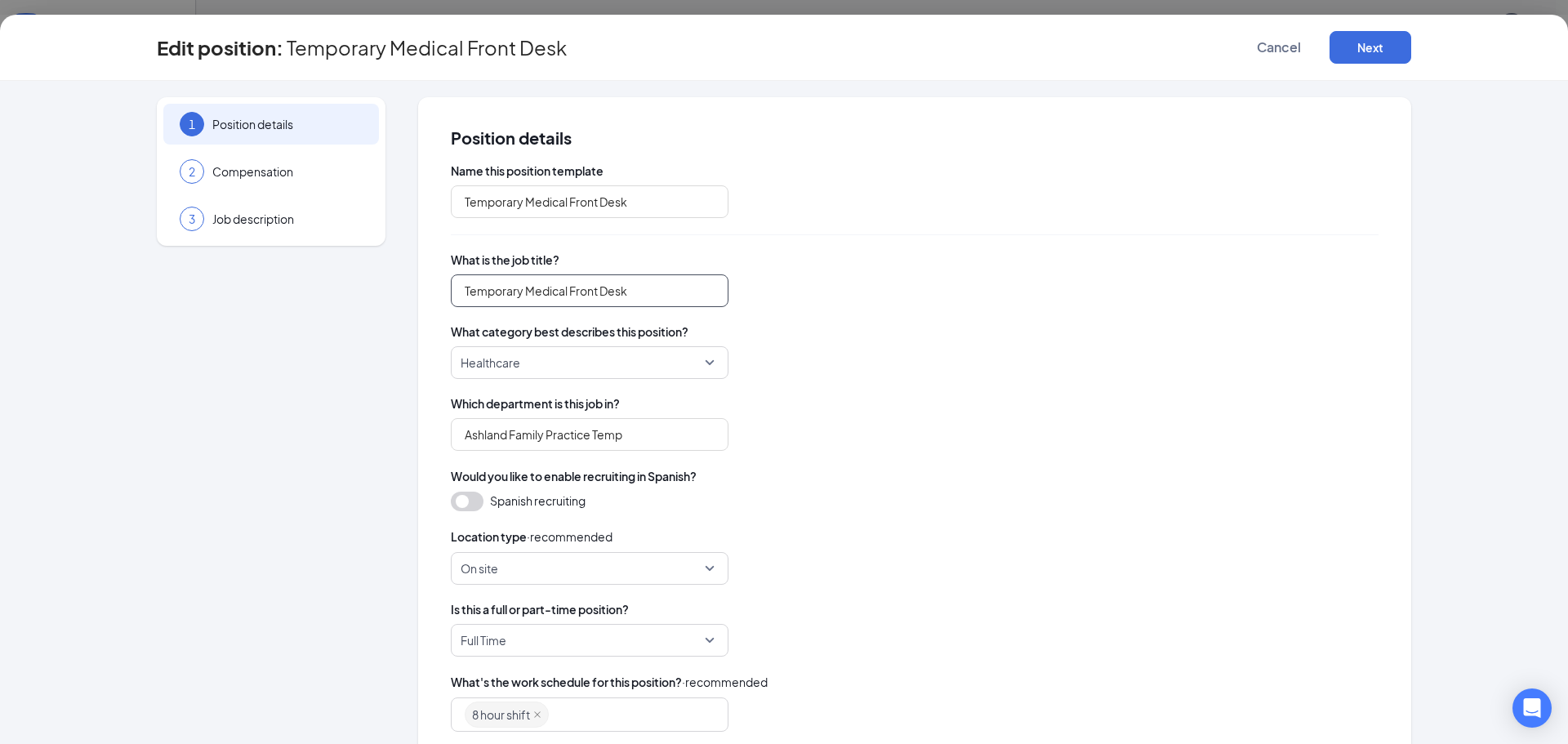
click at [625, 291] on input "Temporary Medical Front Desk" at bounding box center [589, 290] width 277 height 33
click at [649, 204] on input "Temporary Medical Front Desk" at bounding box center [589, 201] width 277 height 33
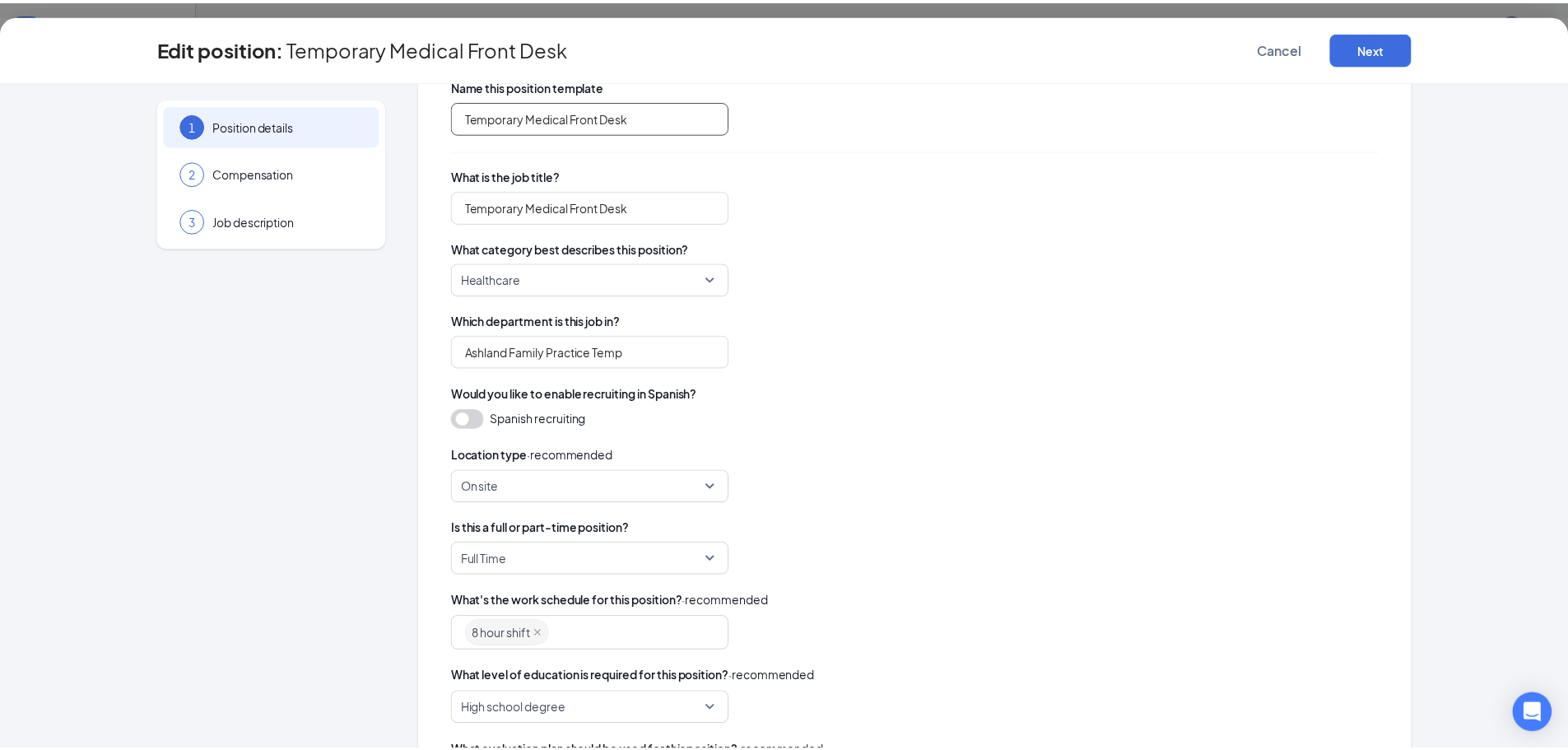
scroll to position [206, 0]
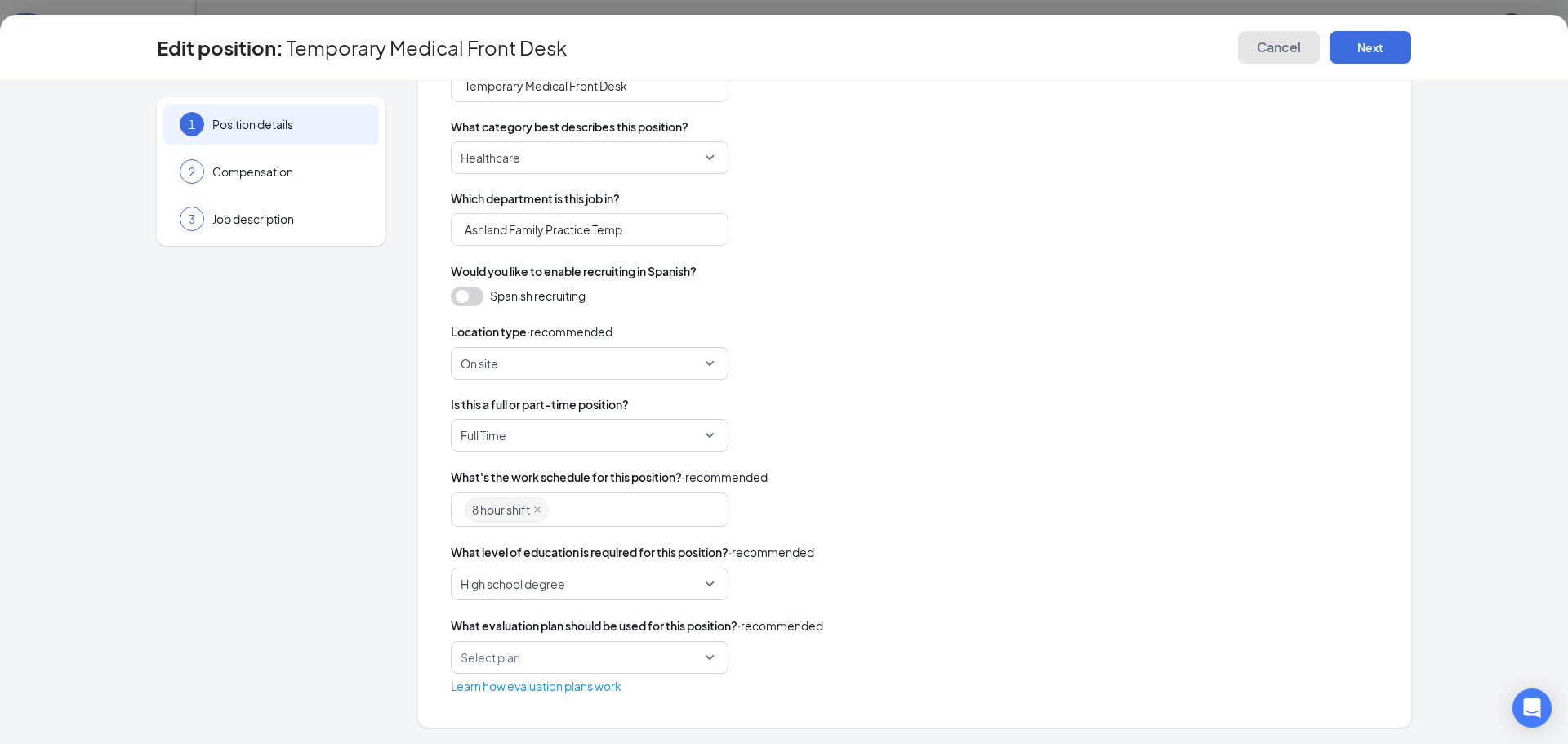
click at [1275, 42] on span "Cancel" at bounding box center [1279, 46] width 44 height 16
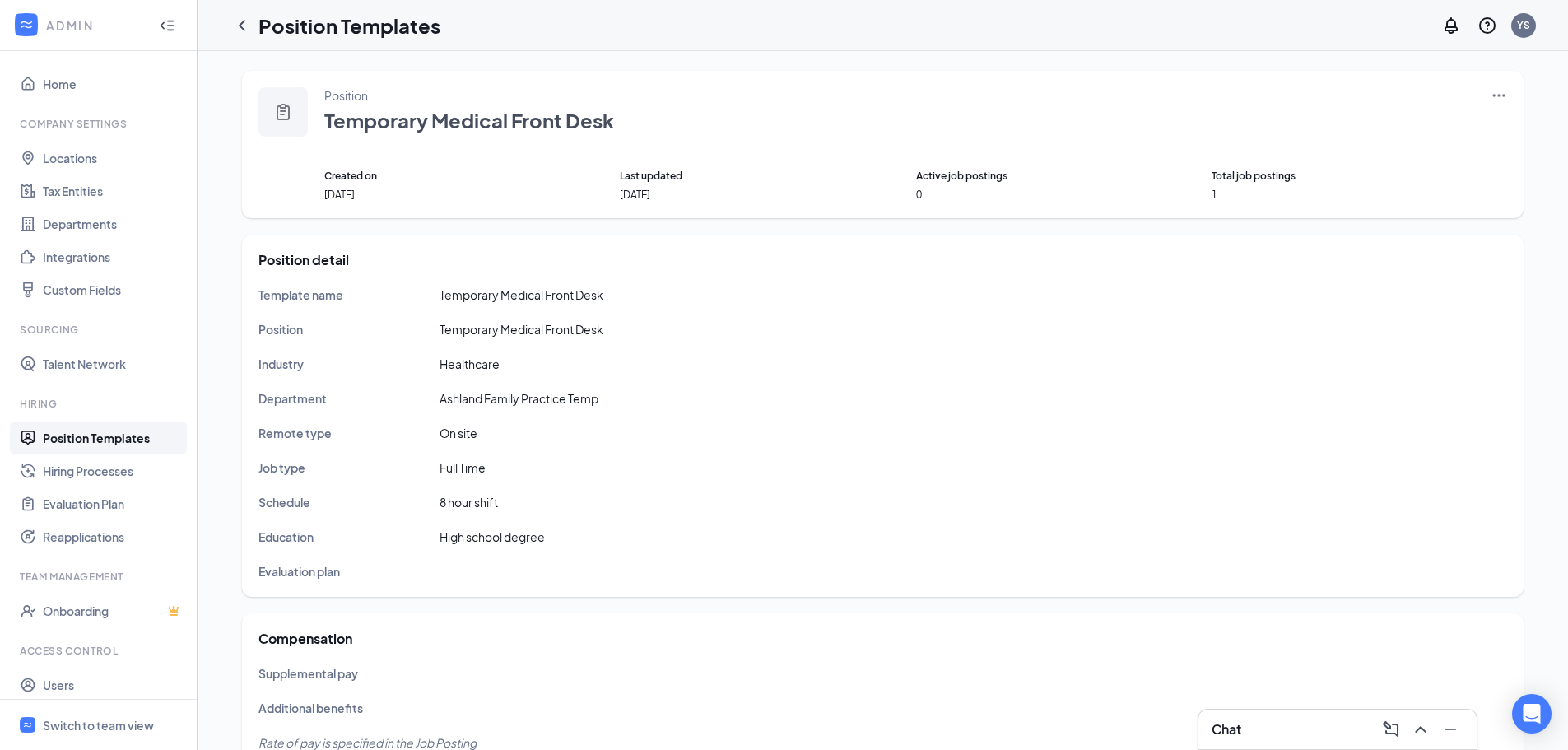
click at [464, 395] on span "Ashland Family Practice Temp" at bounding box center [519, 398] width 159 height 14
click at [305, 324] on div "Position" at bounding box center [349, 329] width 181 height 18
click at [1491, 89] on icon "Ellipses" at bounding box center [1498, 95] width 16 height 16
drag, startPoint x: 1393, startPoint y: 130, endPoint x: 1379, endPoint y: 159, distance: 32.2
click at [1393, 130] on span "Edit" at bounding box center [1423, 129] width 142 height 18
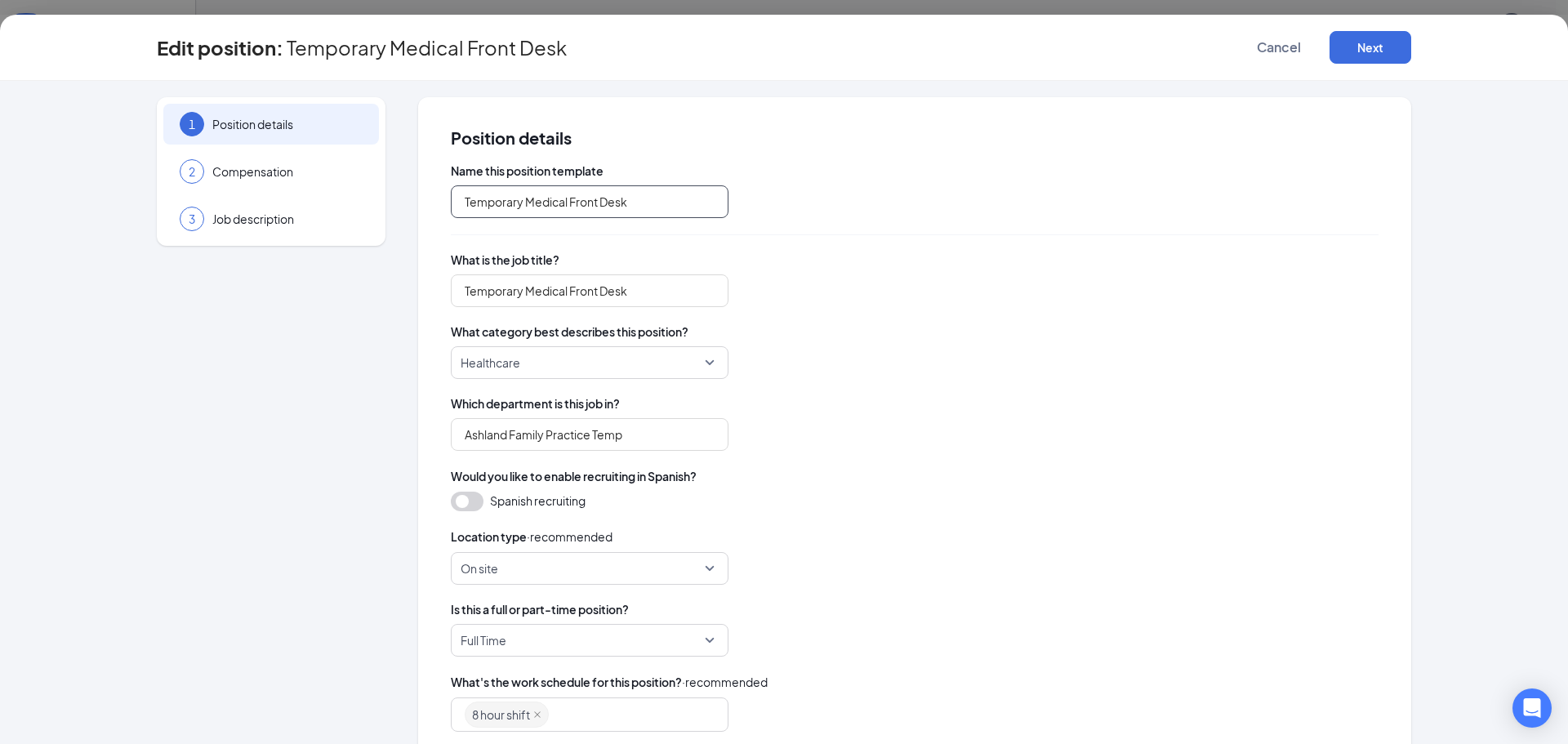
drag, startPoint x: 621, startPoint y: 204, endPoint x: 566, endPoint y: 202, distance: 55.0
click at [566, 202] on input "Temporary Medical Front Desk" at bounding box center [589, 201] width 277 height 33
type input "Temporary Medical Phones [GEOGRAPHIC_DATA]"
drag, startPoint x: 623, startPoint y: 293, endPoint x: 562, endPoint y: 289, distance: 61.1
click at [562, 289] on input "Temporary Medical Front Desk" at bounding box center [589, 290] width 277 height 33
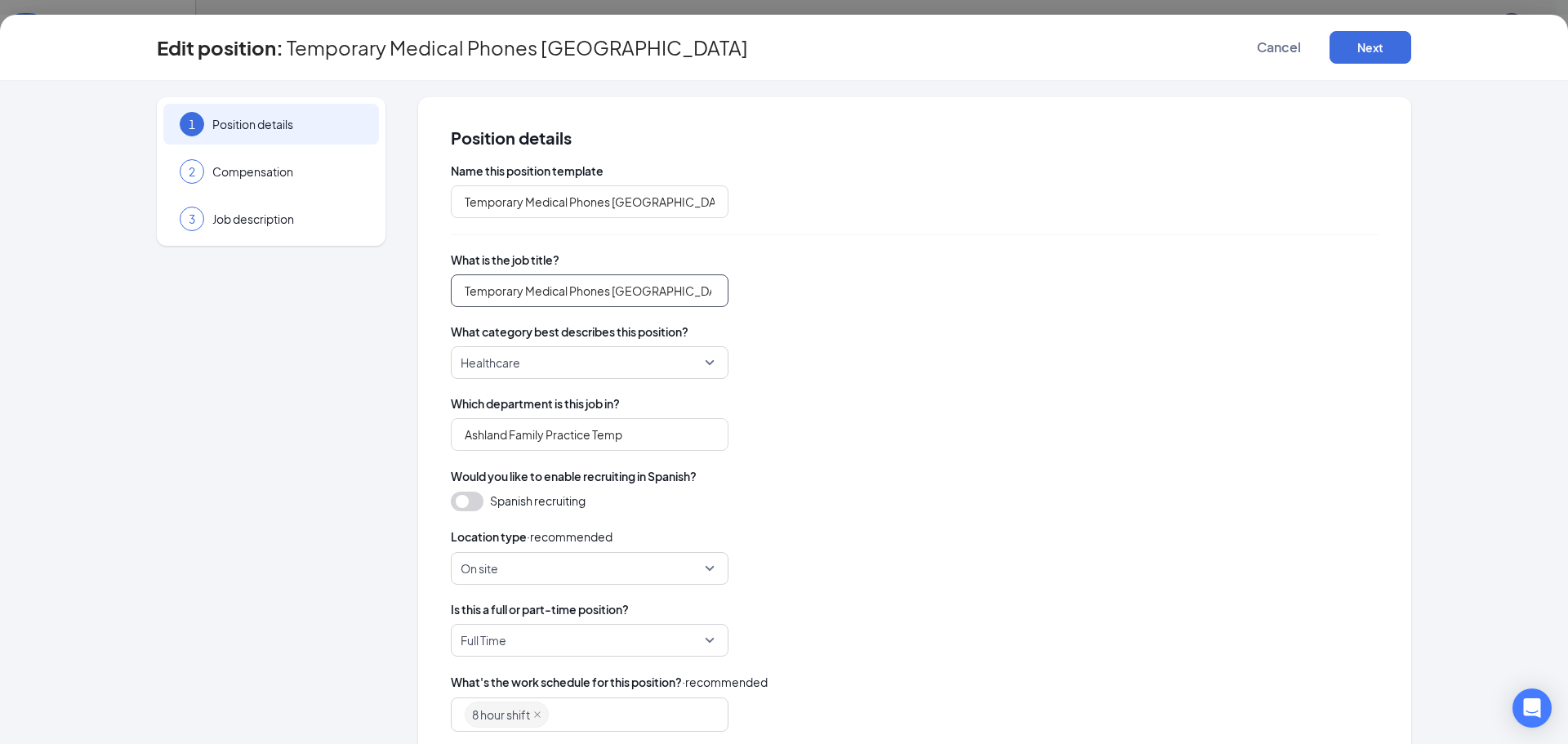
type input "Temporary Medical Phones [GEOGRAPHIC_DATA]"
click at [1373, 35] on button "Next" at bounding box center [1370, 47] width 82 height 33
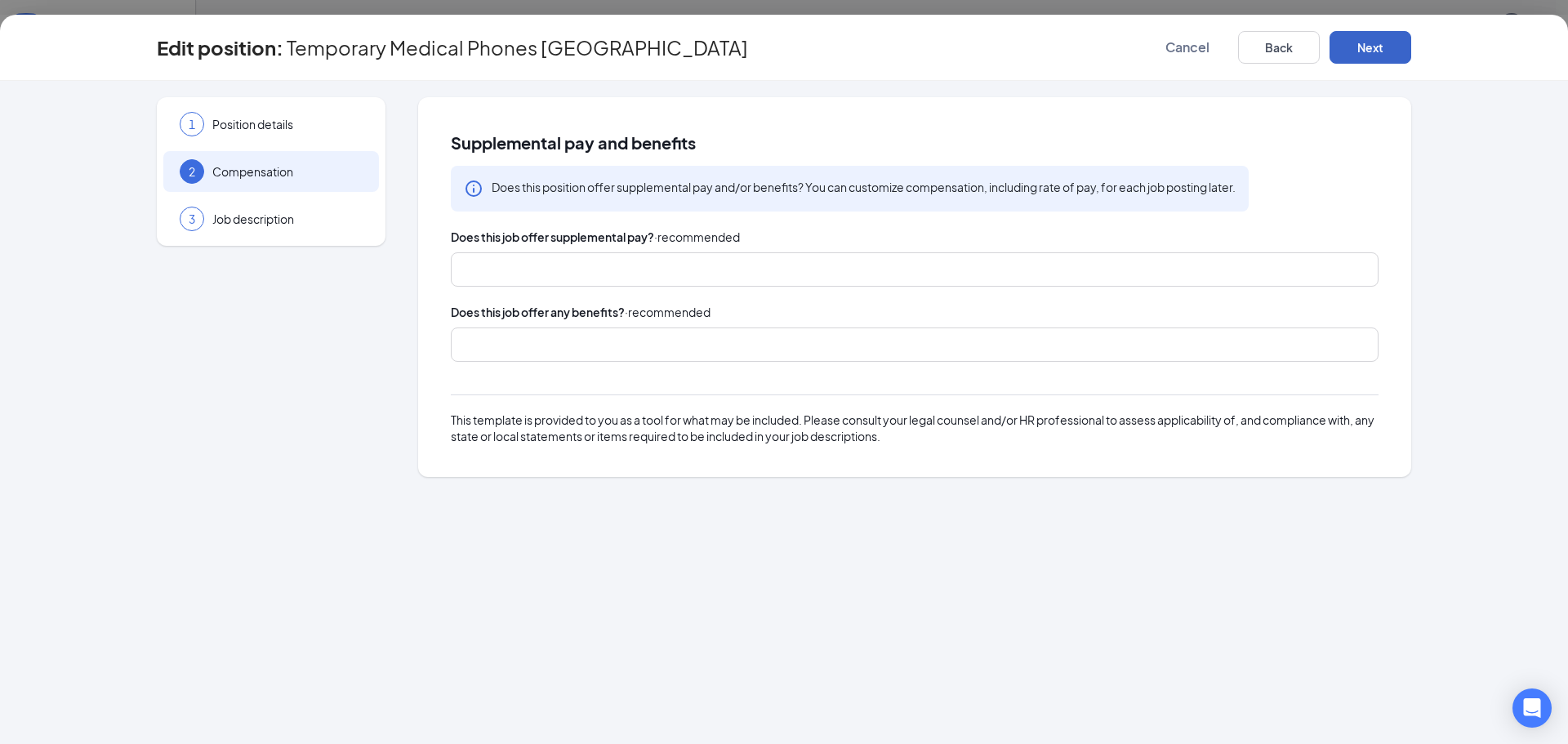
click at [1369, 42] on button "Next" at bounding box center [1370, 47] width 82 height 33
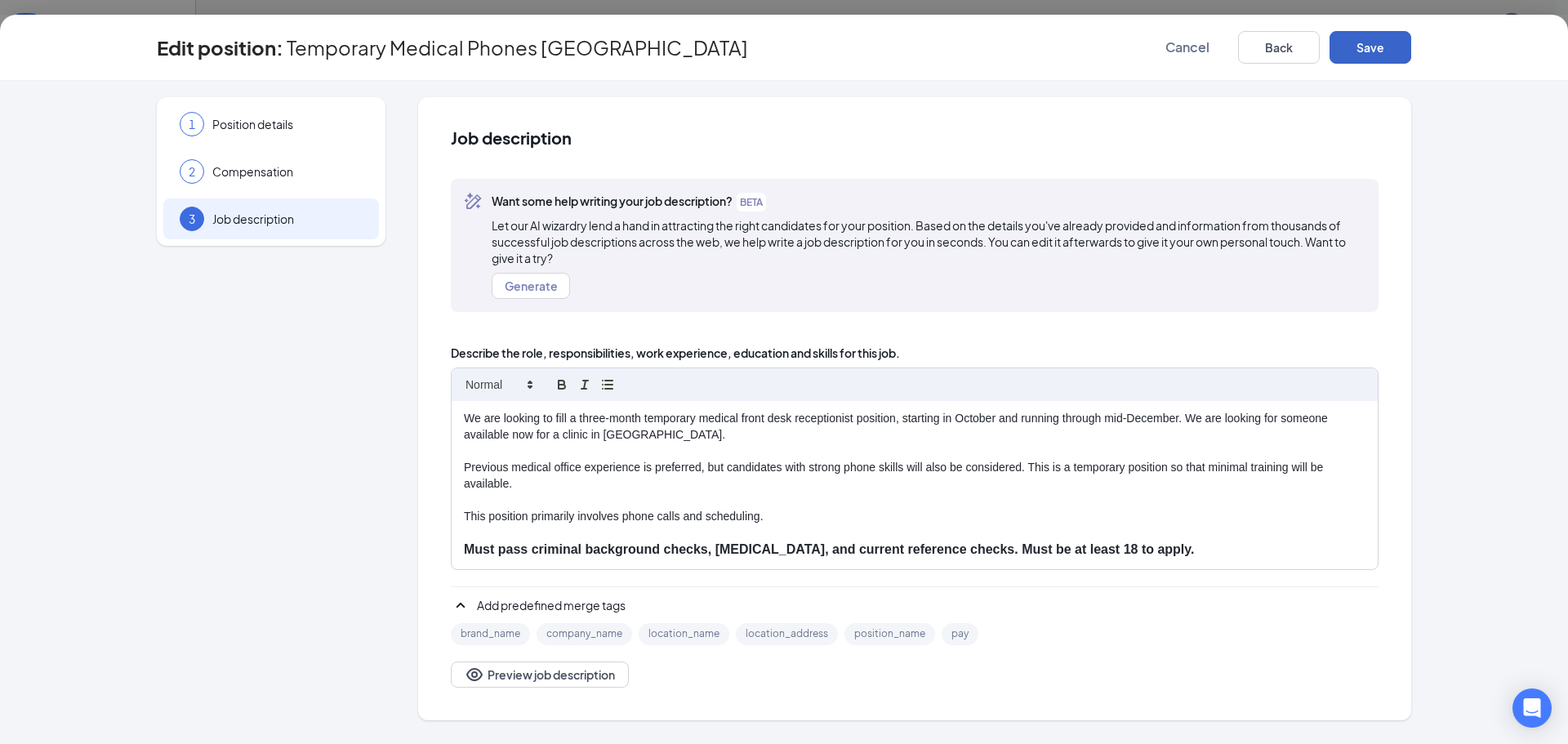
click at [1369, 41] on button "Save" at bounding box center [1370, 47] width 82 height 33
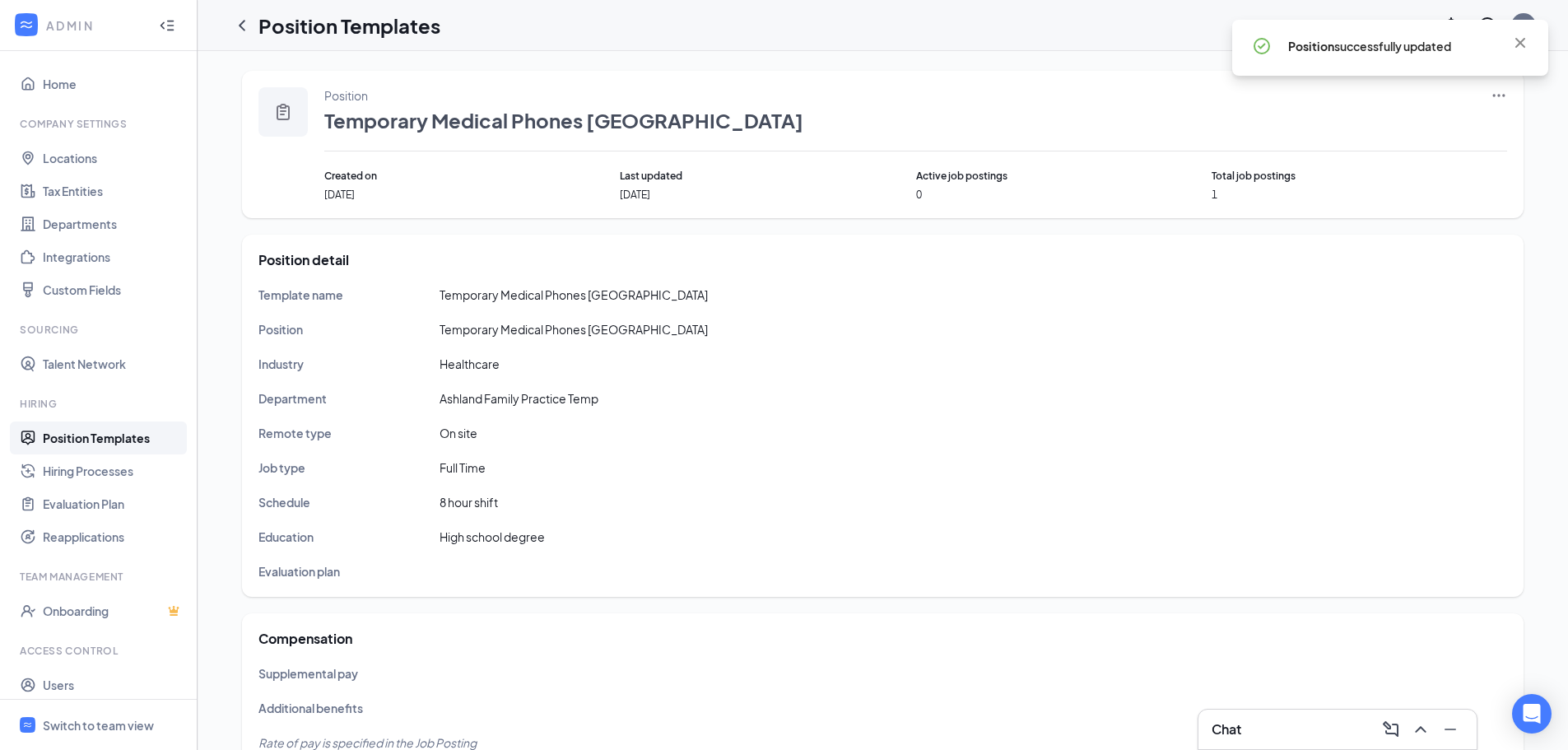
click at [500, 132] on span "Temporary Medical Phones [GEOGRAPHIC_DATA]" at bounding box center [564, 120] width 479 height 28
click at [107, 465] on link "Hiring Processes" at bounding box center [113, 470] width 141 height 33
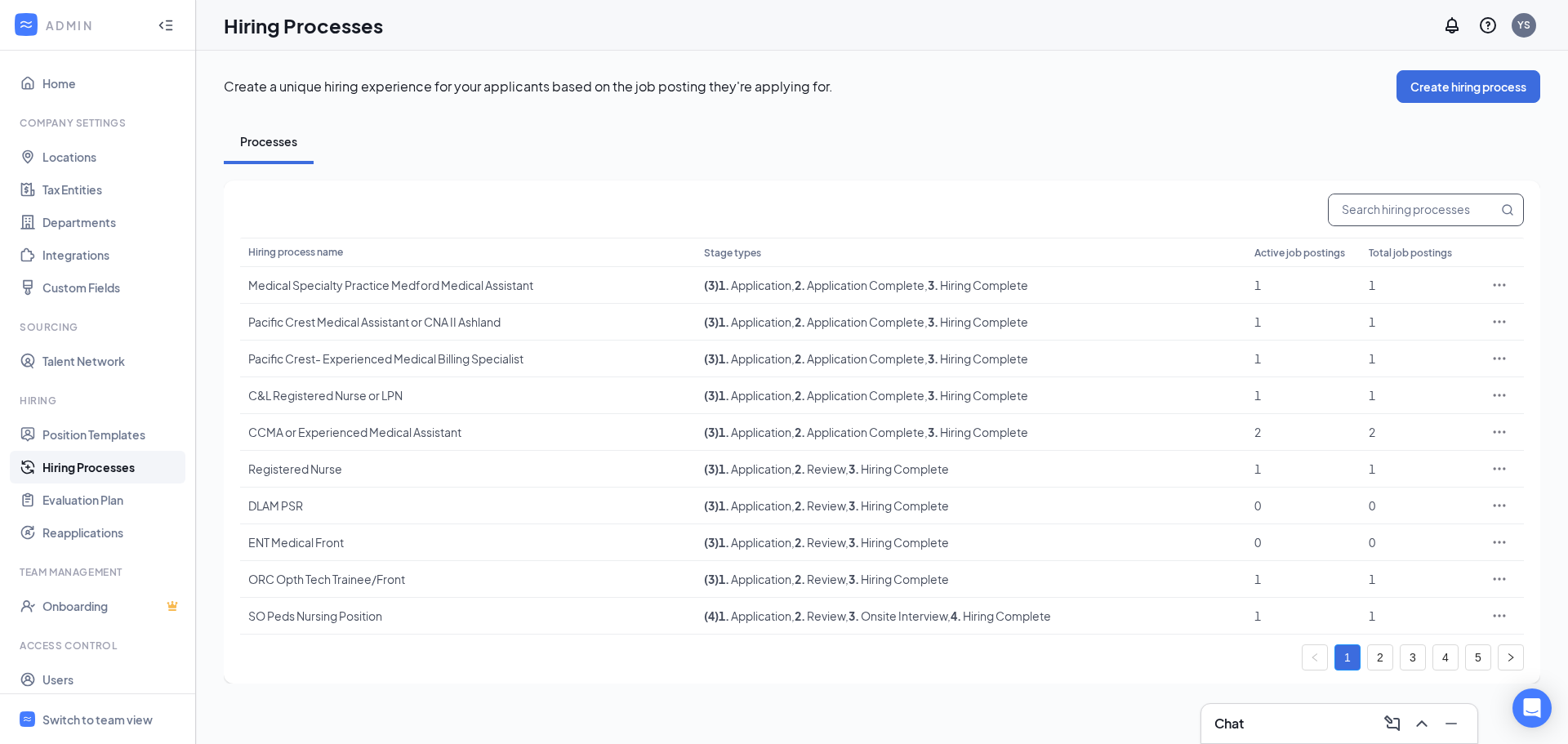
click at [1432, 216] on input "text" at bounding box center [1413, 210] width 169 height 31
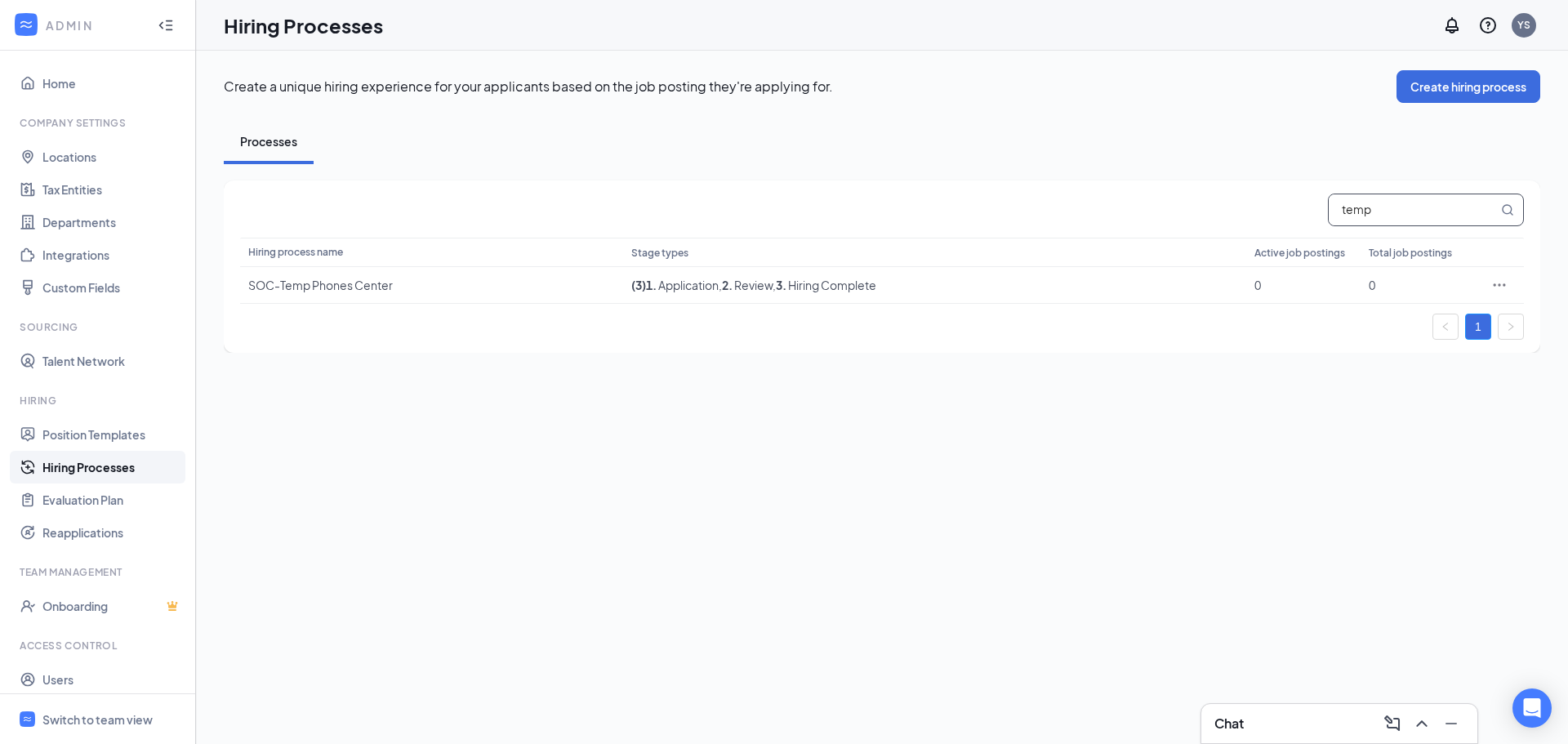
drag, startPoint x: 1403, startPoint y: 210, endPoint x: 1567, endPoint y: 250, distance: 168.8
click at [1308, 213] on div "temp" at bounding box center [882, 210] width 1284 height 33
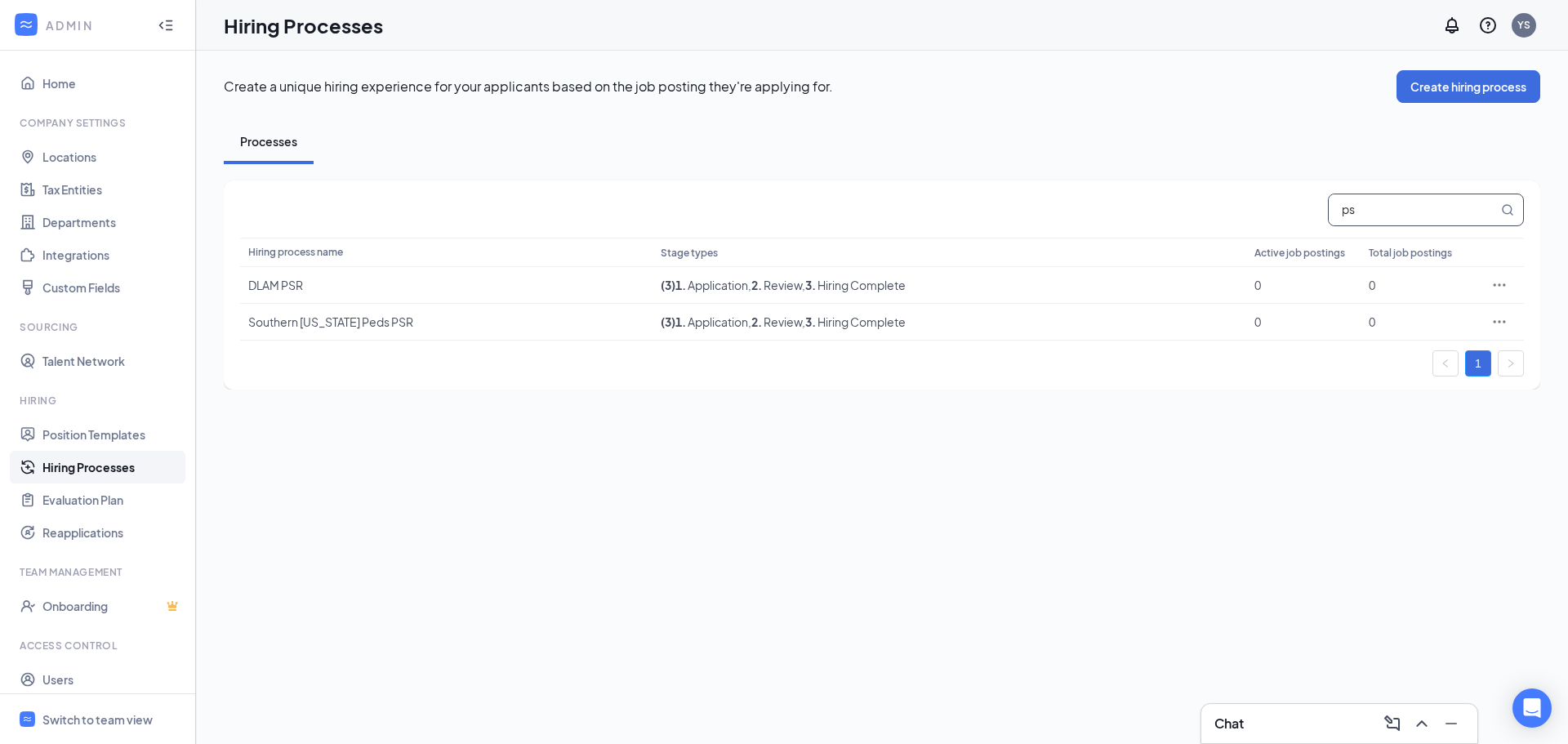
type input "p"
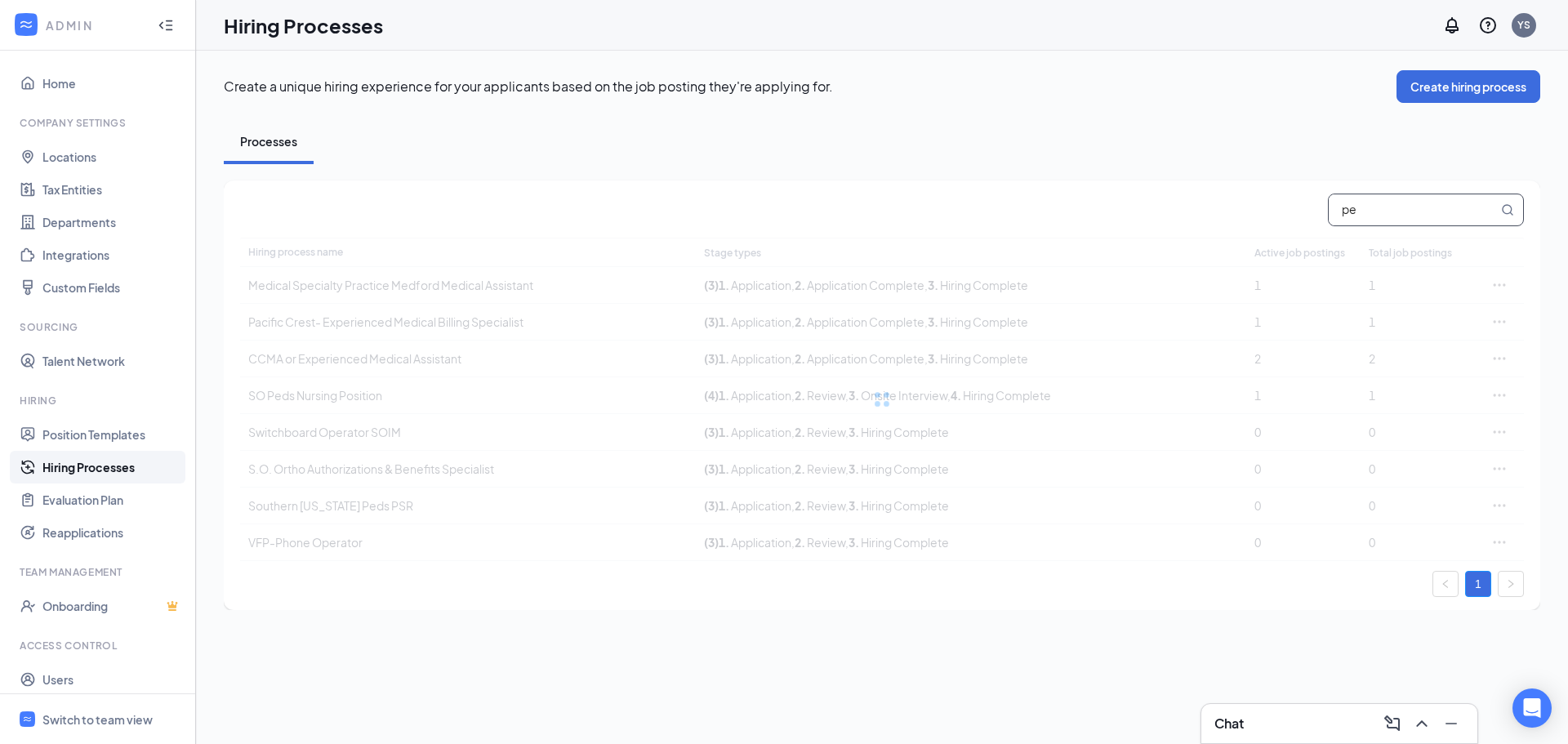
type input "p"
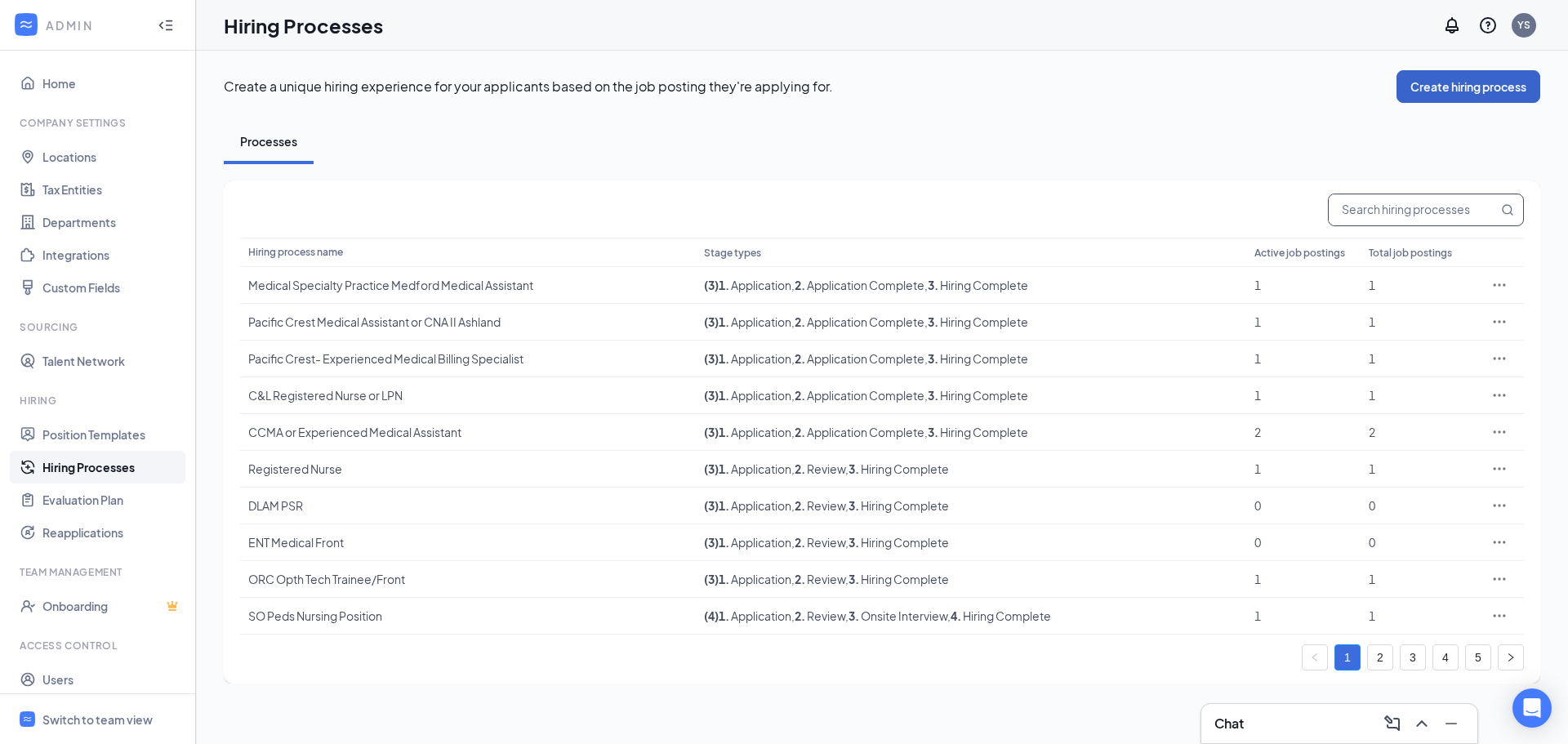
click at [1461, 96] on button "Create hiring process" at bounding box center [1468, 86] width 144 height 33
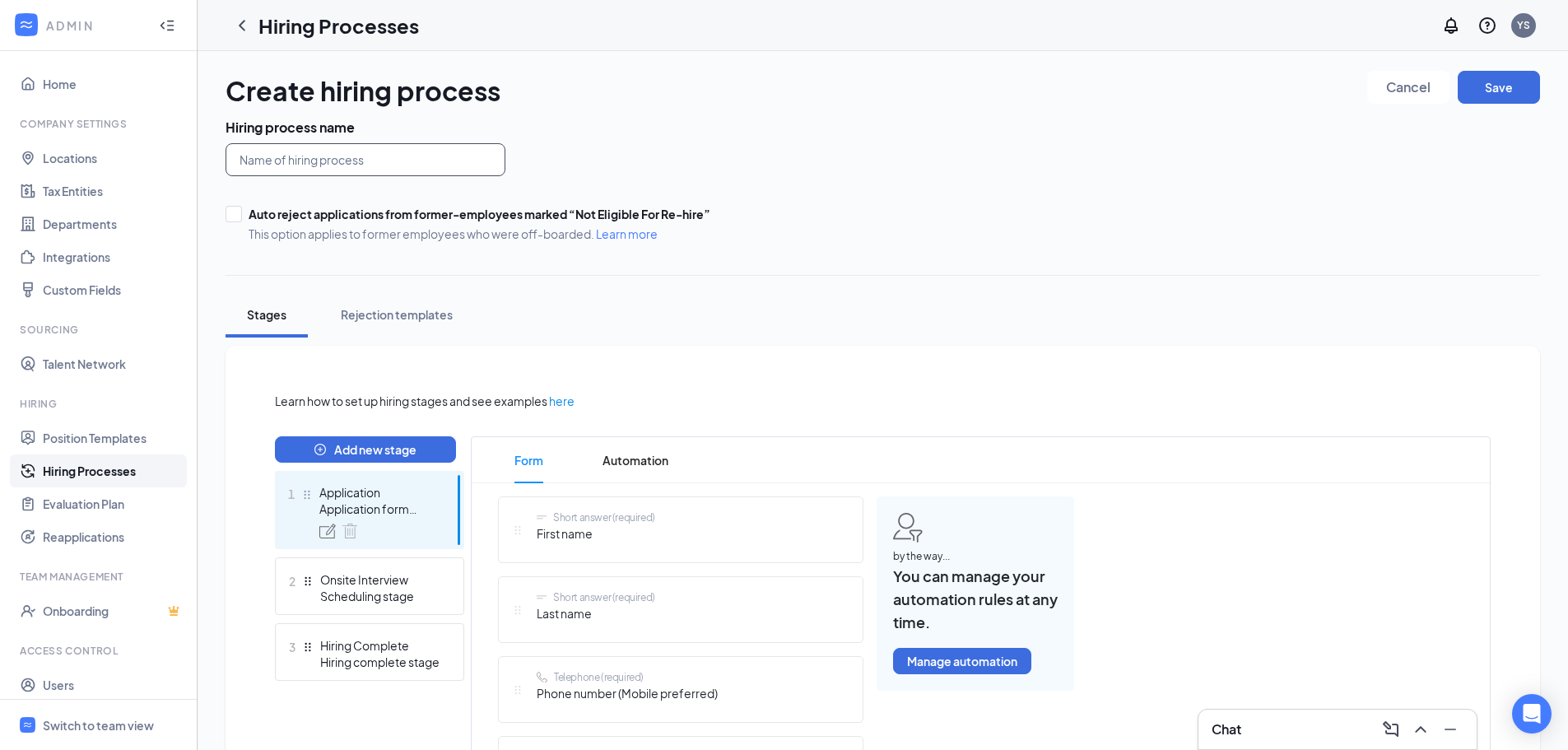
click at [362, 143] on input "text" at bounding box center [366, 159] width 280 height 33
type input "Ashland Family Practice TEMP"
click at [370, 447] on button "Add new stage" at bounding box center [365, 449] width 181 height 26
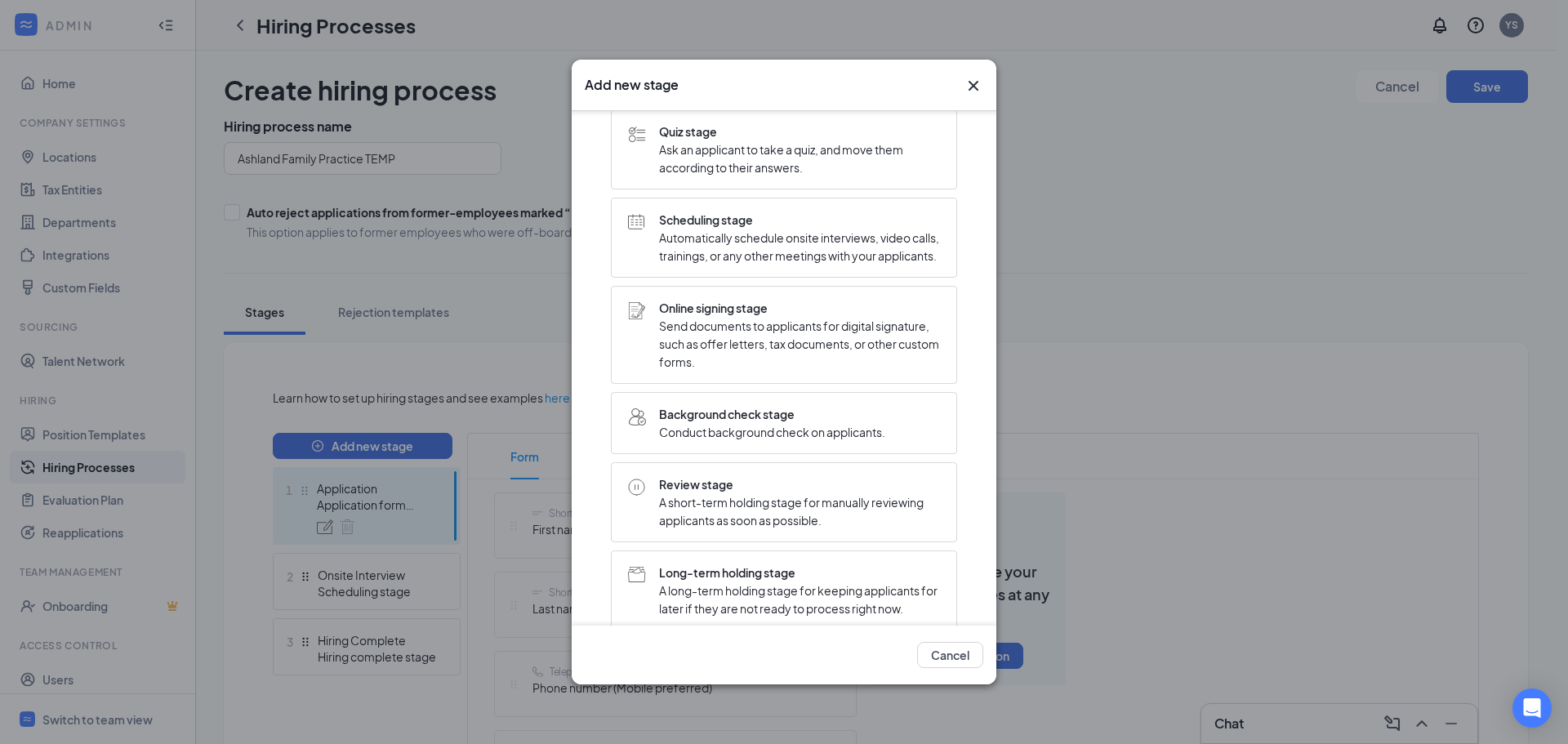
scroll to position [163, 0]
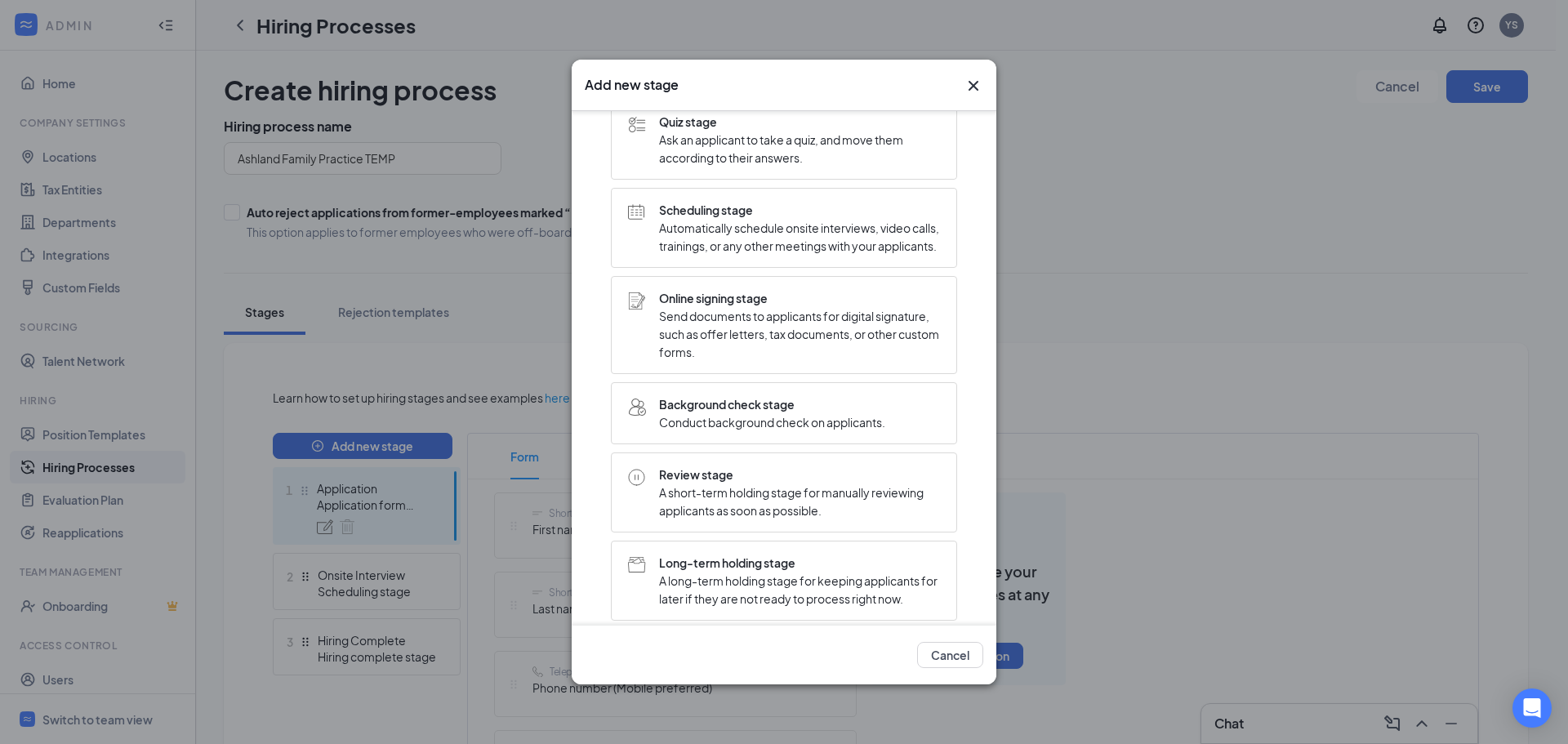
click at [747, 517] on span "A short-term holding stage for manually reviewing applicants as soon as possibl…" at bounding box center [799, 501] width 281 height 36
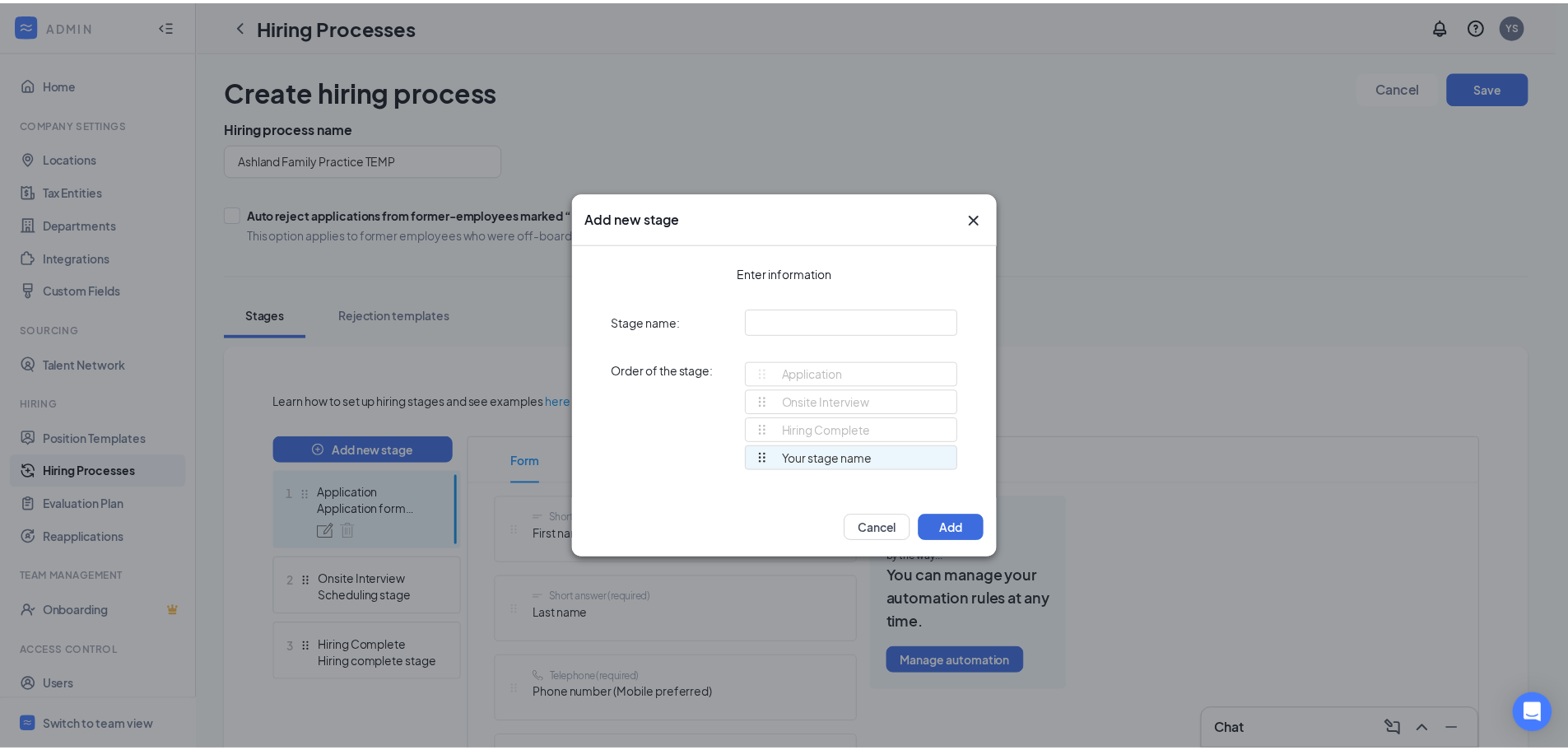
scroll to position [0, 0]
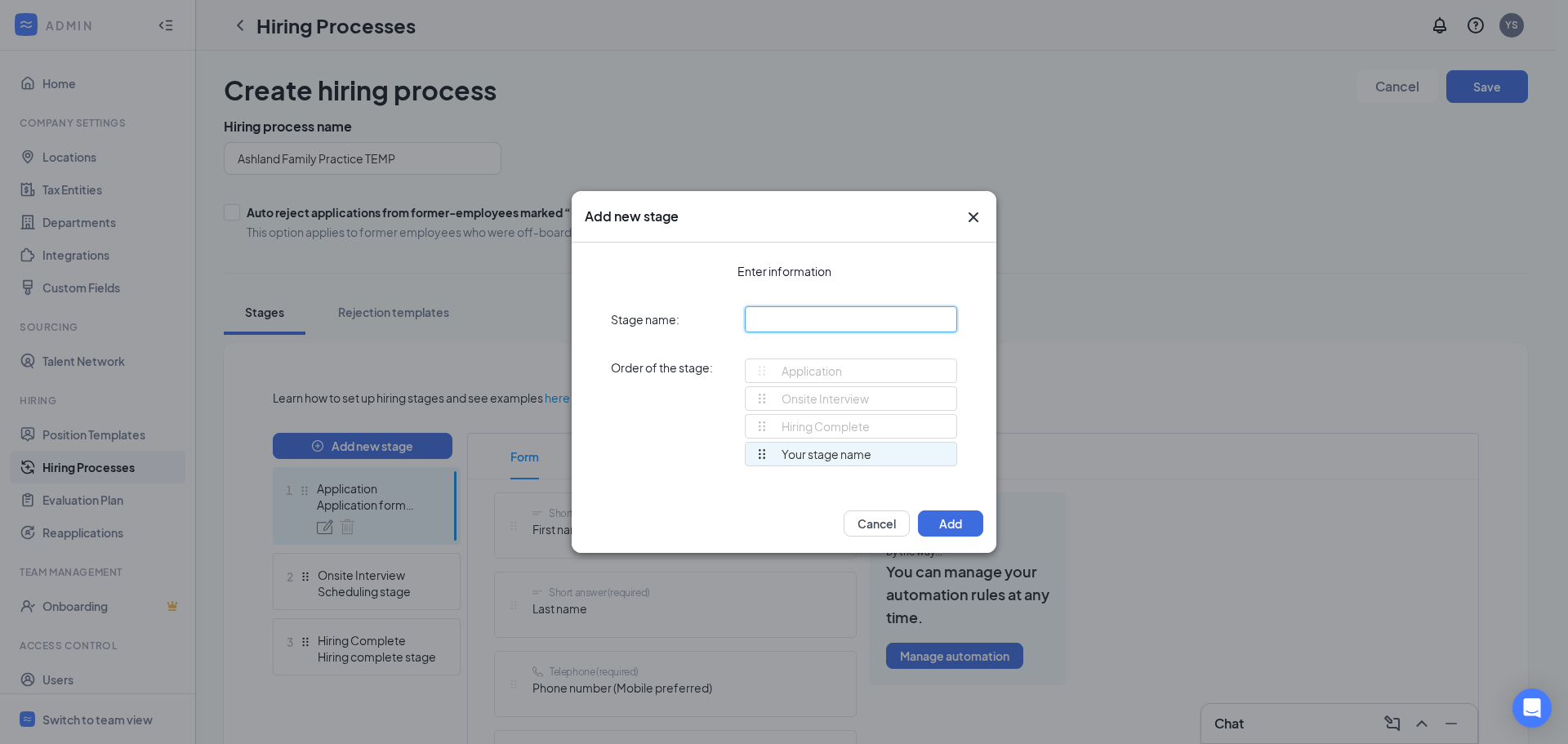
click at [782, 319] on input "text" at bounding box center [850, 319] width 212 height 26
type input "Review"
drag, startPoint x: 803, startPoint y: 458, endPoint x: 770, endPoint y: 473, distance: 36.2
click at [802, 417] on ul "Onsite Interview Hiring Complete Review" at bounding box center [850, 428] width 212 height 83
drag, startPoint x: 760, startPoint y: 449, endPoint x: 760, endPoint y: 392, distance: 57.0
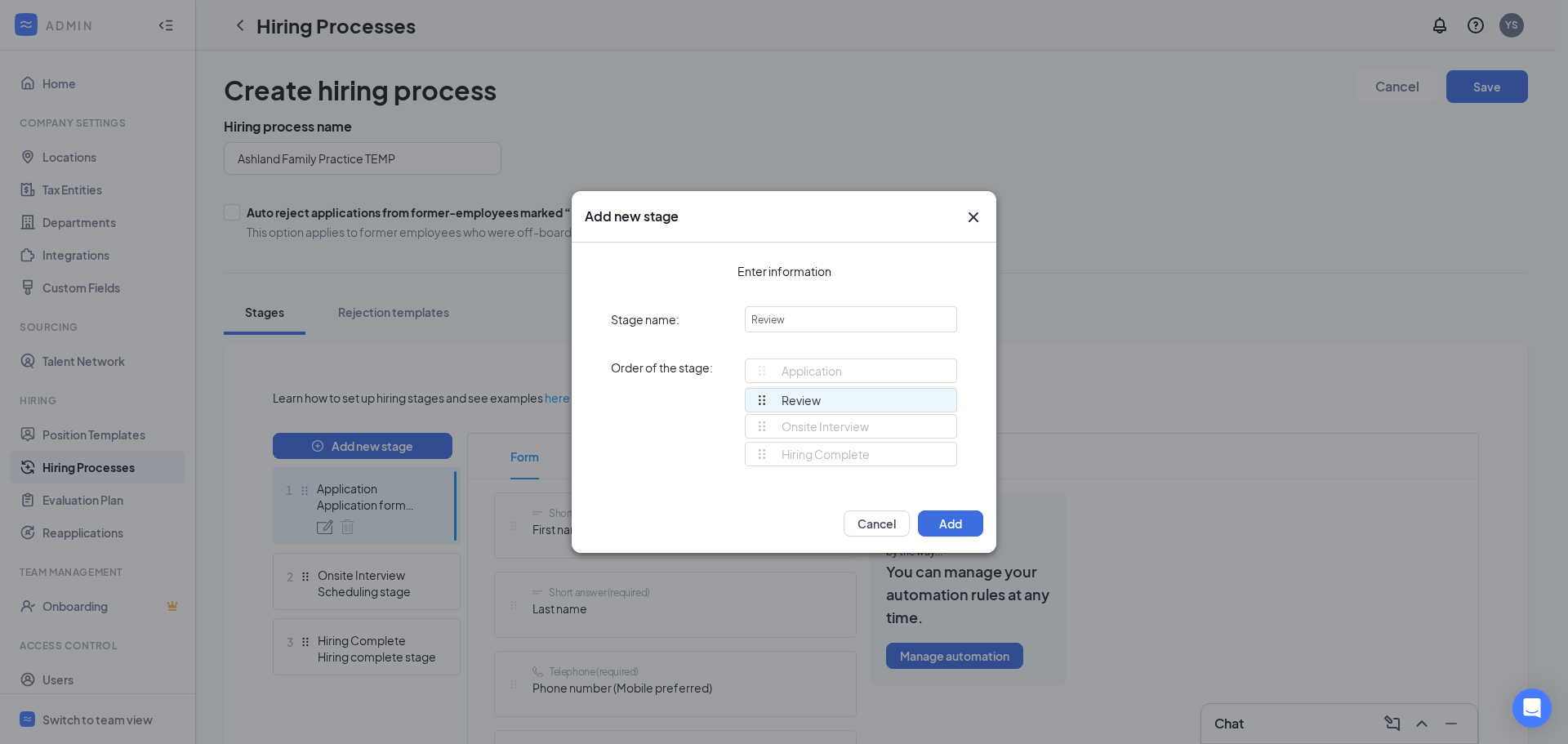
click at [760, 393] on div "Application Onsite Interview Hiring Complete Review Review To pick up a draggab…" at bounding box center [850, 419] width 212 height 123
click at [799, 425] on div "Onsite Interview" at bounding box center [812, 425] width 113 height 23
click at [957, 529] on button "Add" at bounding box center [950, 522] width 65 height 26
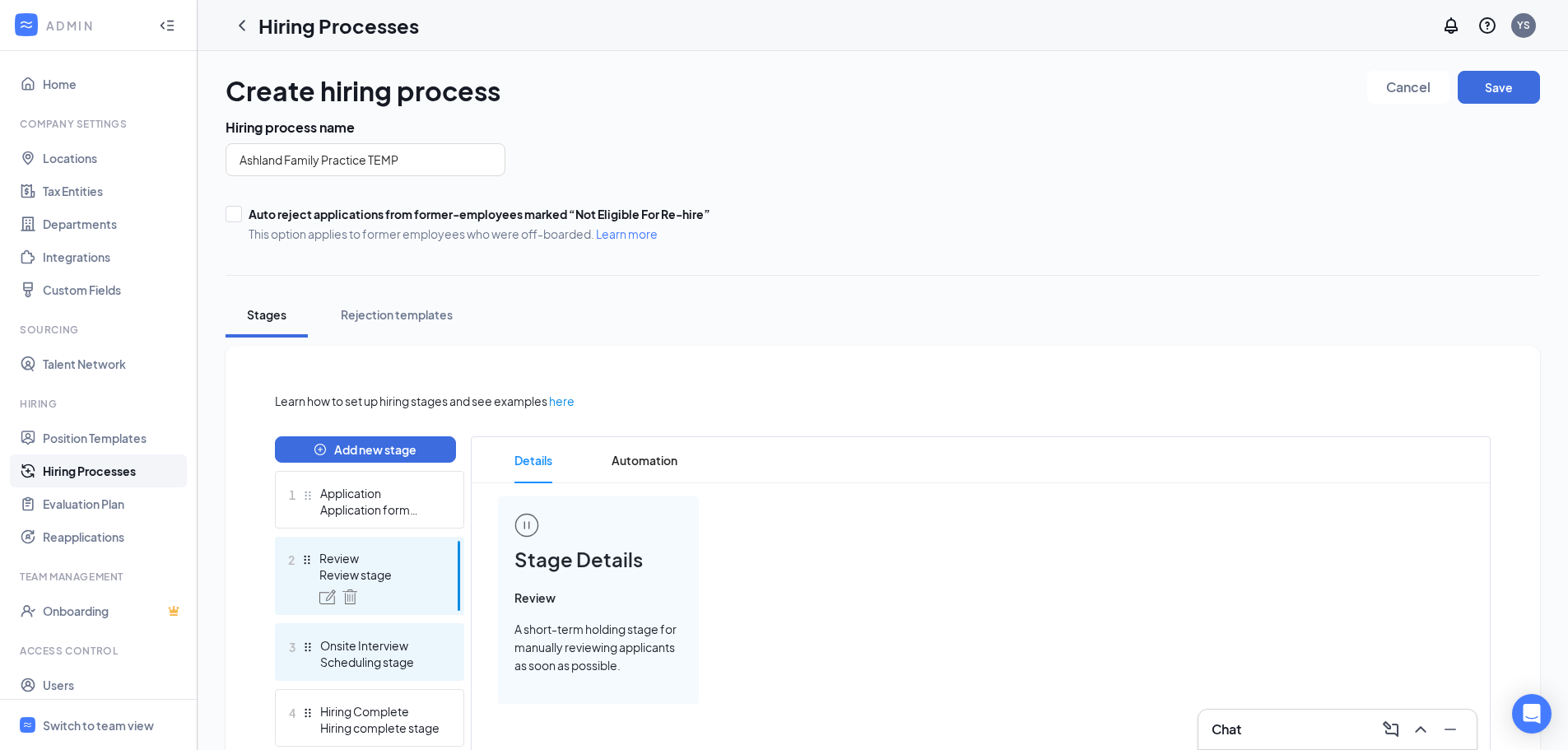
click at [431, 653] on div "Onsite Interview" at bounding box center [380, 644] width 120 height 16
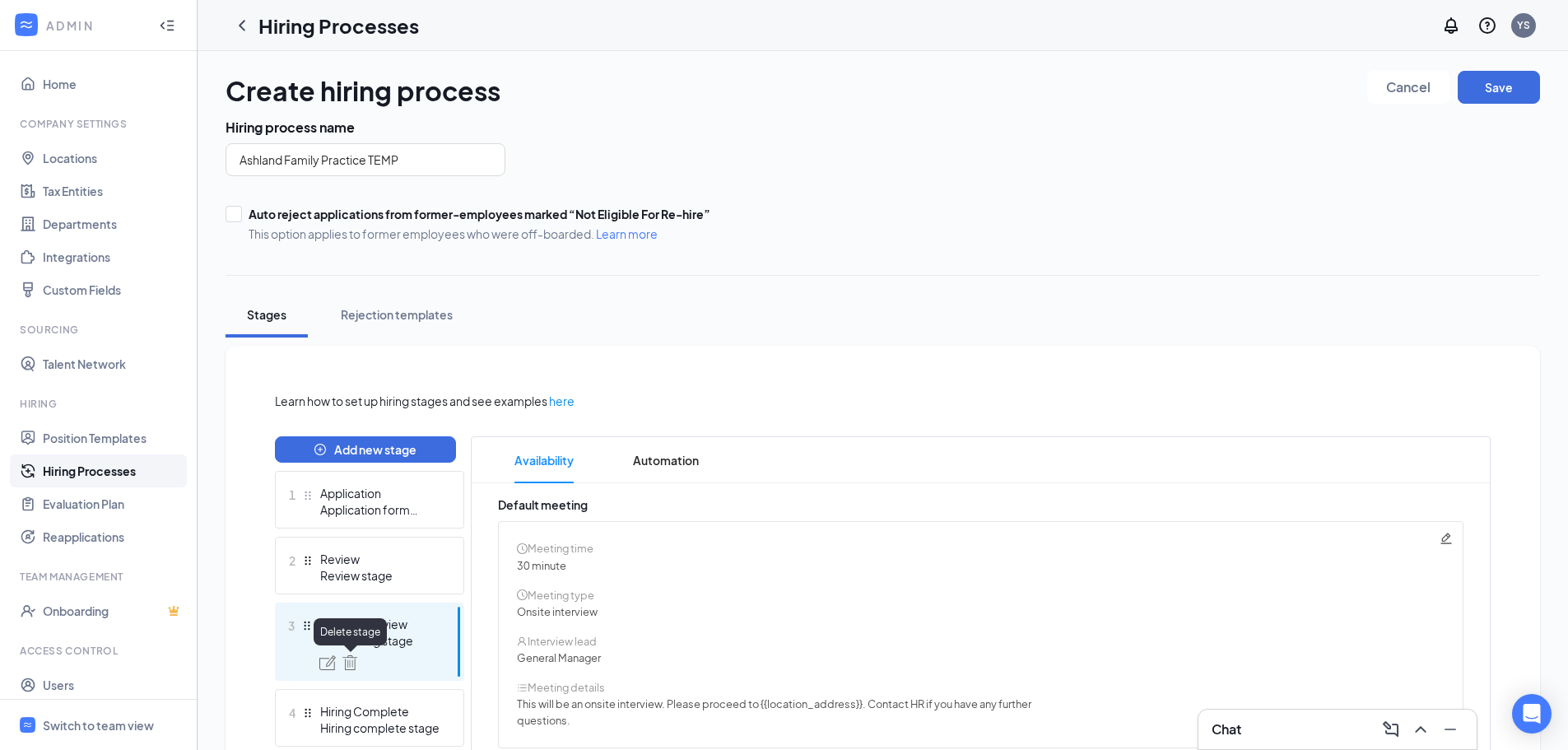
click at [353, 661] on img at bounding box center [350, 661] width 14 height 14
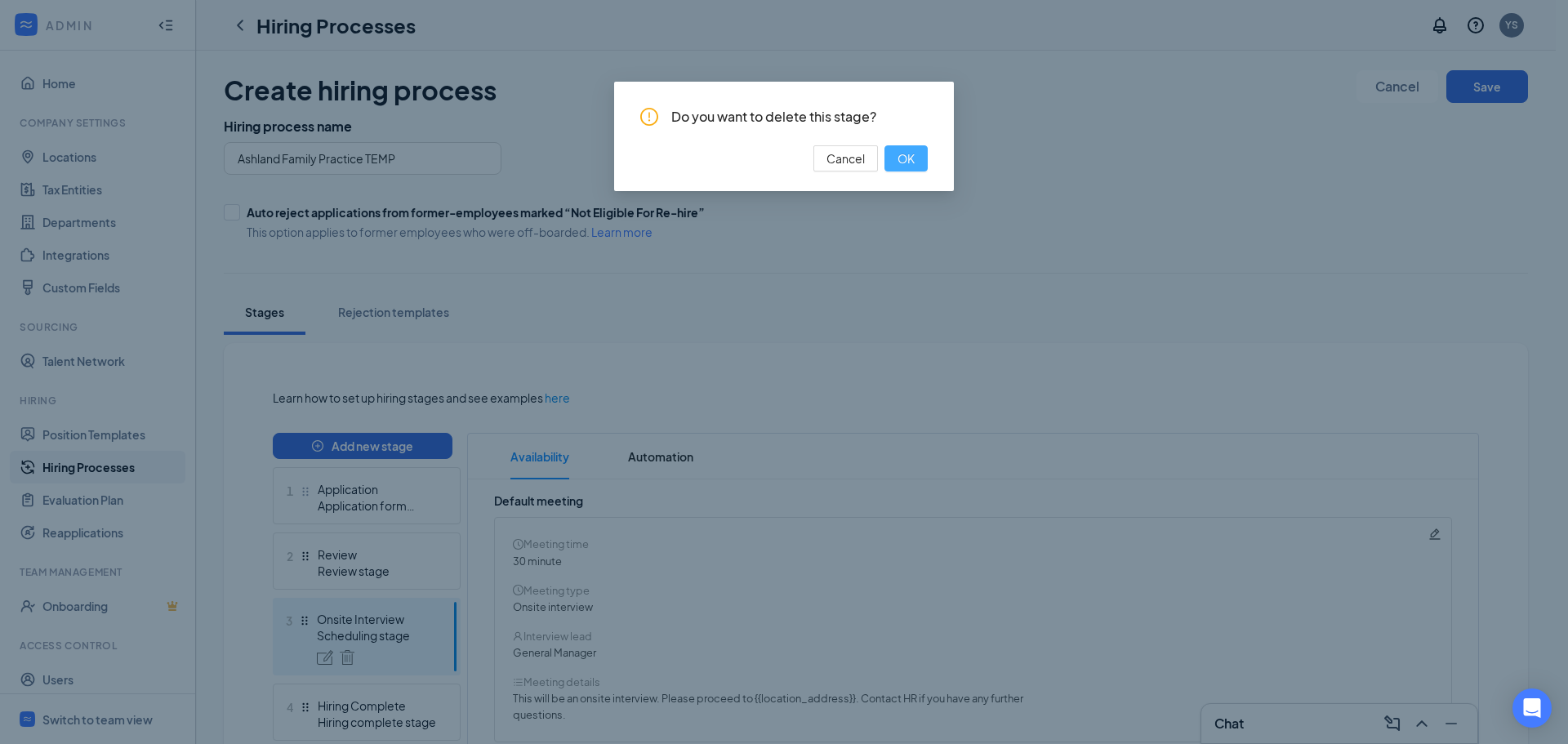
click at [893, 157] on button "OK" at bounding box center [906, 158] width 43 height 26
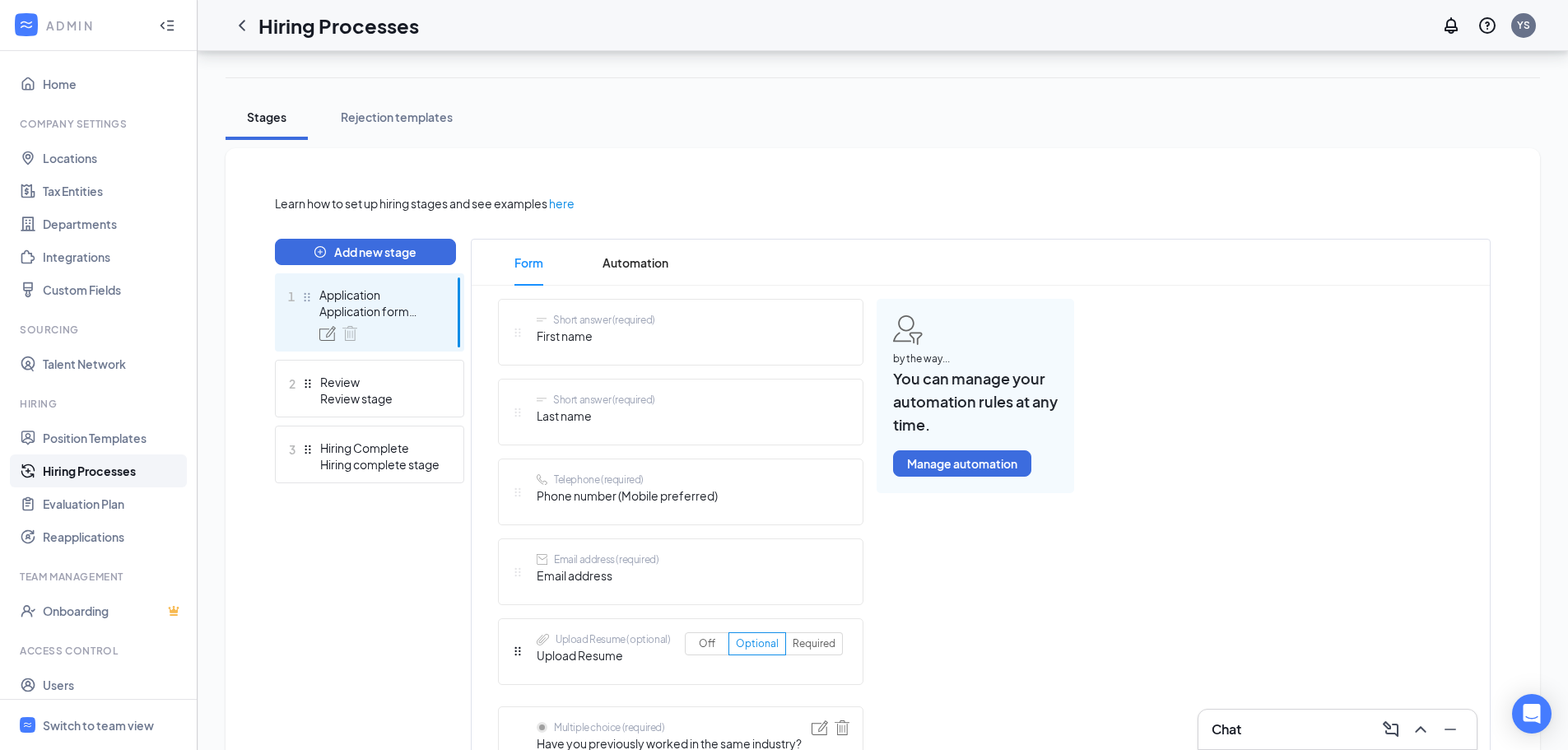
scroll to position [329, 0]
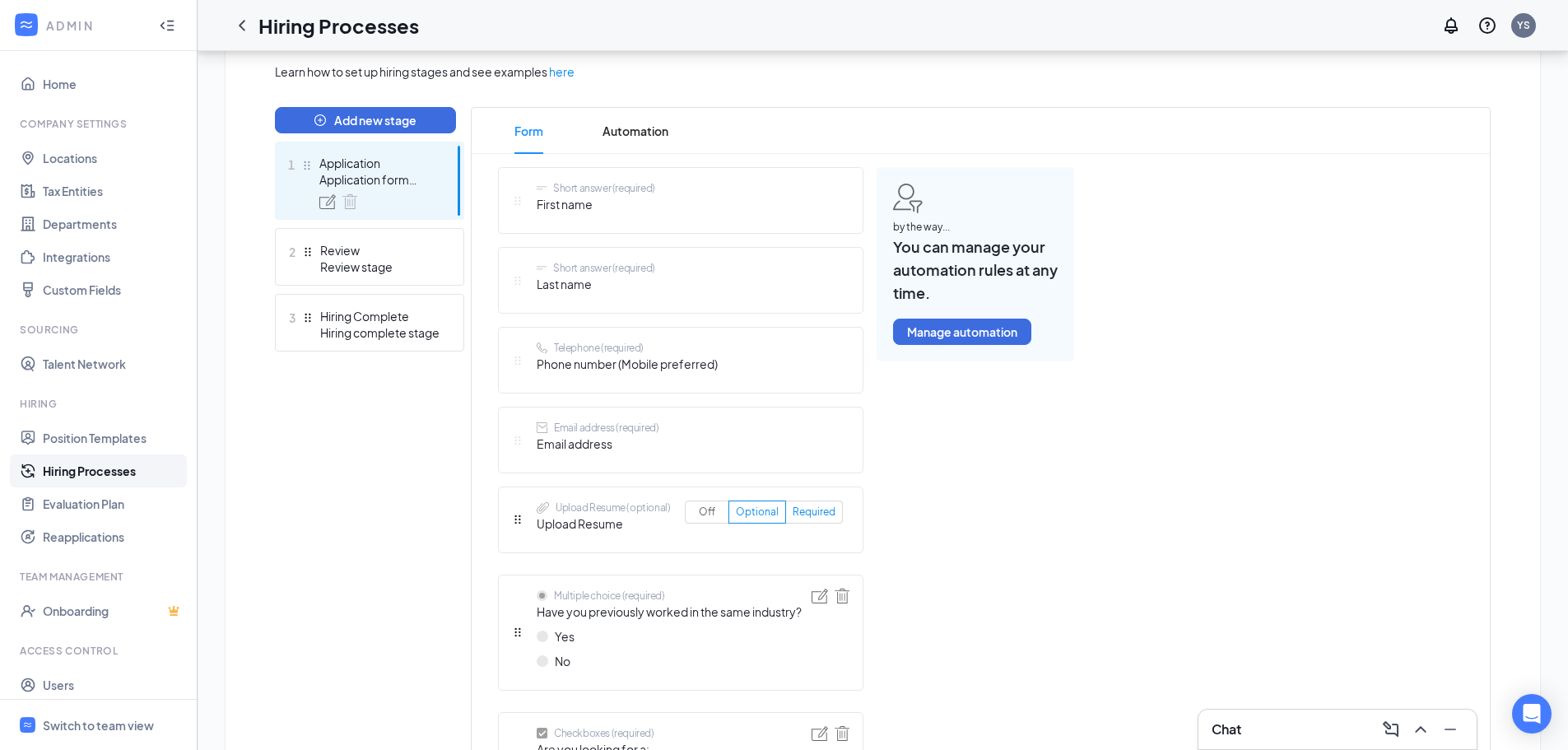
click at [816, 510] on span "Required" at bounding box center [814, 511] width 43 height 12
click at [793, 515] on input "Required" at bounding box center [793, 515] width 0 height 0
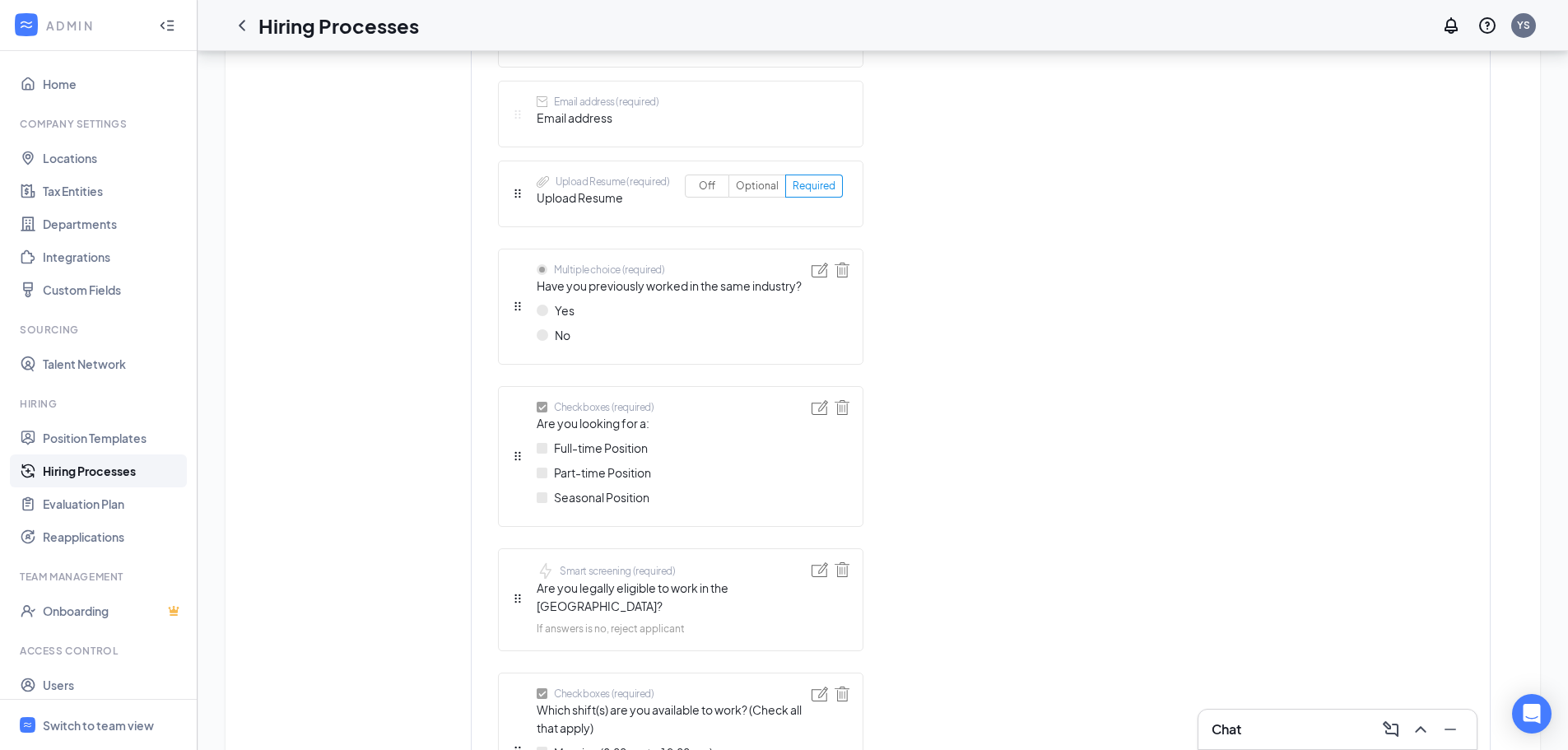
scroll to position [658, 0]
click at [822, 265] on img at bounding box center [819, 266] width 16 height 14
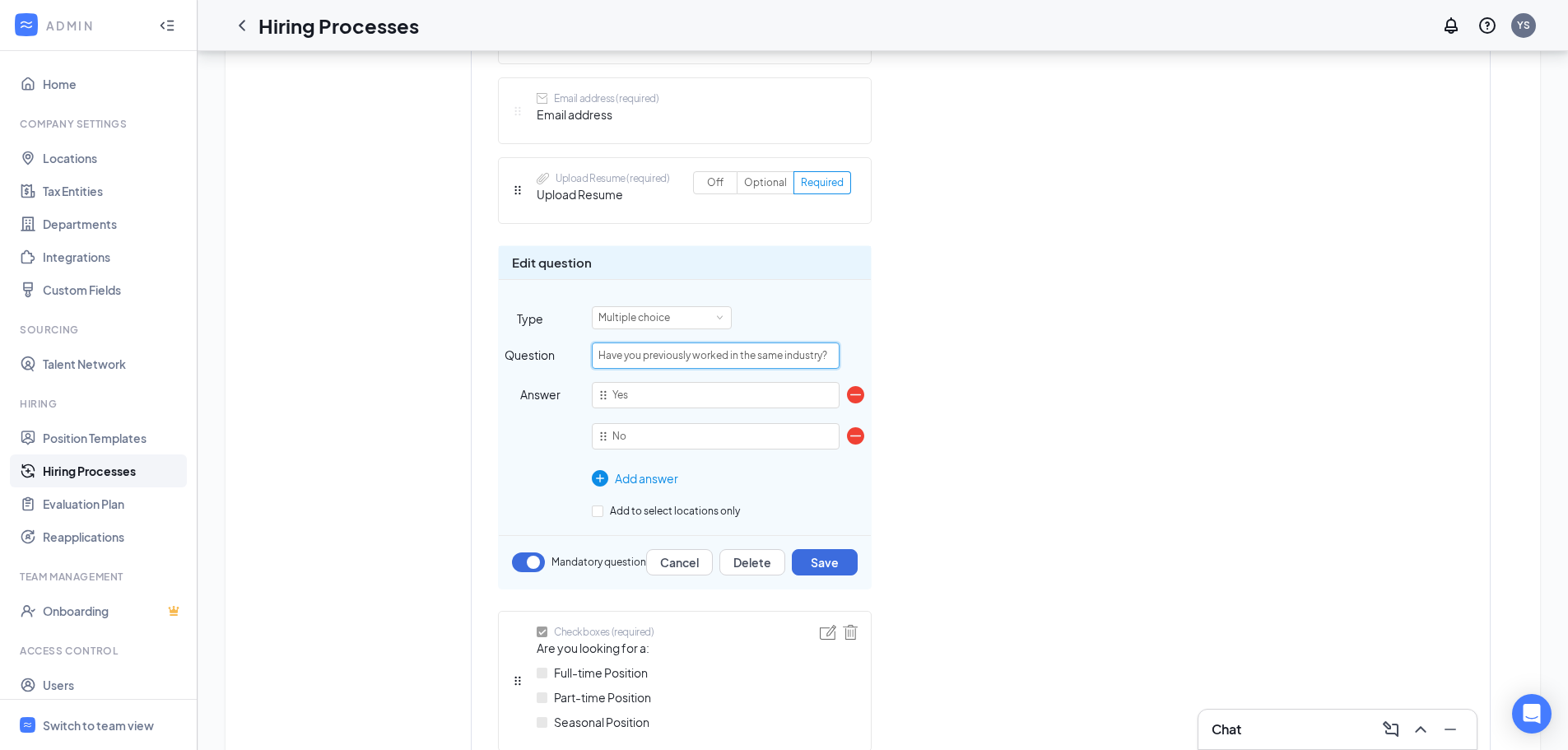
drag, startPoint x: 600, startPoint y: 352, endPoint x: 1242, endPoint y: 355, distance: 642.0
click at [1242, 355] on div "Short answer (required) First name Short answer (required) Last name Telephone …" at bounding box center [981, 595] width 1018 height 1514
type input "Do you have previous medical office or phones experience?"
click at [820, 560] on button "Save" at bounding box center [825, 562] width 66 height 26
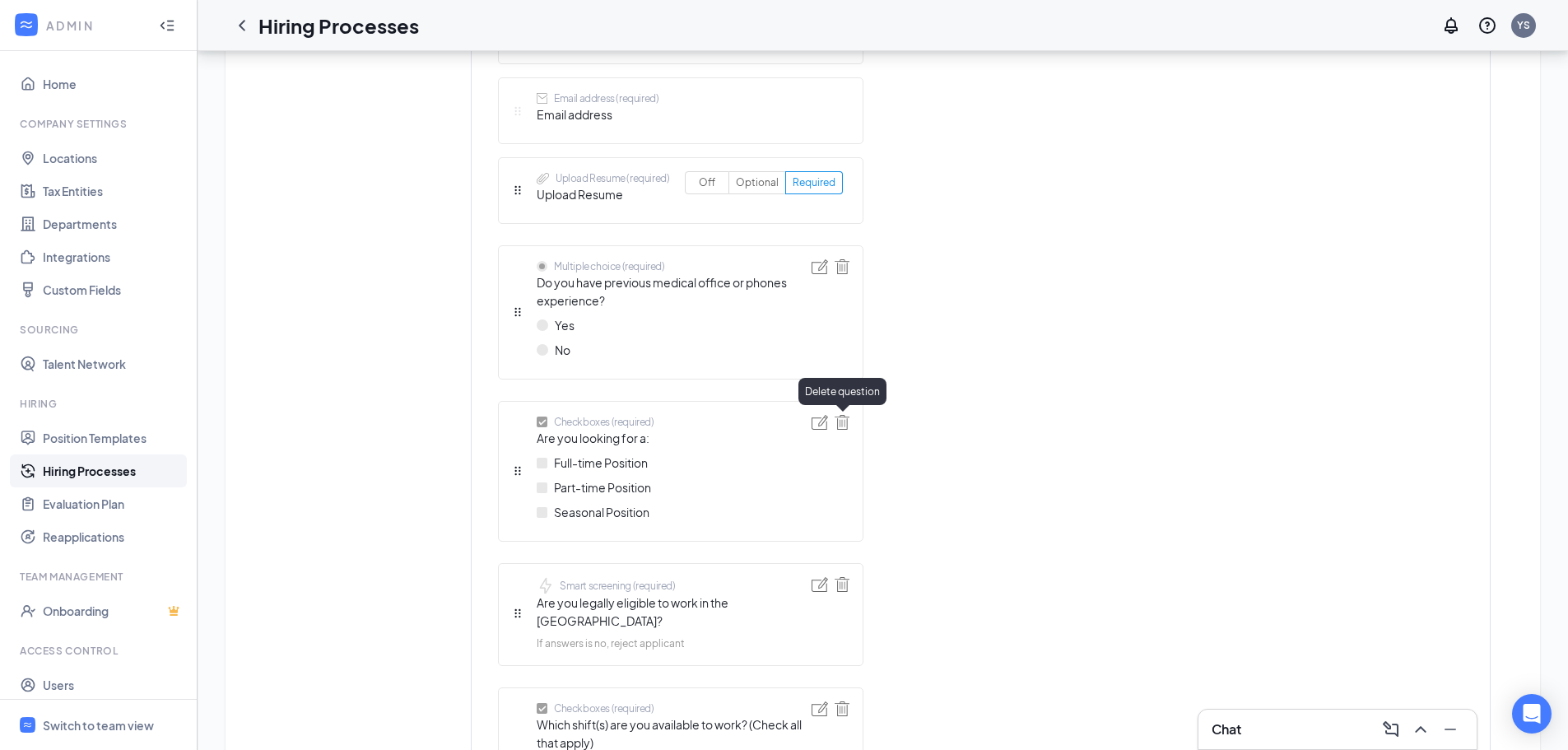
click at [844, 420] on img at bounding box center [842, 422] width 14 height 14
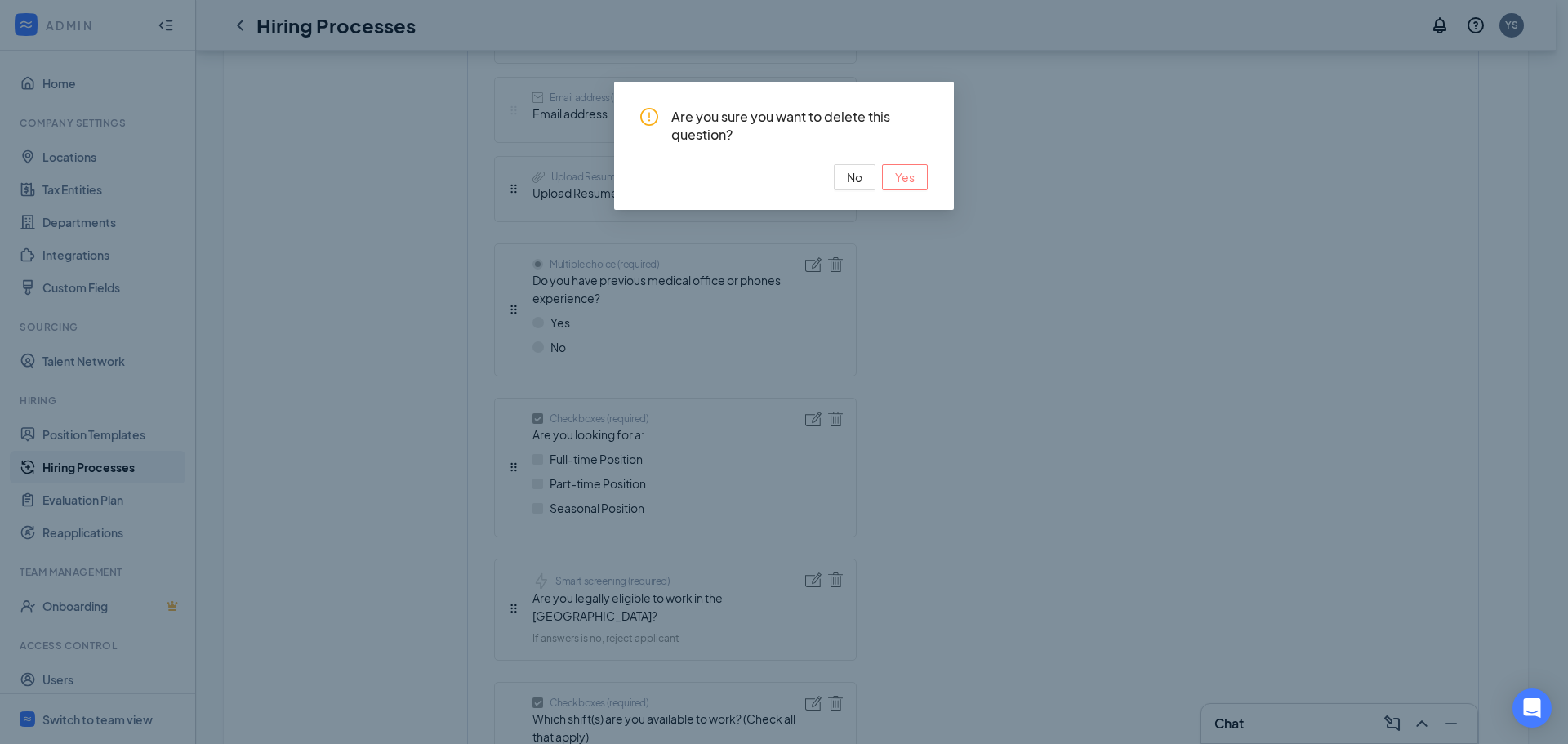
click at [901, 177] on span "Yes" at bounding box center [904, 177] width 19 height 18
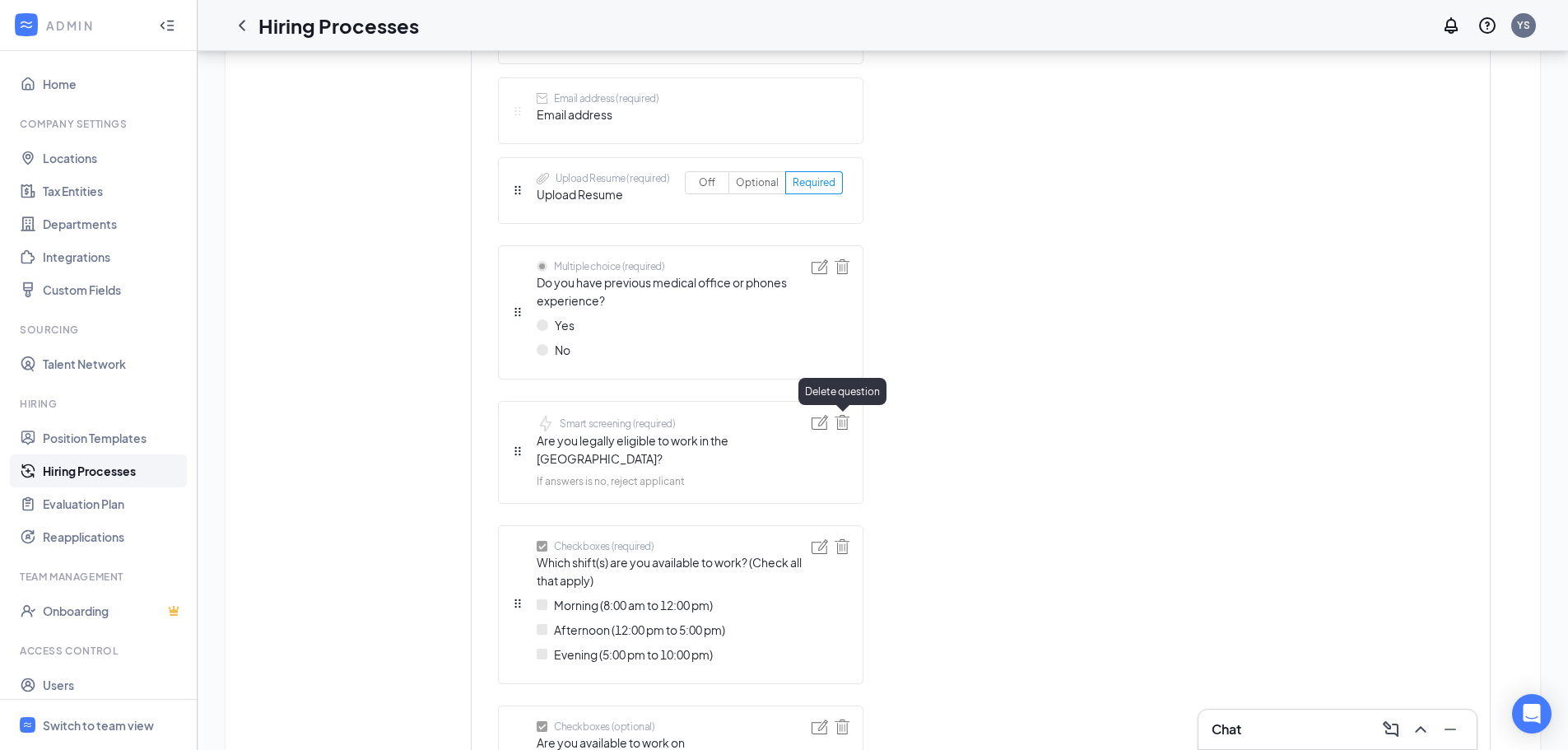
click at [846, 420] on img at bounding box center [842, 422] width 14 height 14
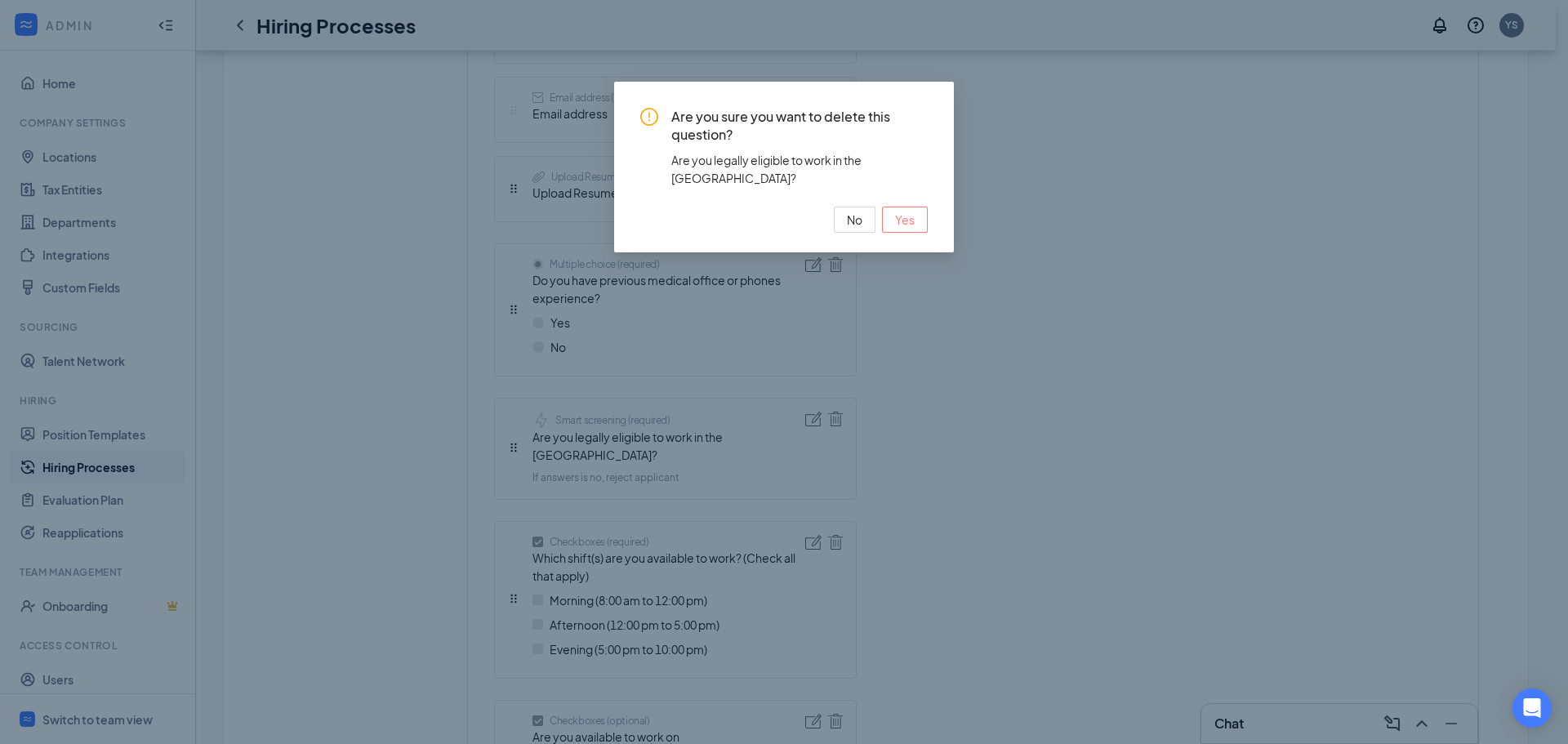
click at [896, 211] on span "Yes" at bounding box center [904, 219] width 19 height 18
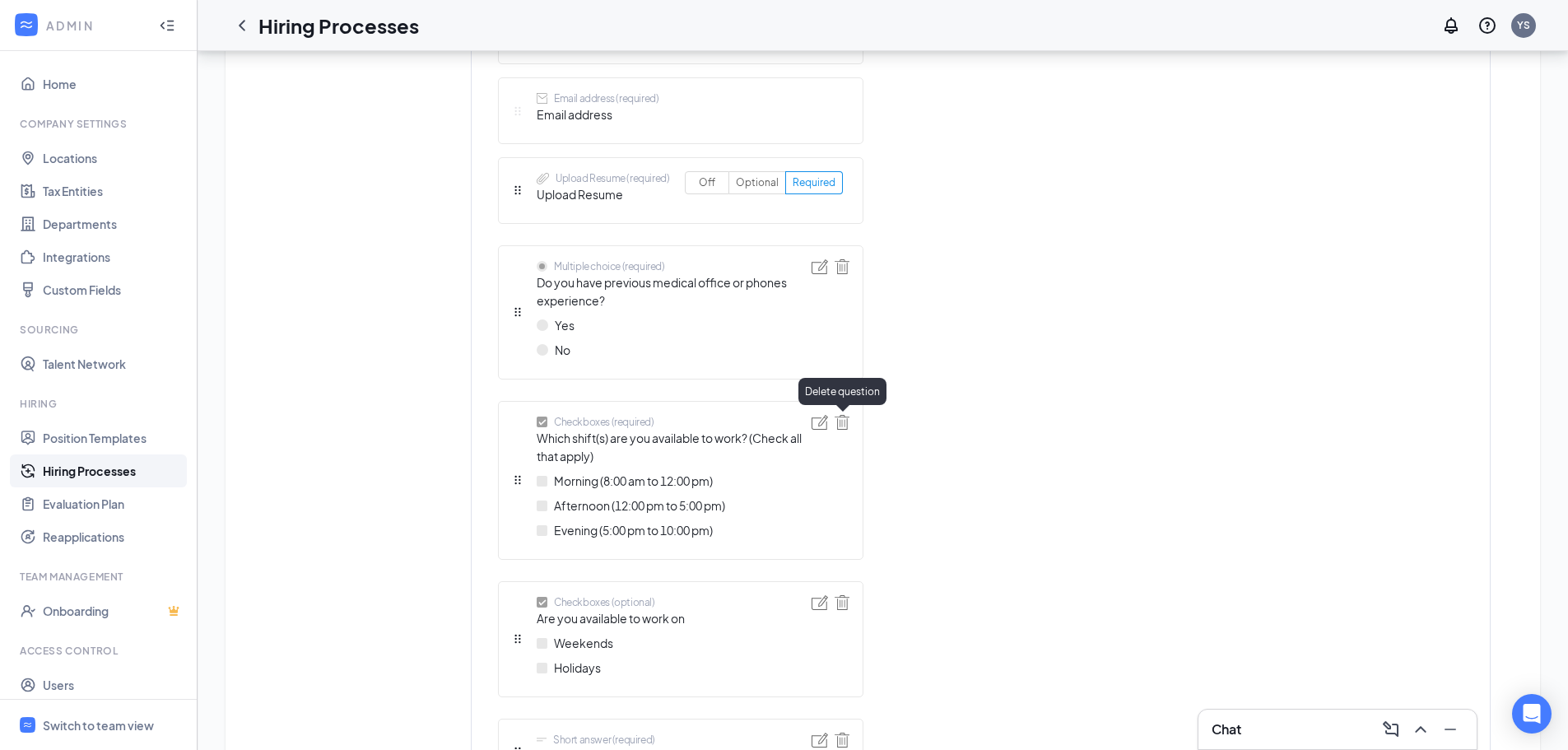
click at [842, 426] on img at bounding box center [842, 422] width 14 height 14
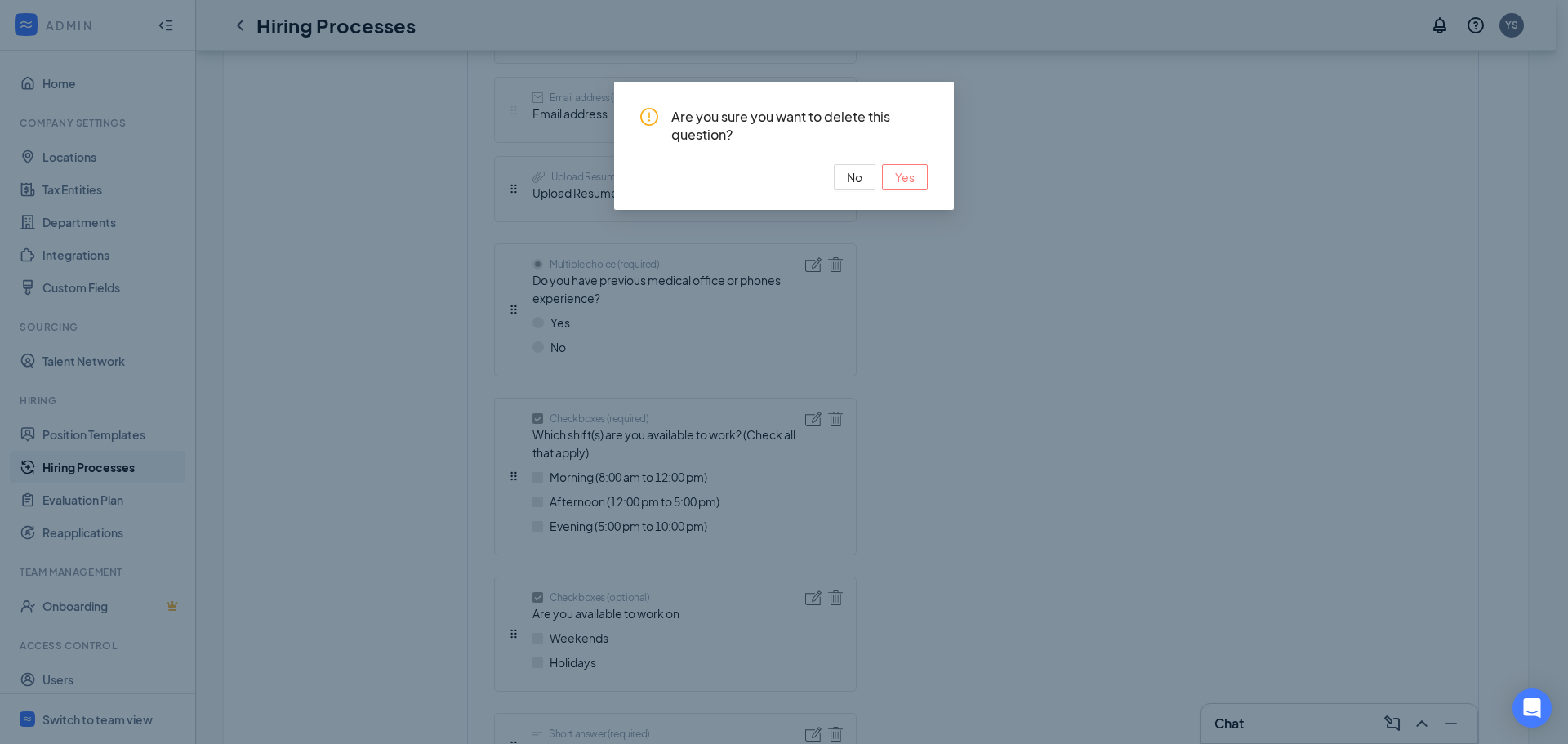
click at [904, 182] on span "Yes" at bounding box center [904, 177] width 19 height 18
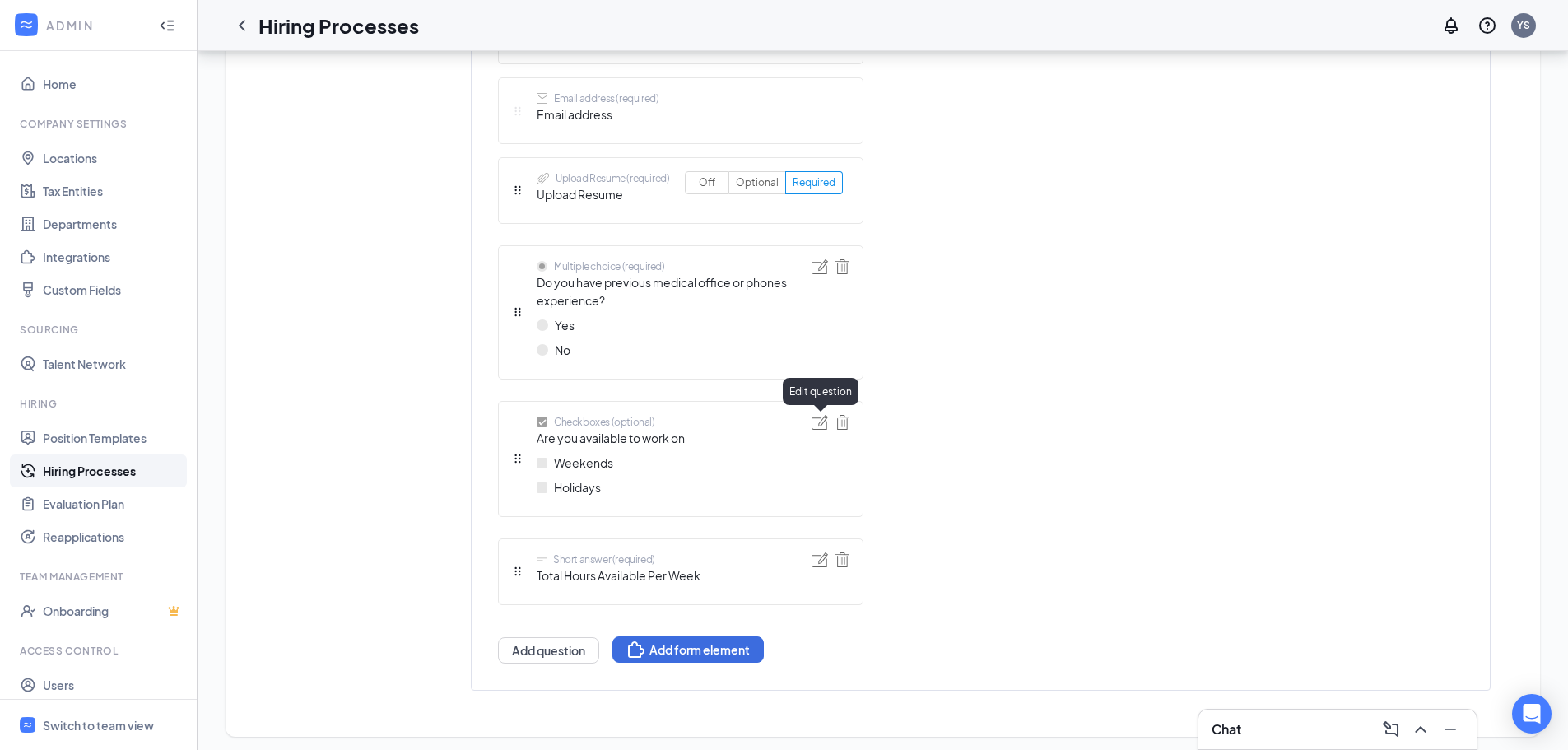
click at [821, 423] on img at bounding box center [819, 422] width 16 height 14
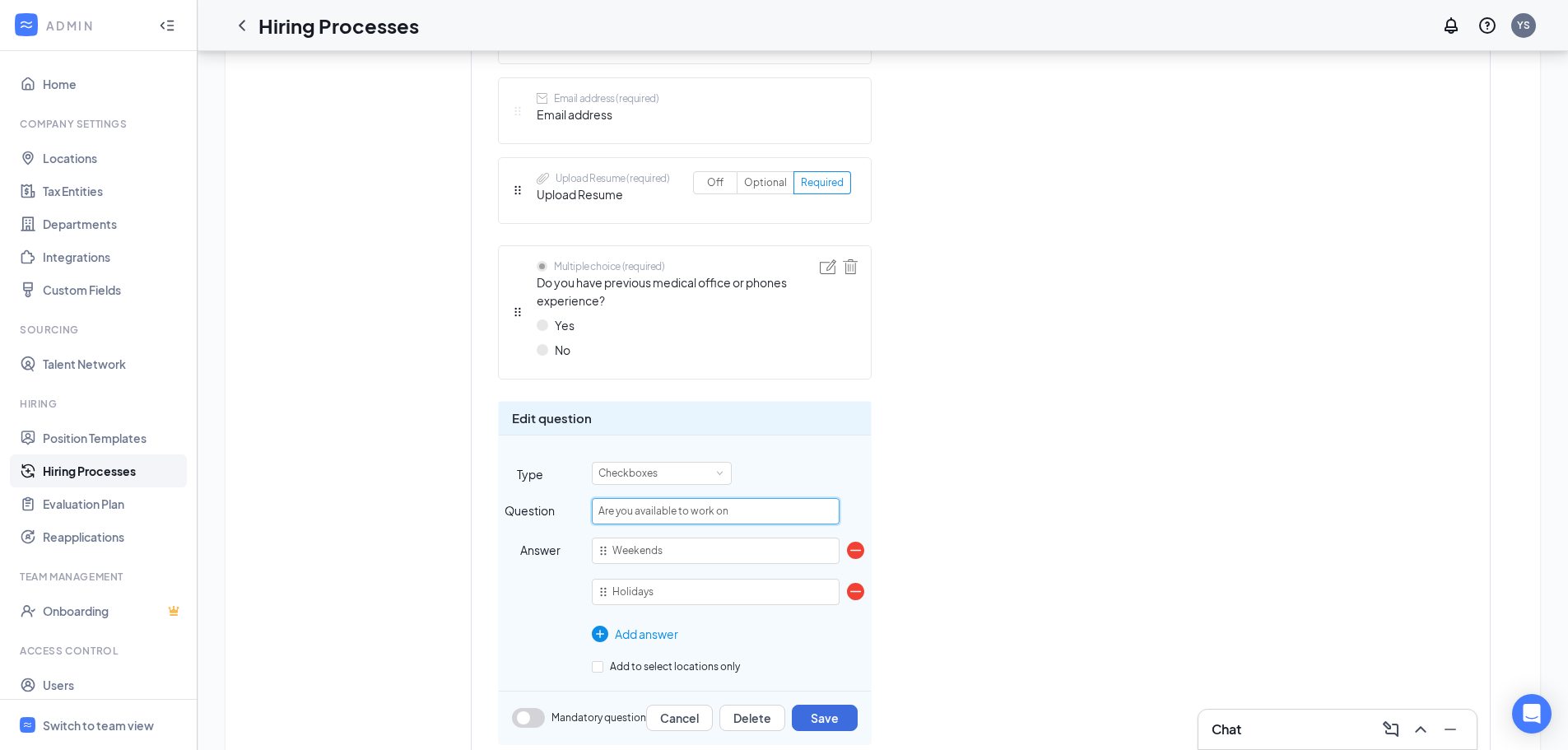
drag, startPoint x: 756, startPoint y: 515, endPoint x: 365, endPoint y: 517, distance: 391.0
click at [273, 525] on div "Learn how to set up hiring stages and see examples here Add new stage 1 Applica…" at bounding box center [882, 326] width 1282 height 1250
type input "Do you understand this position is temporary only, October through mid-December?"
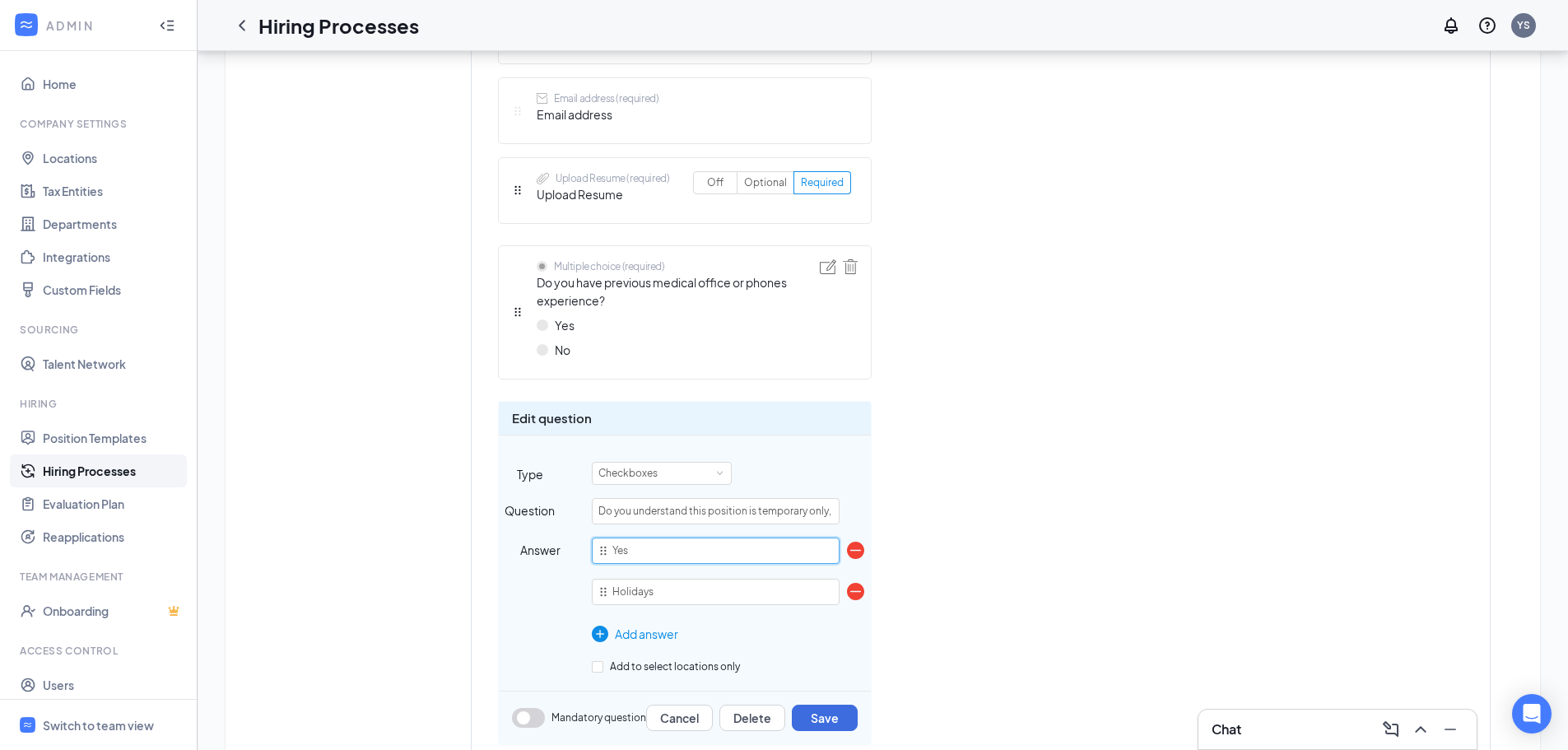
type input "Yes"
type input "o"
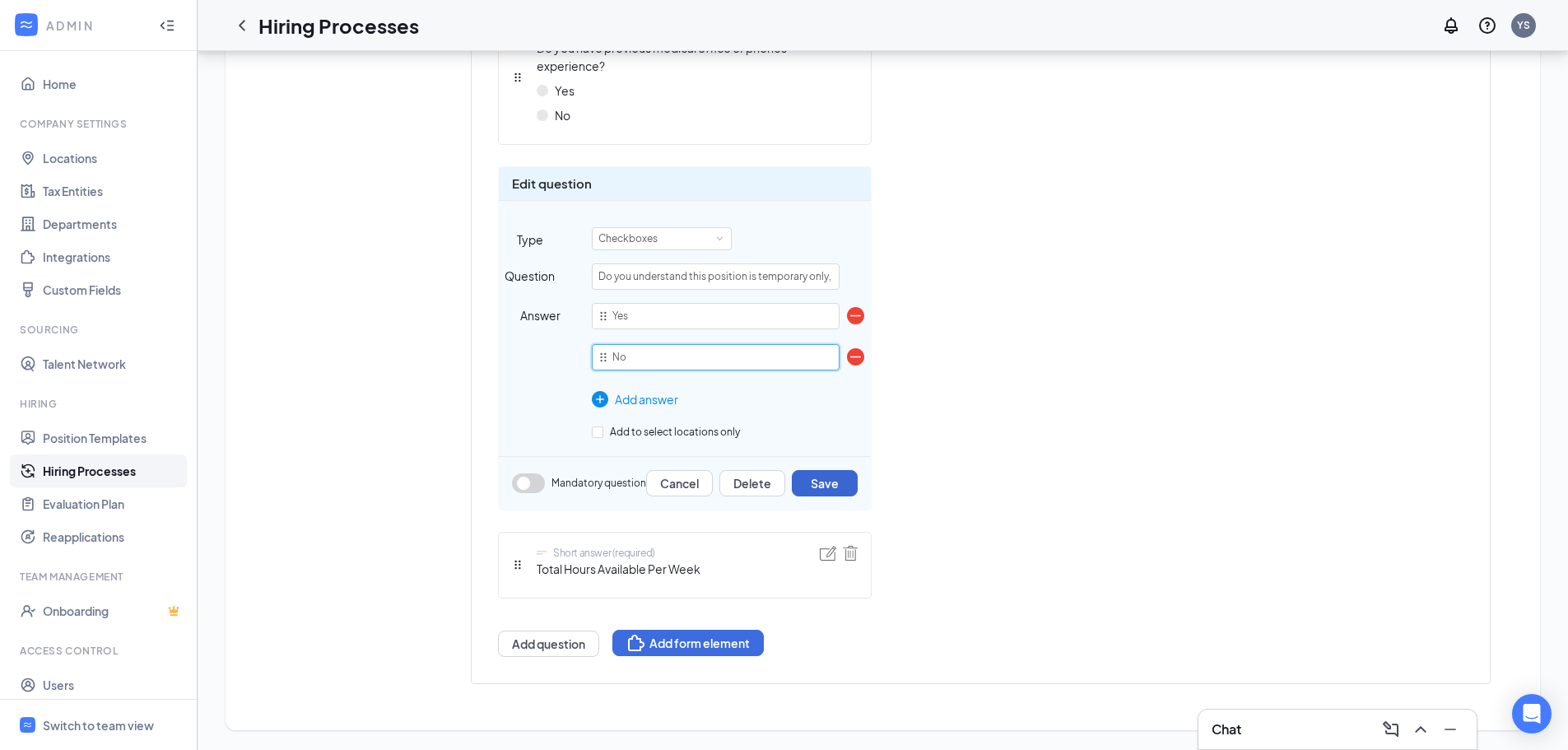
type input "No"
click at [834, 482] on button "Save" at bounding box center [825, 482] width 66 height 26
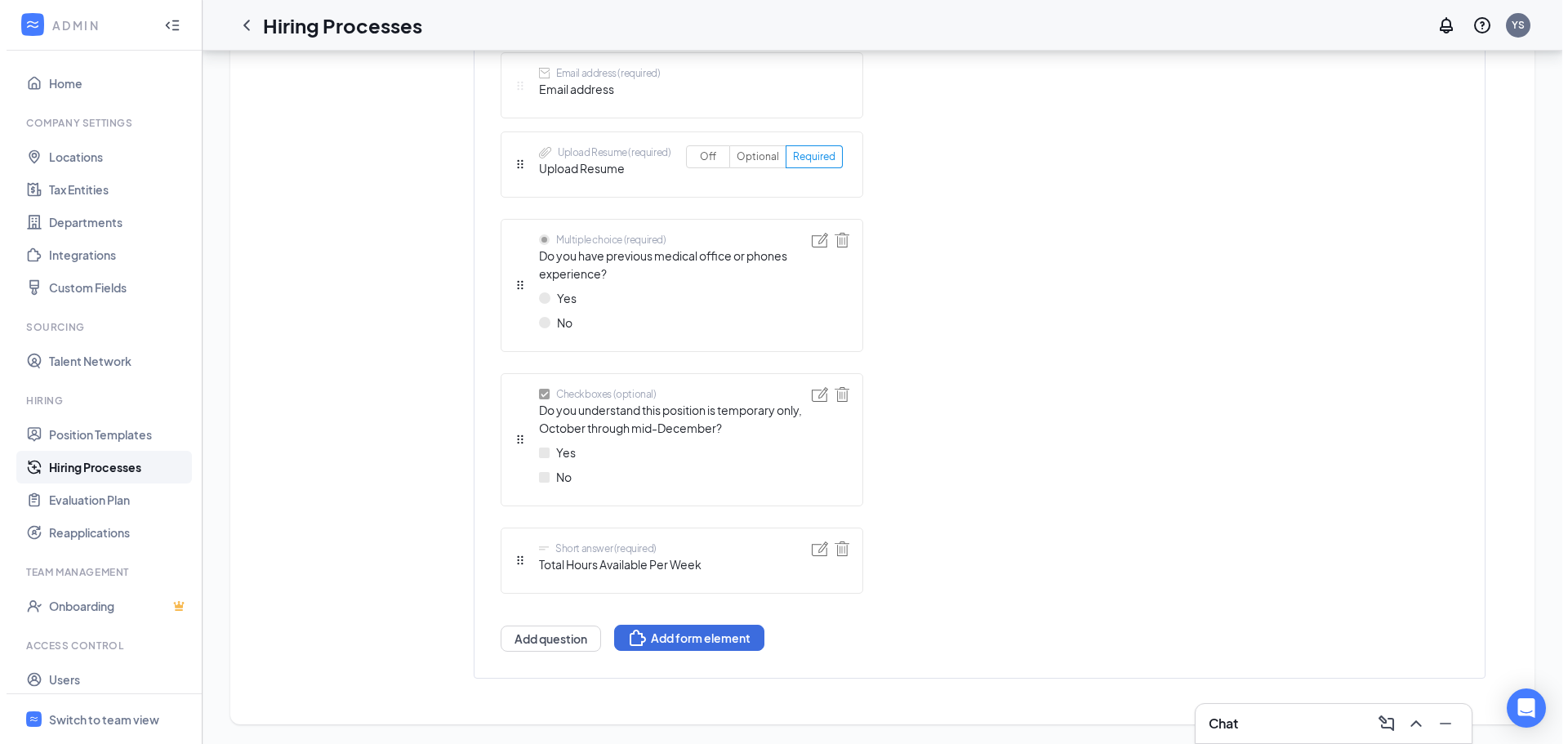
scroll to position [677, 0]
click at [836, 550] on img at bounding box center [835, 548] width 14 height 14
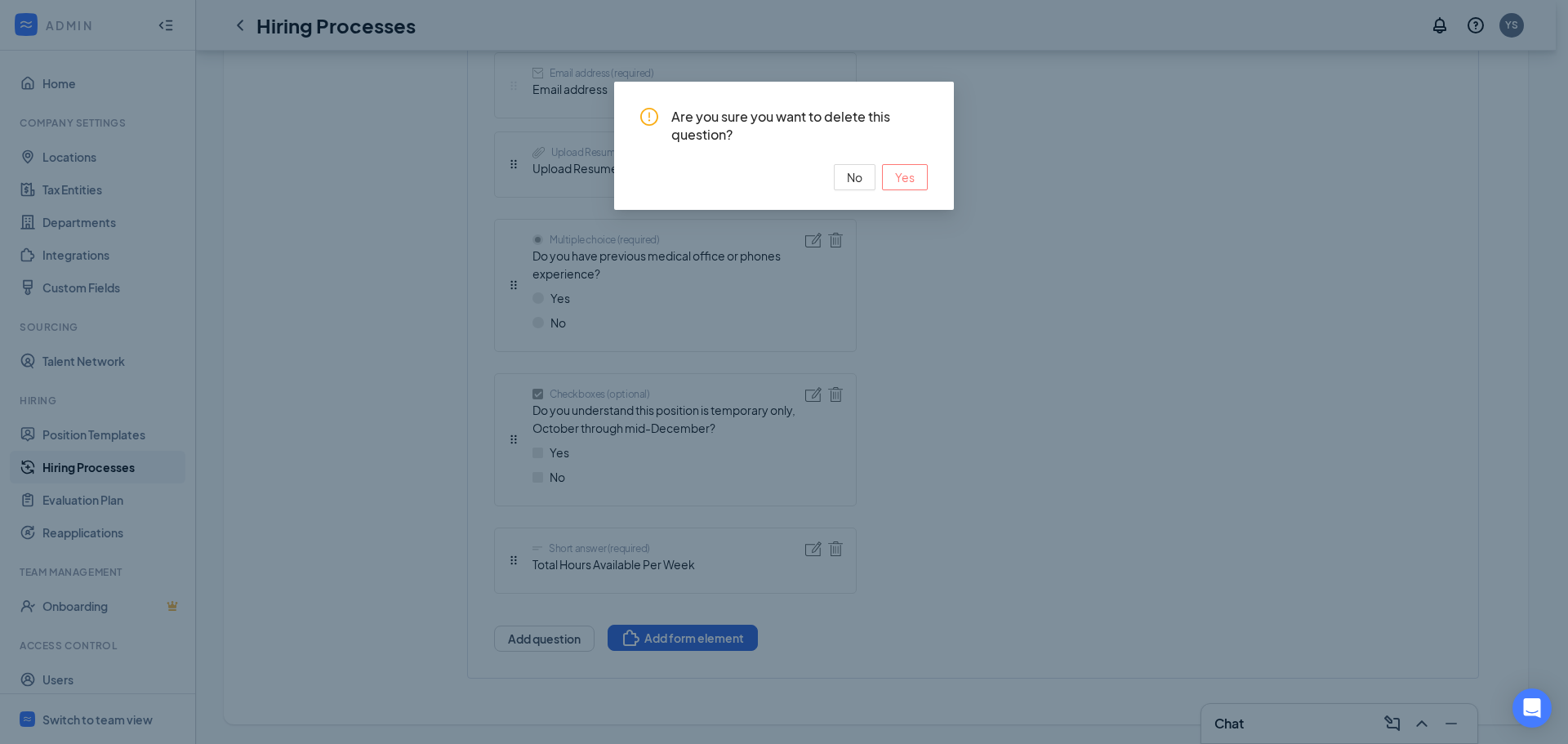
click at [900, 172] on span "Yes" at bounding box center [904, 177] width 19 height 18
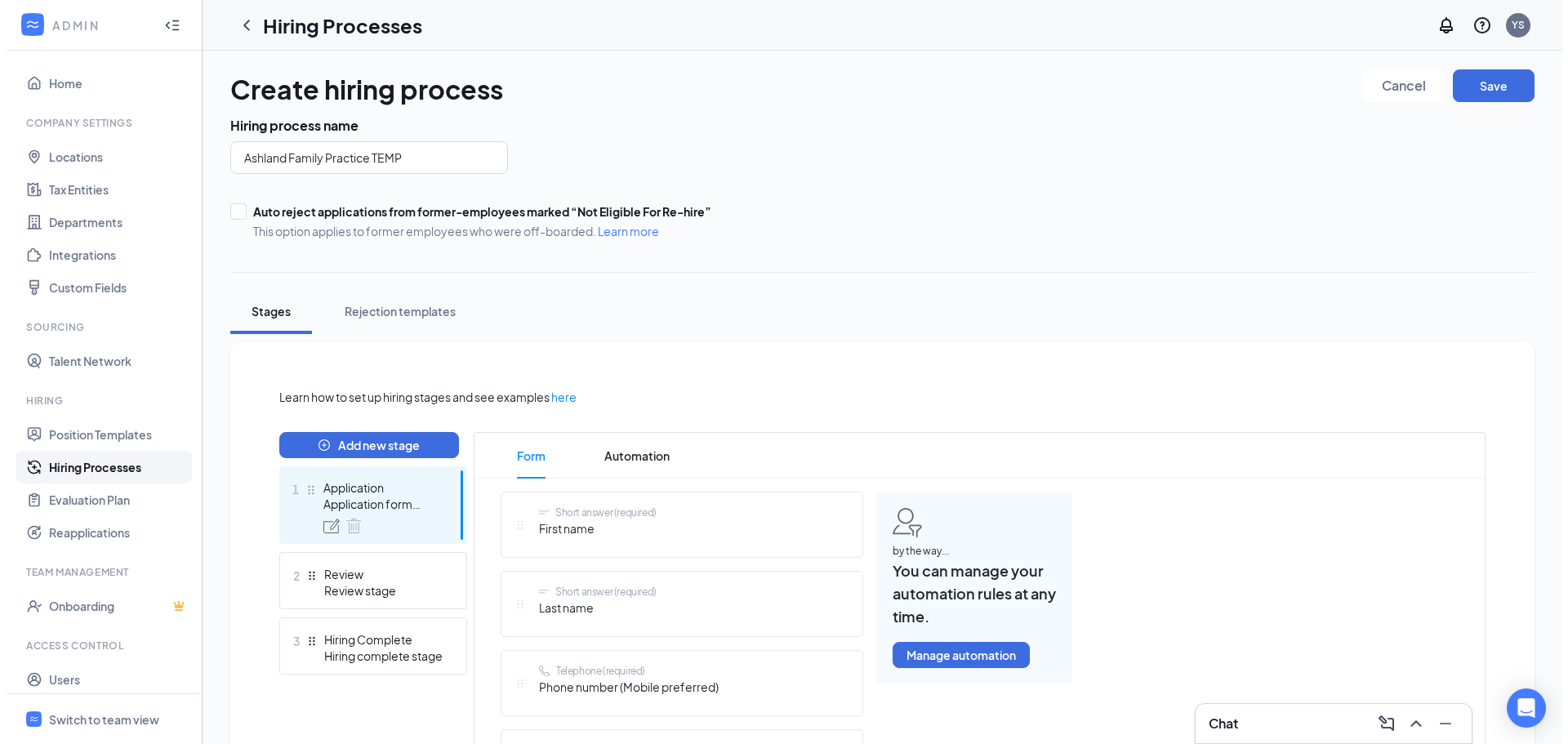
scroll to position [0, 0]
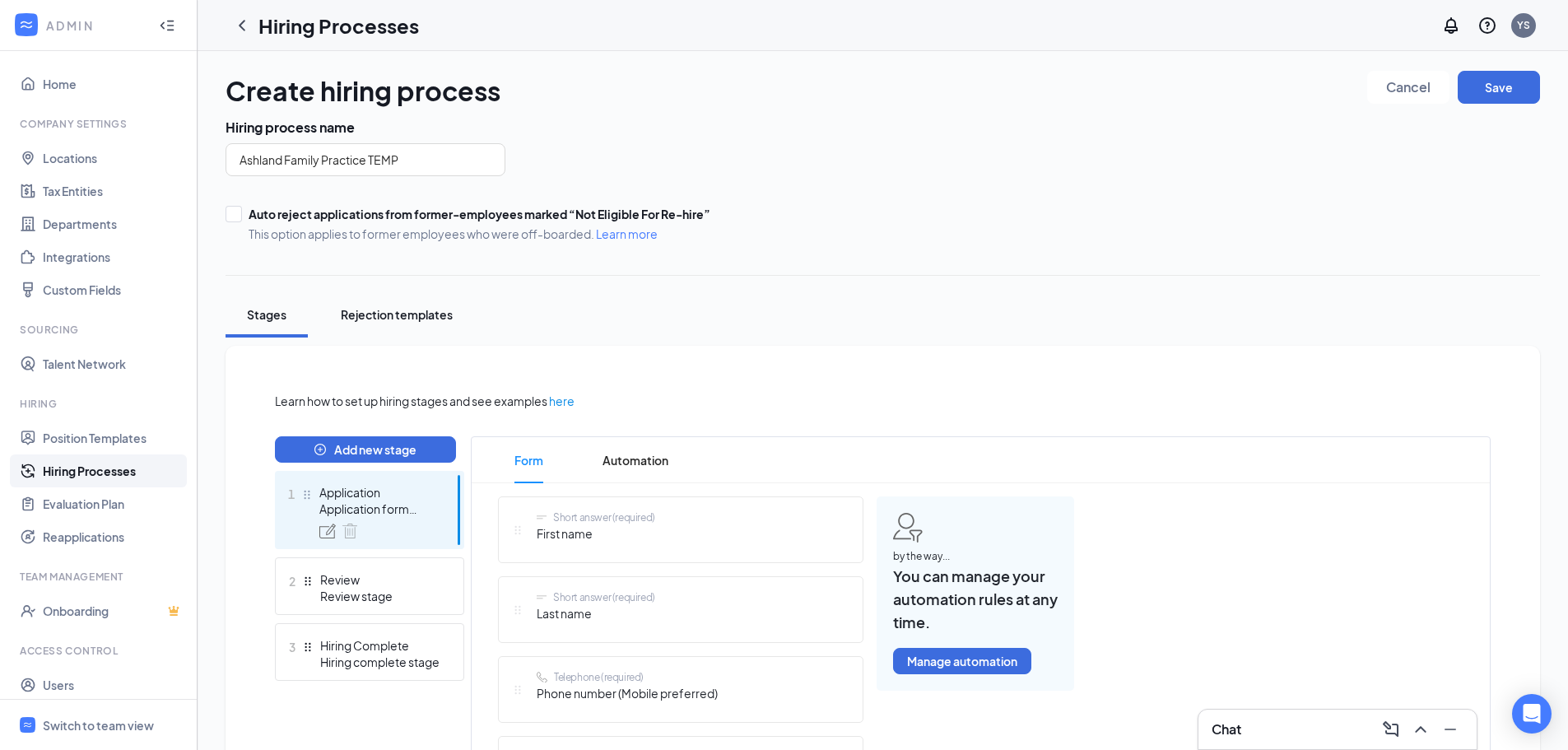
click at [396, 310] on div "Rejection templates" at bounding box center [396, 314] width 112 height 16
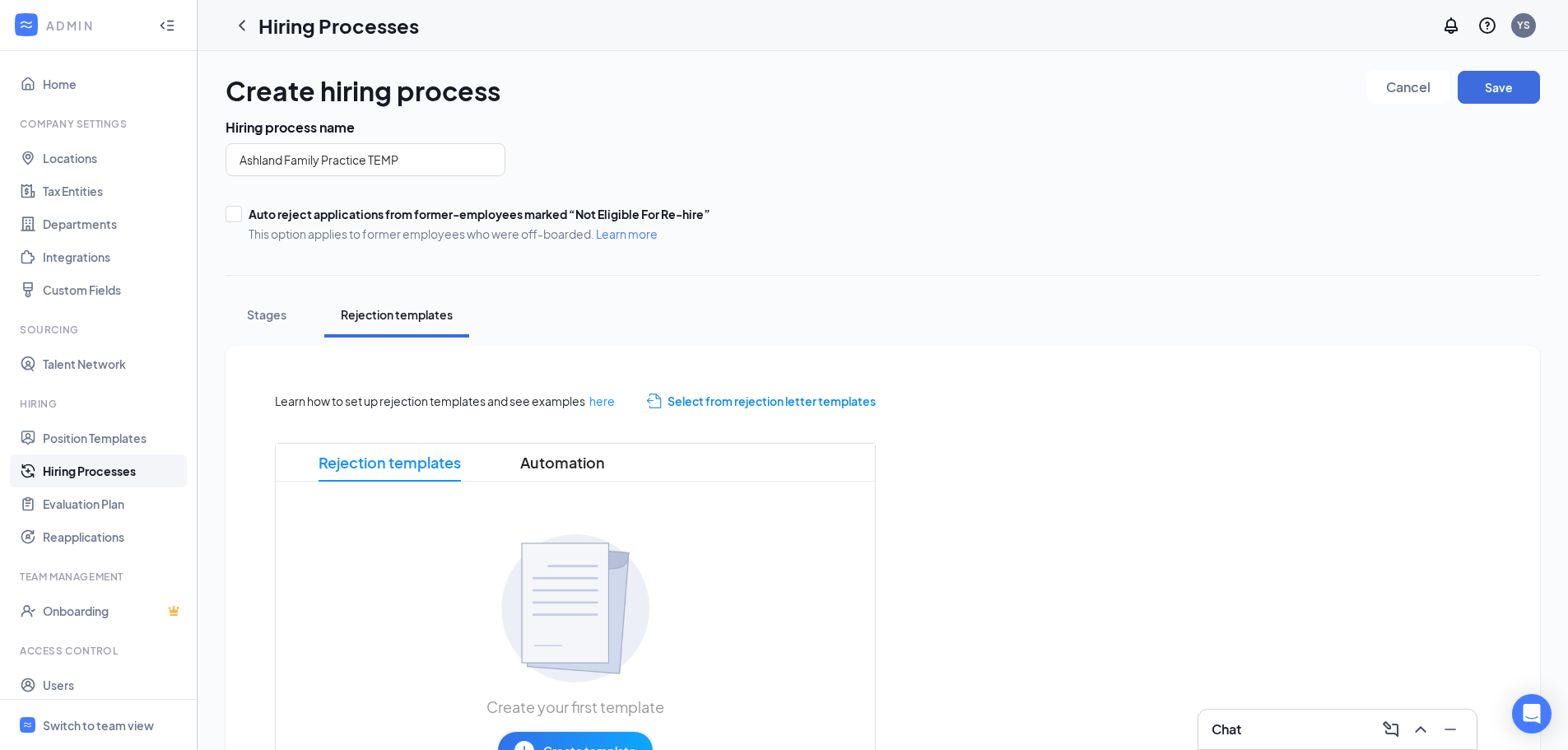
click at [726, 401] on span "Select from rejection letter templates" at bounding box center [772, 401] width 208 height 18
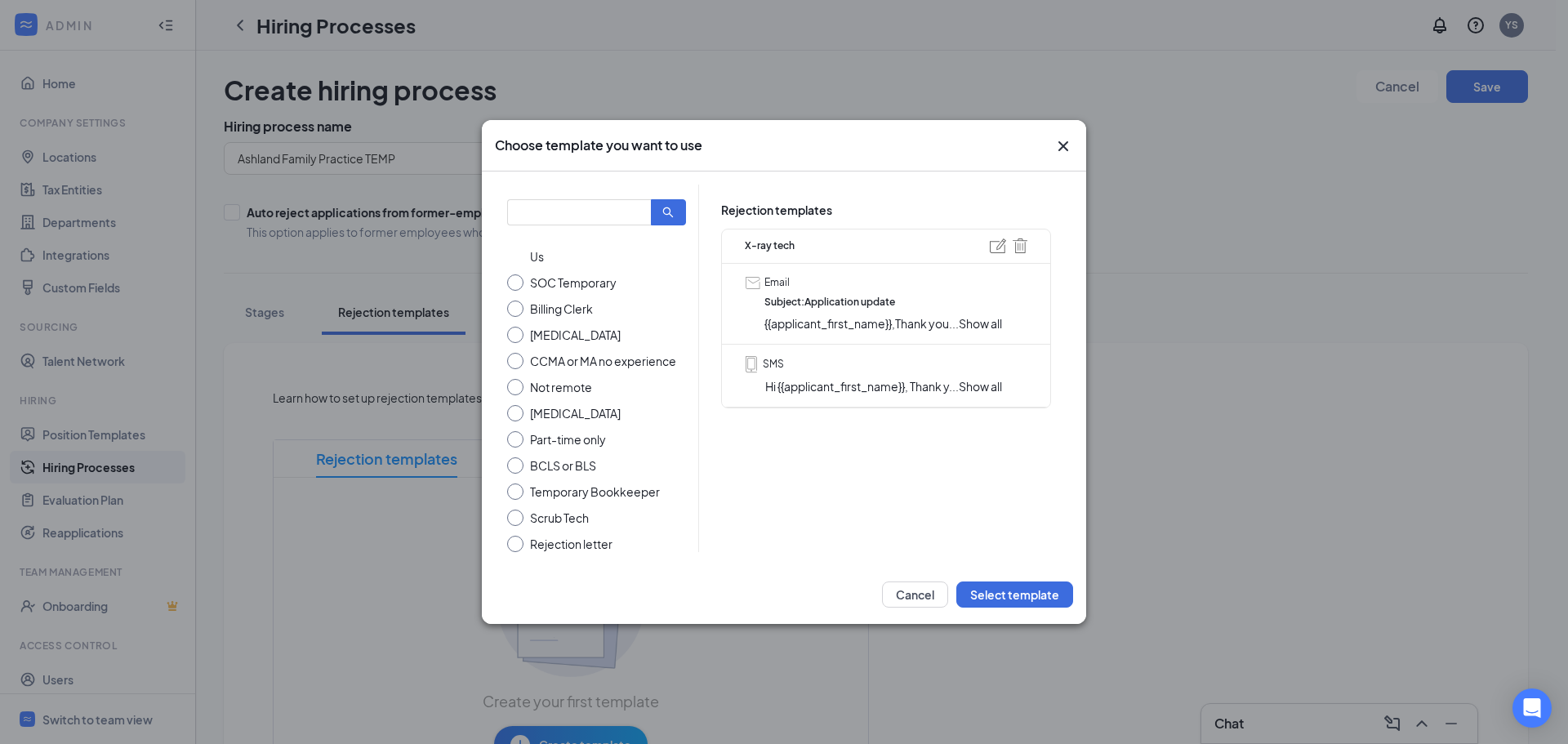
scroll to position [88, 0]
click at [518, 543] on input "Rejection letter" at bounding box center [596, 543] width 178 height 16
radio input "true"
radio input "false"
click at [1027, 596] on button "Select template" at bounding box center [1015, 594] width 117 height 26
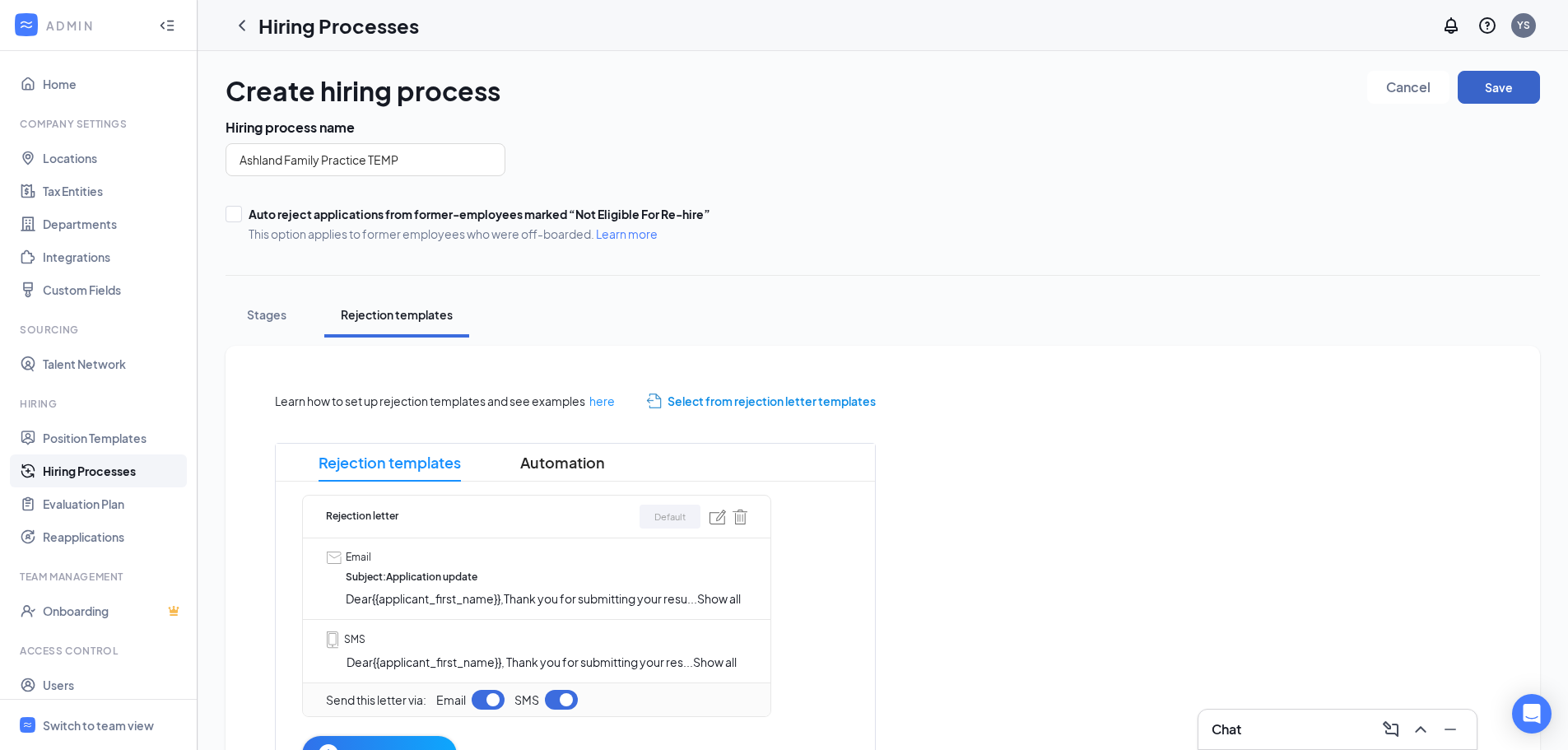
click at [1504, 89] on button "Save" at bounding box center [1499, 87] width 83 height 33
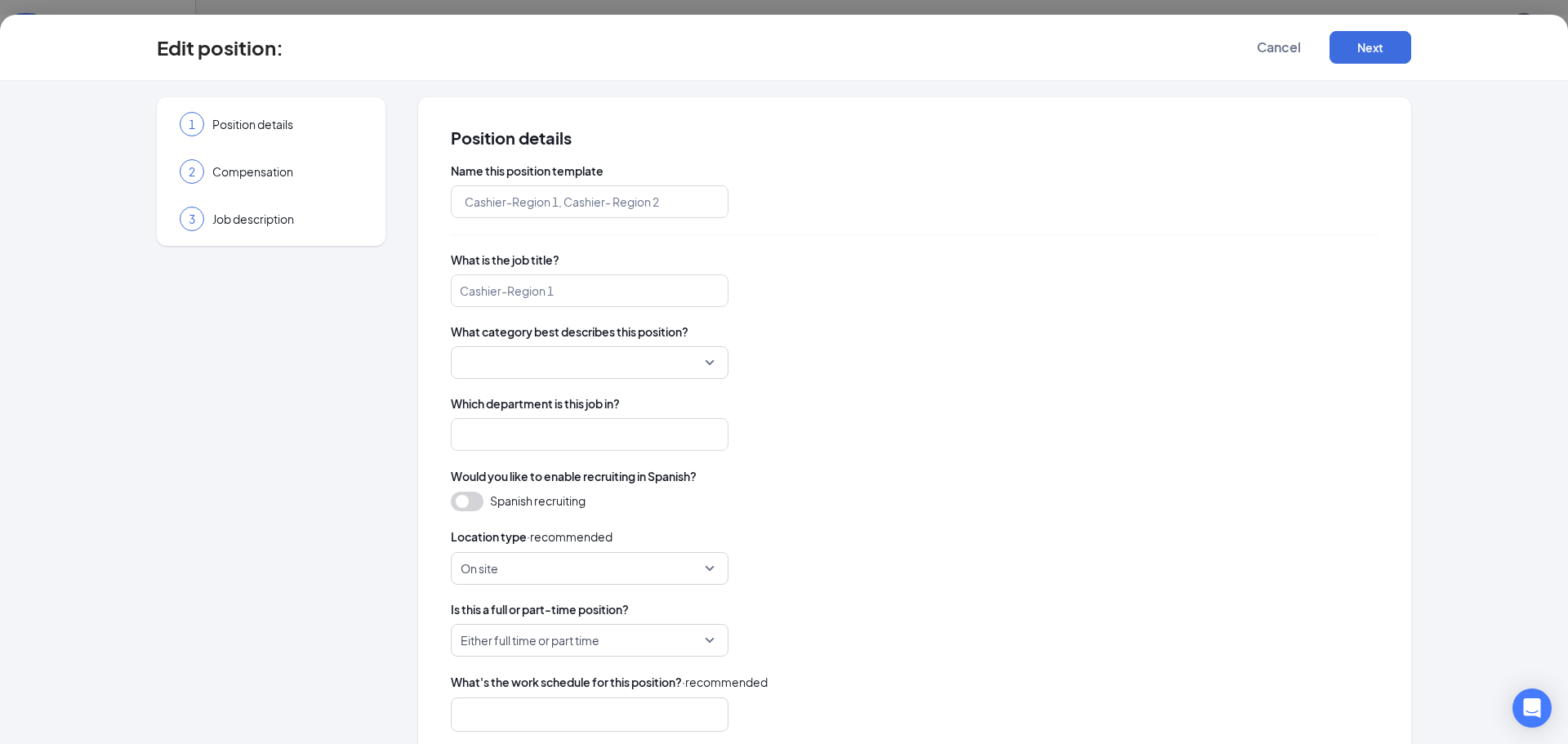
type input "Temporary Medical Phones [GEOGRAPHIC_DATA]"
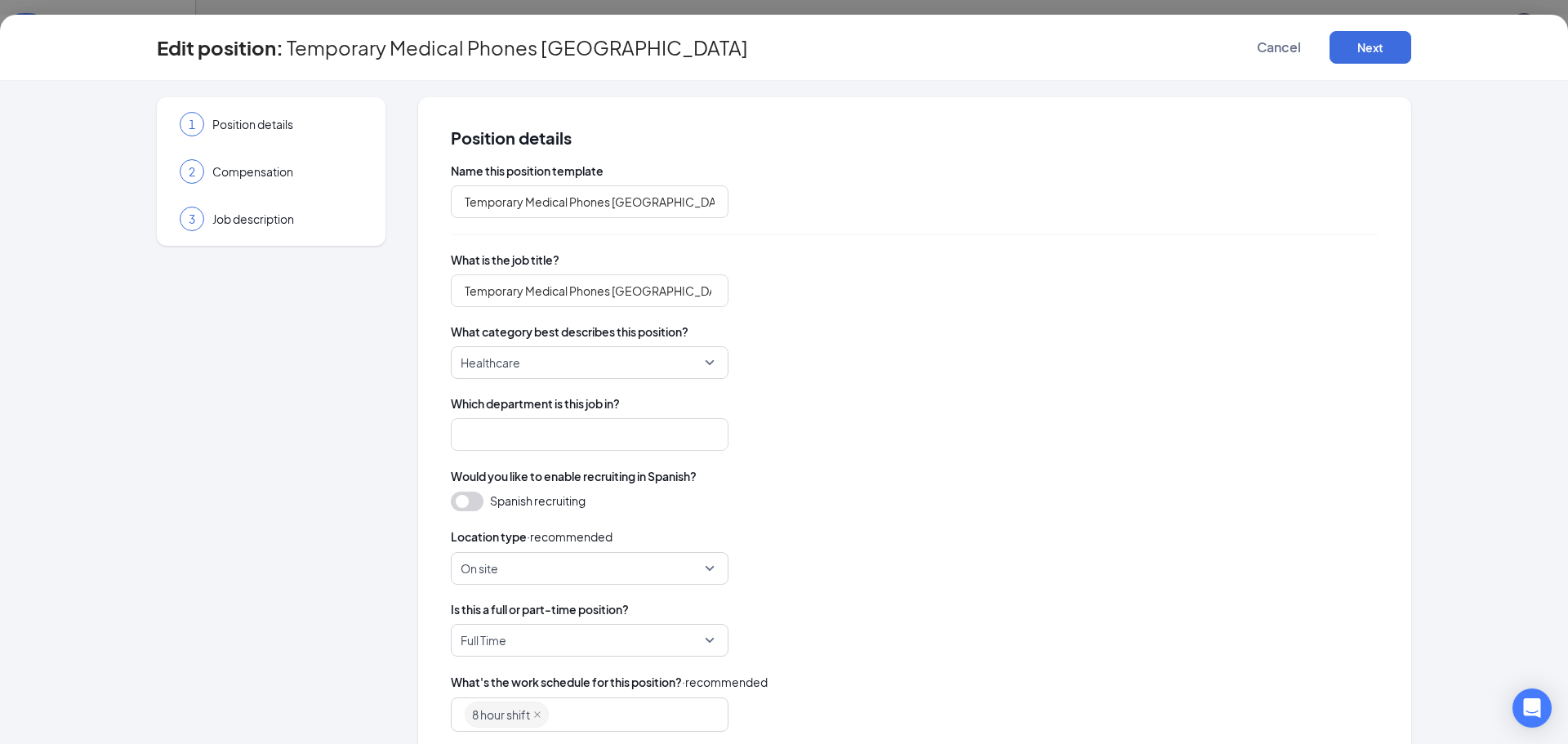
type input "Ashland Family Practice Temp"
click at [1379, 41] on button "Next" at bounding box center [1370, 47] width 82 height 33
click at [1379, 41] on button "button" at bounding box center [1370, 47] width 82 height 33
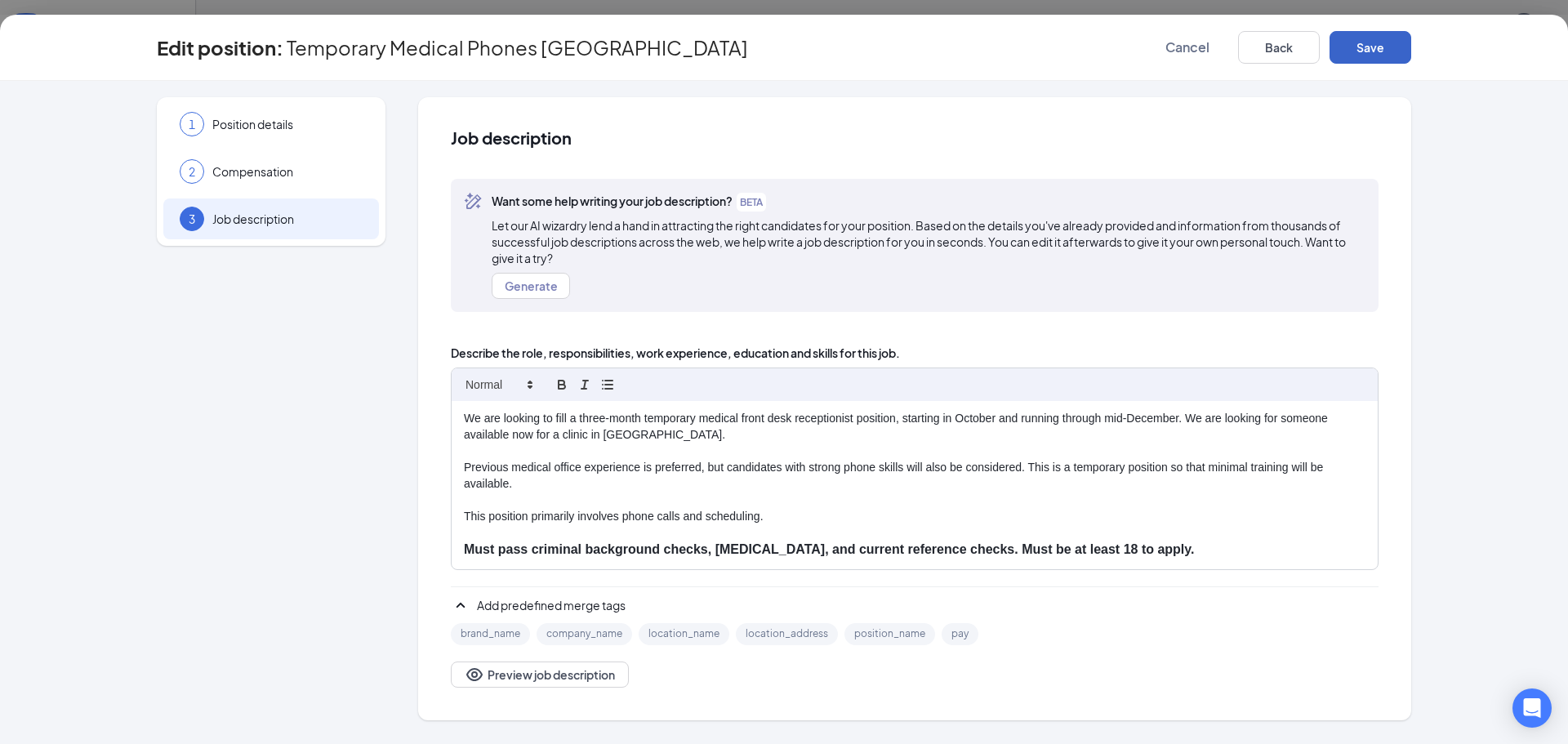
click at [1373, 48] on button "Save" at bounding box center [1370, 47] width 82 height 33
